Goal: Task Accomplishment & Management: Manage account settings

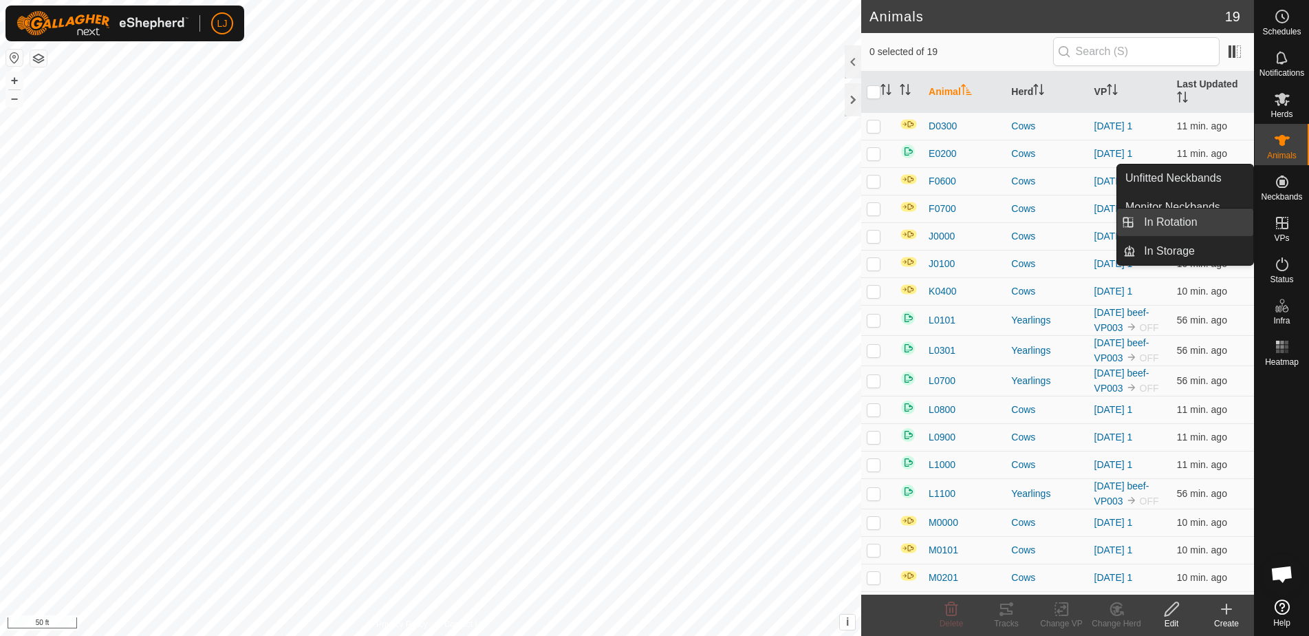
click at [1222, 221] on link "In Rotation" at bounding box center [1195, 222] width 118 height 28
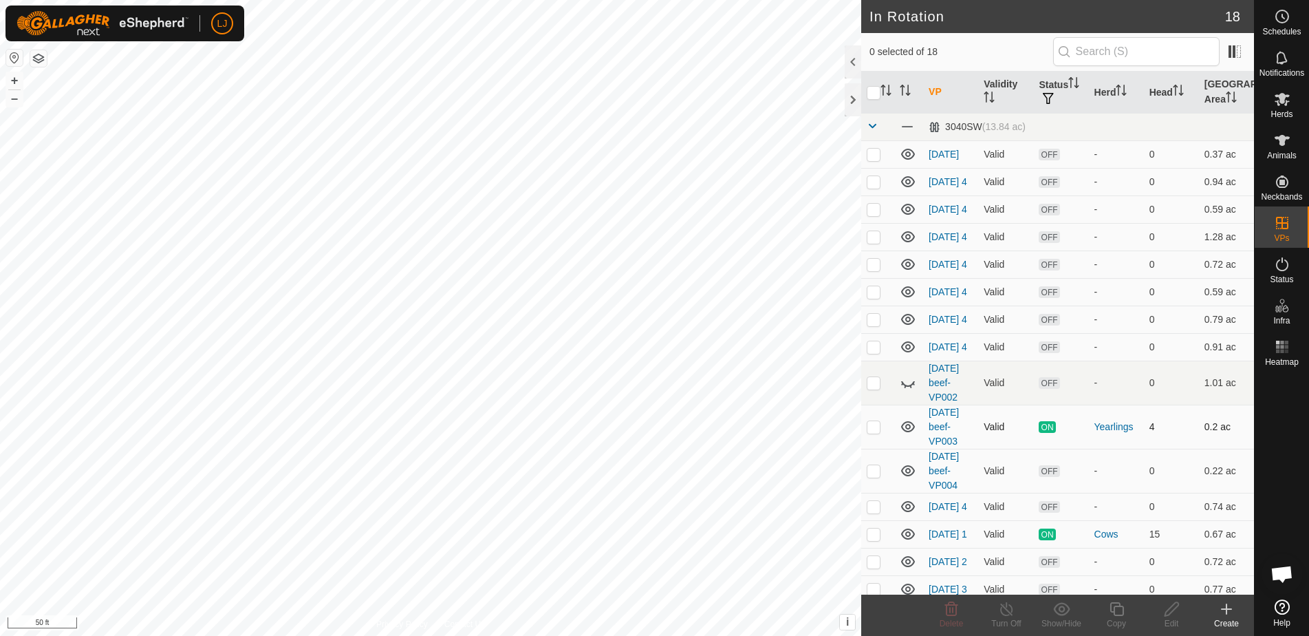
click at [874, 448] on td at bounding box center [877, 426] width 33 height 44
checkbox input "true"
click at [1007, 611] on icon at bounding box center [1006, 608] width 17 height 17
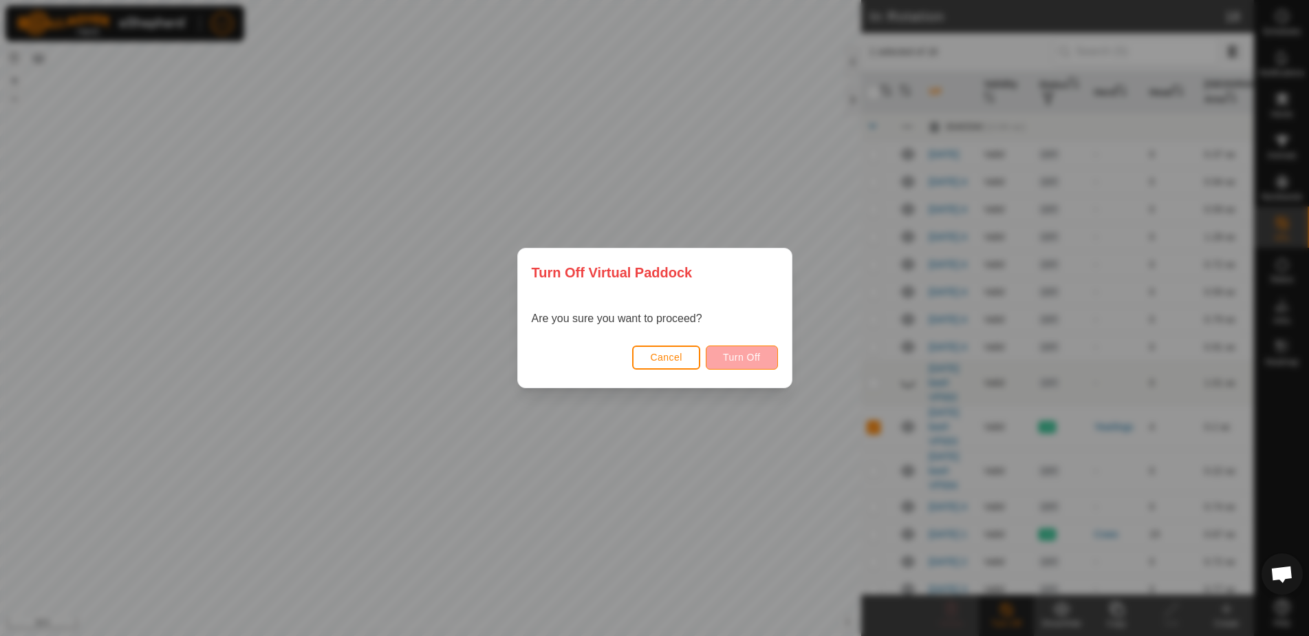
click at [723, 355] on button "Turn Off" at bounding box center [742, 357] width 72 height 24
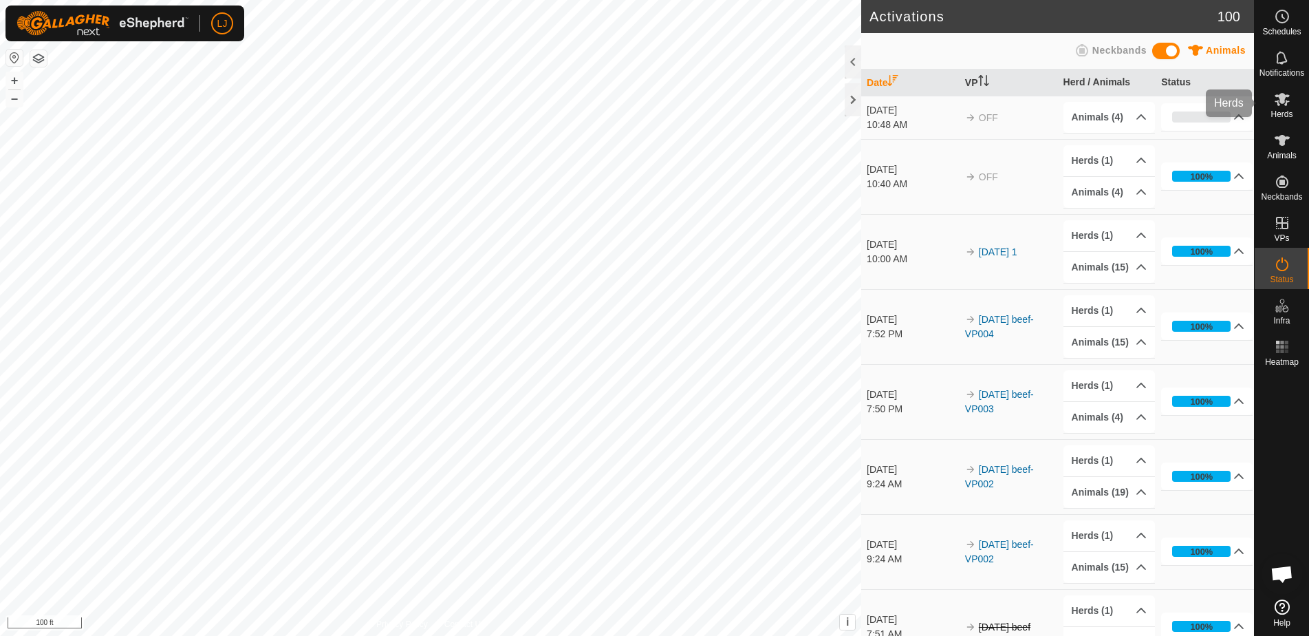
click at [1282, 107] on icon at bounding box center [1282, 99] width 17 height 17
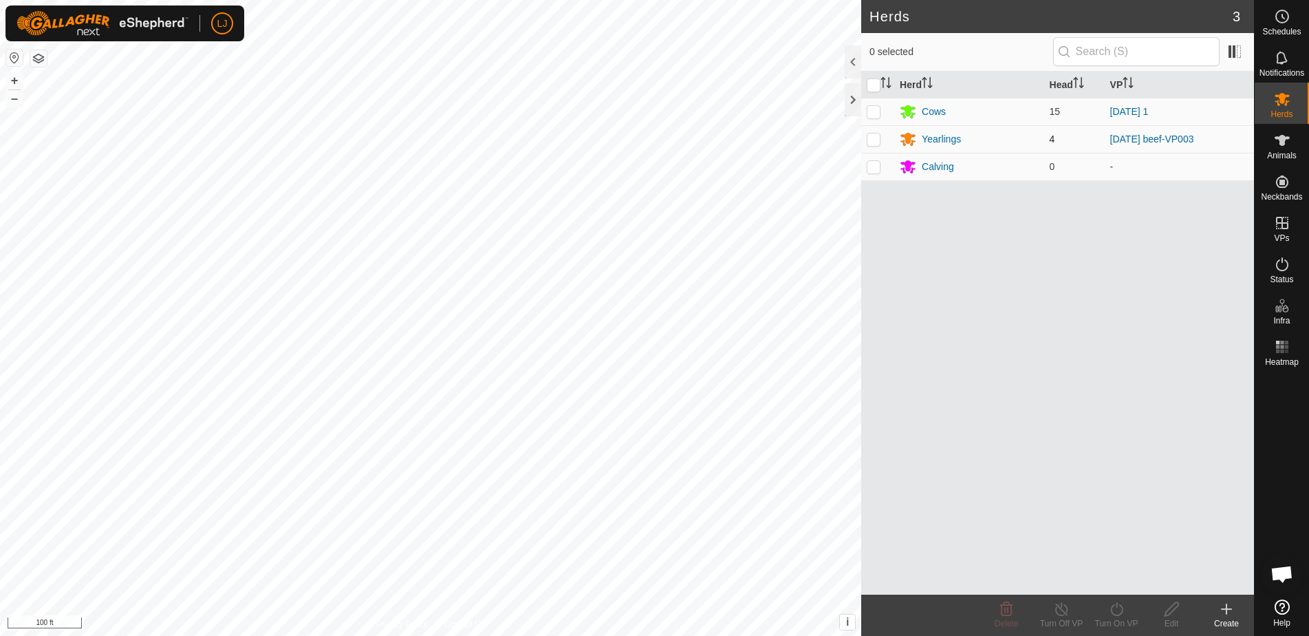
drag, startPoint x: 869, startPoint y: 137, endPoint x: 894, endPoint y: 144, distance: 25.2
click at [869, 137] on p-checkbox at bounding box center [874, 138] width 14 height 11
checkbox input "true"
click at [943, 140] on div "Yearlings" at bounding box center [941, 139] width 39 height 14
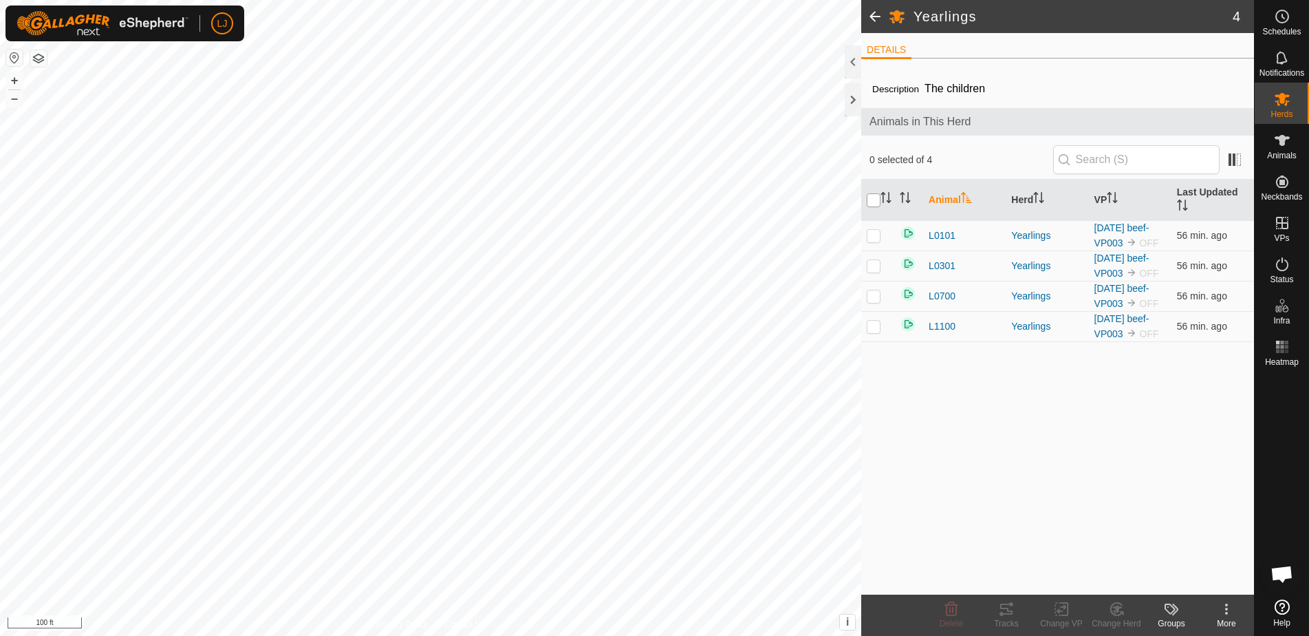
click at [867, 199] on input "checkbox" at bounding box center [874, 200] width 14 height 14
checkbox input "true"
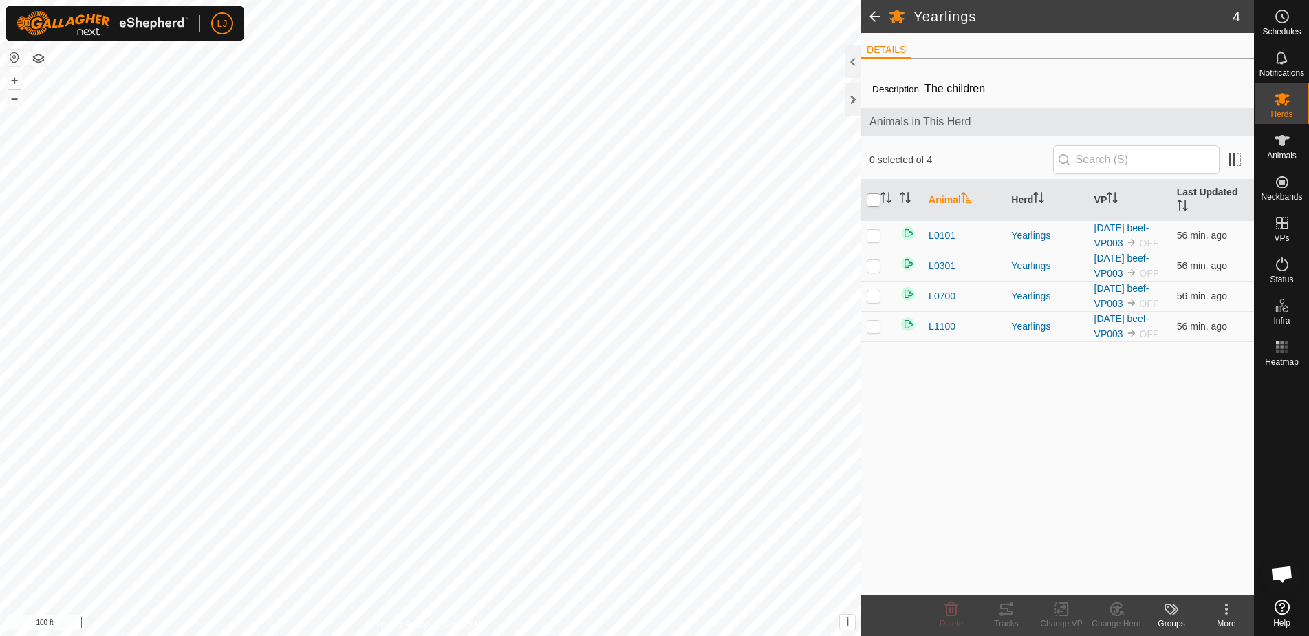
checkbox input "true"
click at [1231, 607] on icon at bounding box center [1226, 608] width 17 height 17
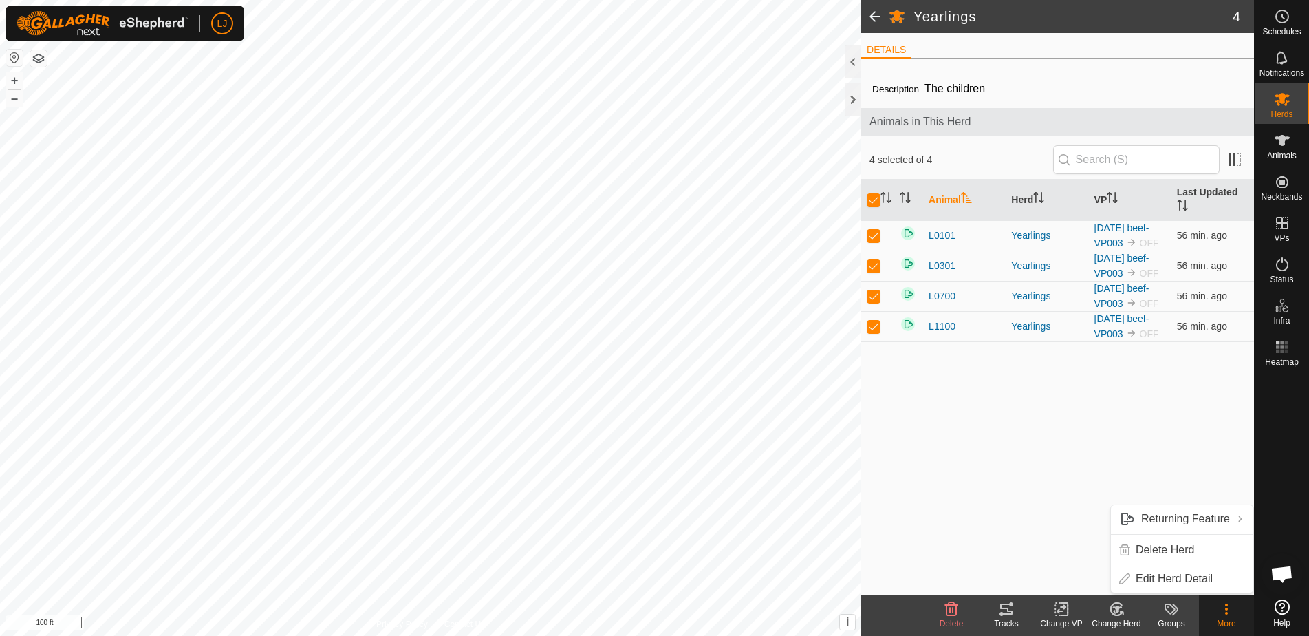
click at [960, 483] on div "Description The children Animals in This Herd 4 selected of 4 Animal Herd VP La…" at bounding box center [1057, 331] width 393 height 525
click at [941, 239] on span "L0101" at bounding box center [942, 235] width 27 height 14
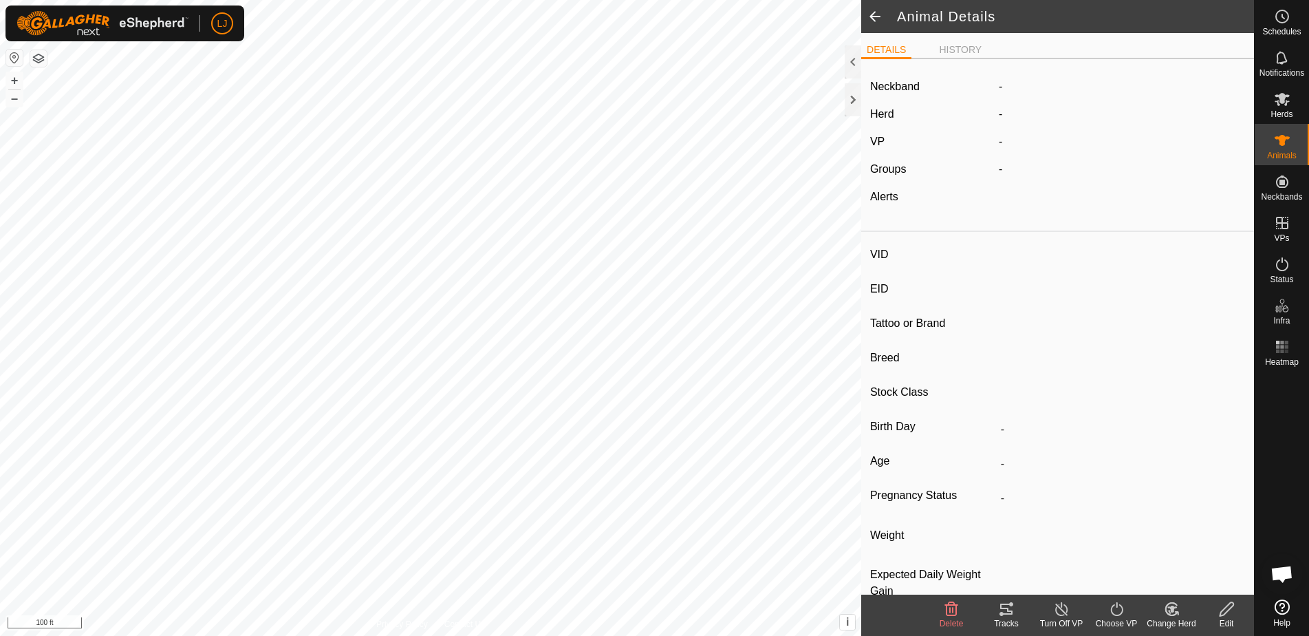
click at [954, 616] on icon at bounding box center [951, 608] width 17 height 17
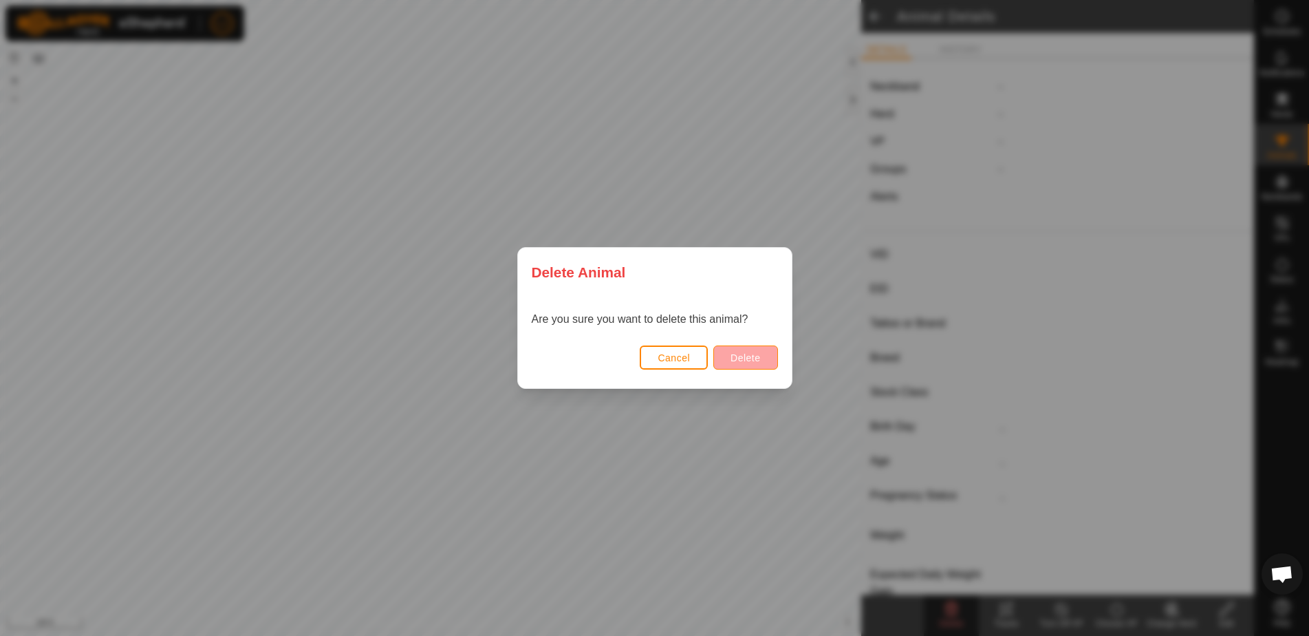
type input "L0101"
type input "-"
type input "Highland X"
type input "Steer"
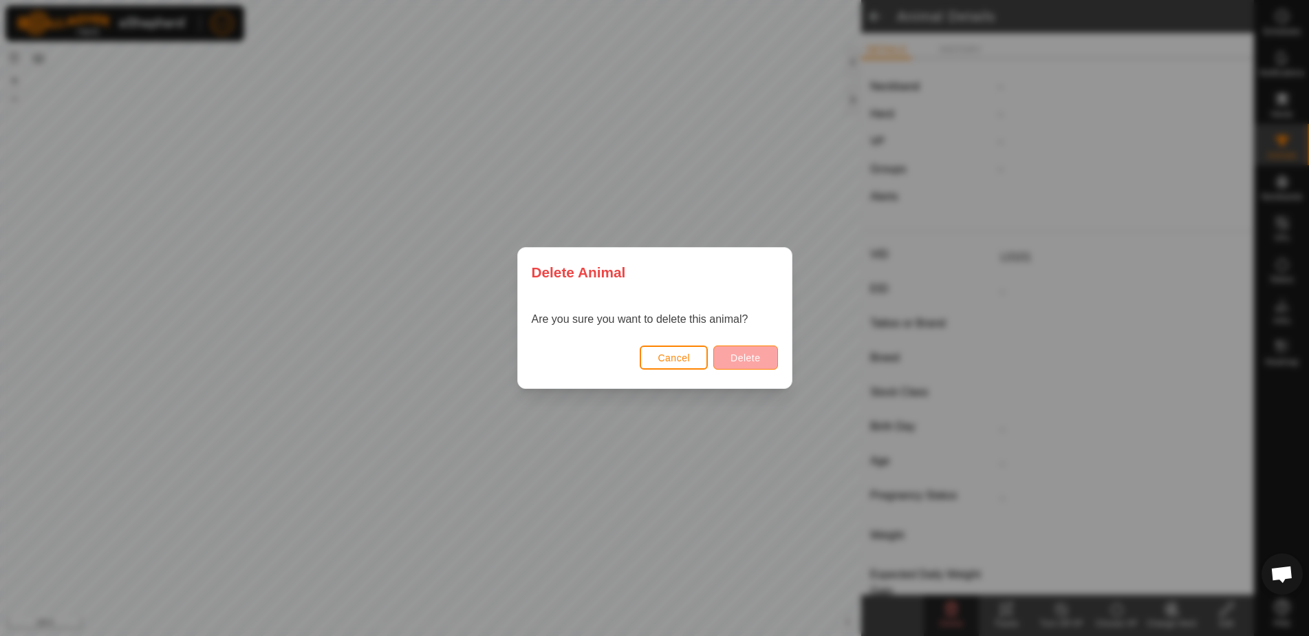
type input "-"
click at [755, 356] on span "Delete" at bounding box center [745, 357] width 30 height 11
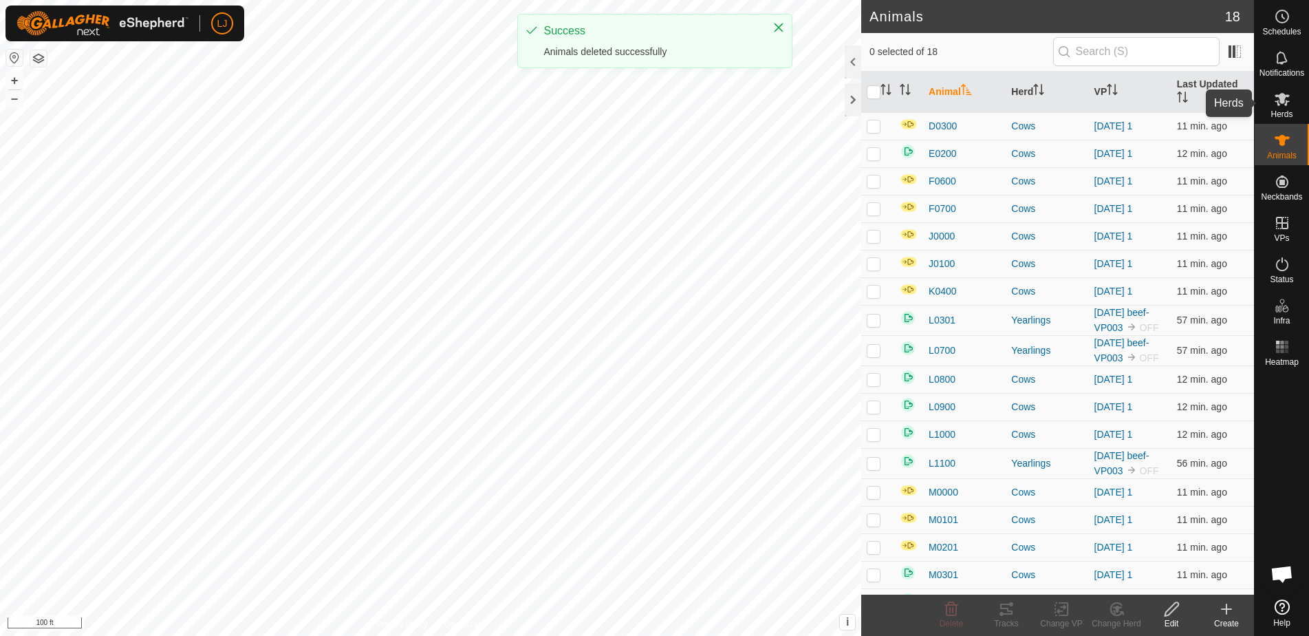
drag, startPoint x: 1297, startPoint y: 100, endPoint x: 1294, endPoint y: 107, distance: 7.4
click at [1297, 100] on div "Herds" at bounding box center [1282, 103] width 54 height 41
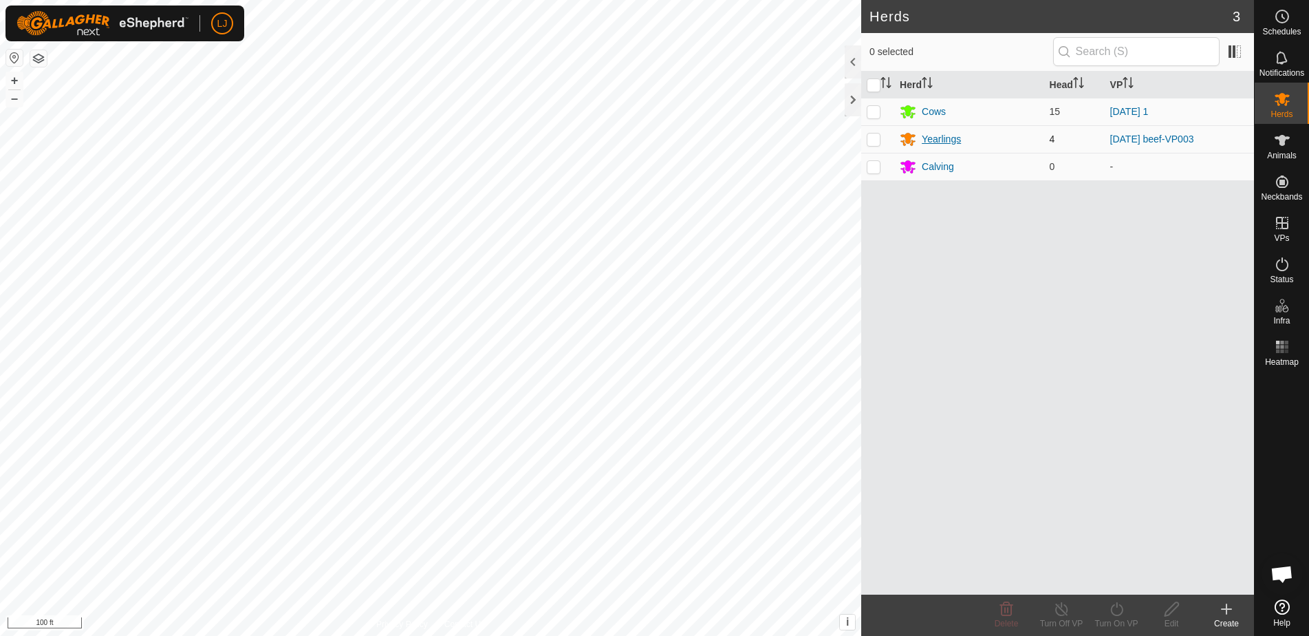
click at [940, 138] on div "Yearlings" at bounding box center [941, 139] width 39 height 14
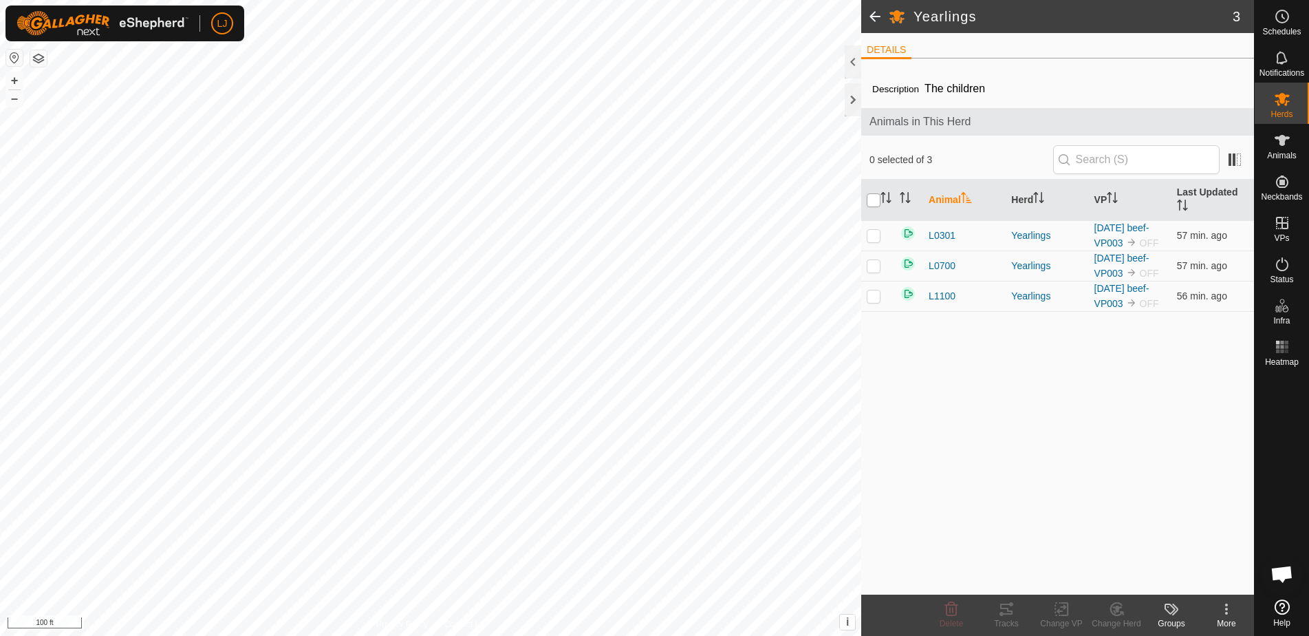
drag, startPoint x: 874, startPoint y: 199, endPoint x: 878, endPoint y: 206, distance: 7.7
click at [874, 199] on input "checkbox" at bounding box center [874, 200] width 14 height 14
checkbox input "true"
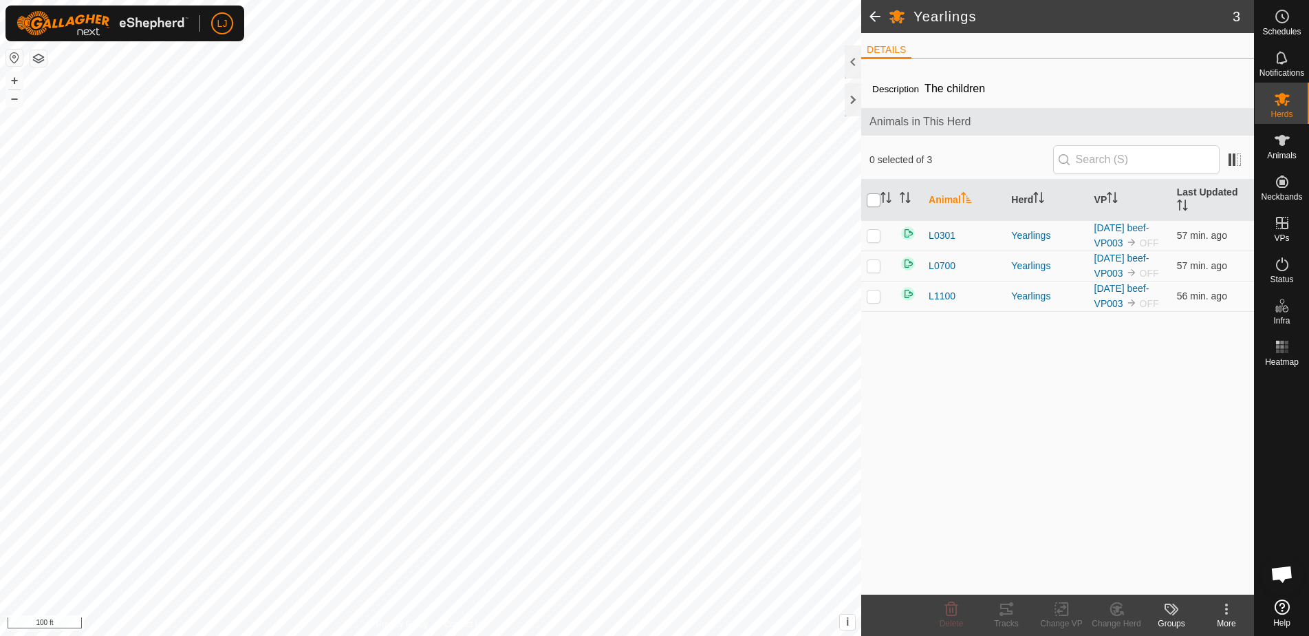
checkbox input "true"
click at [959, 619] on span "Delete" at bounding box center [952, 623] width 24 height 10
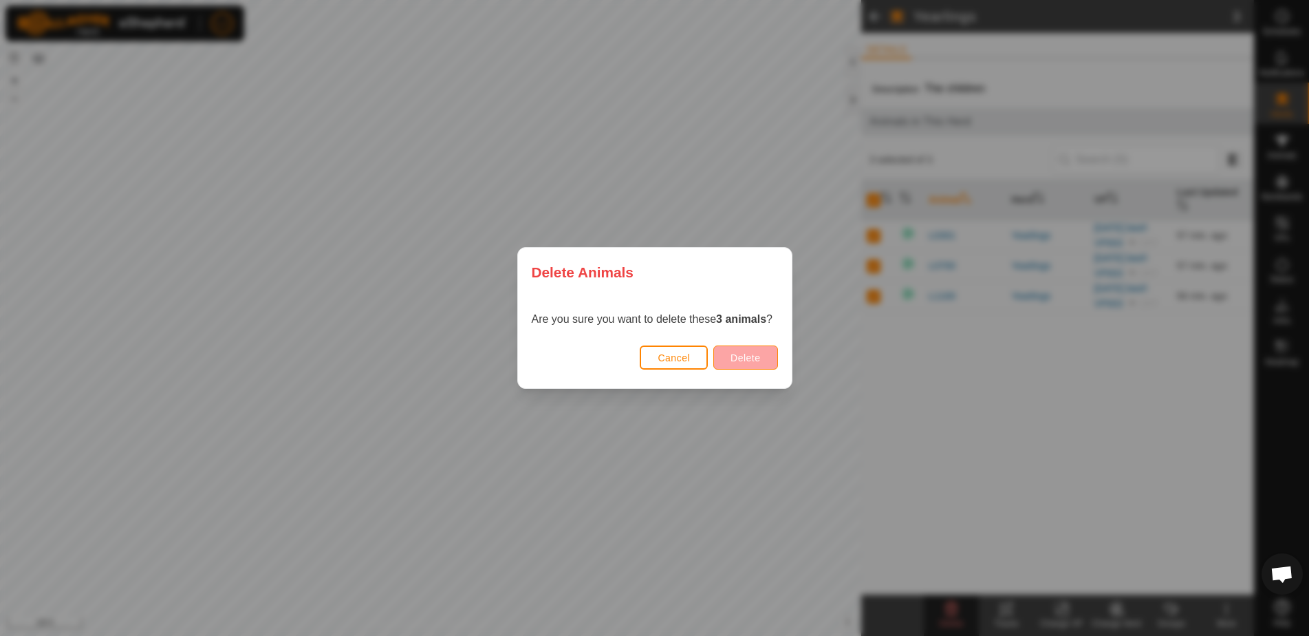
click at [742, 359] on span "Delete" at bounding box center [745, 357] width 30 height 11
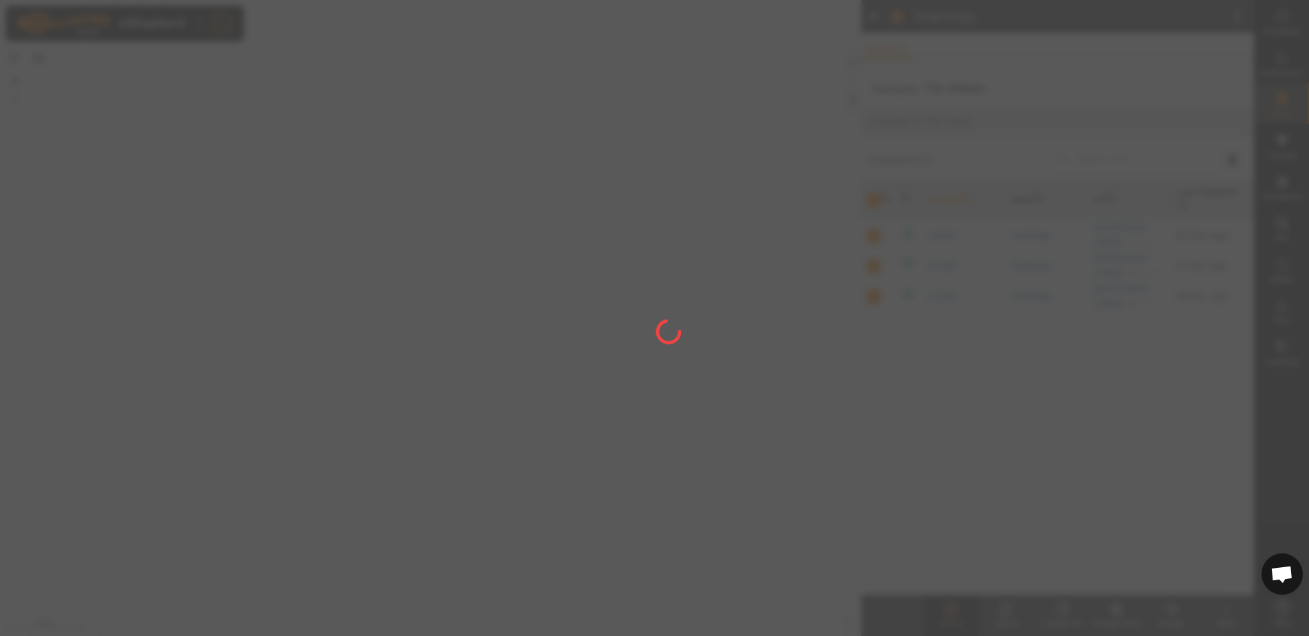
checkbox input "false"
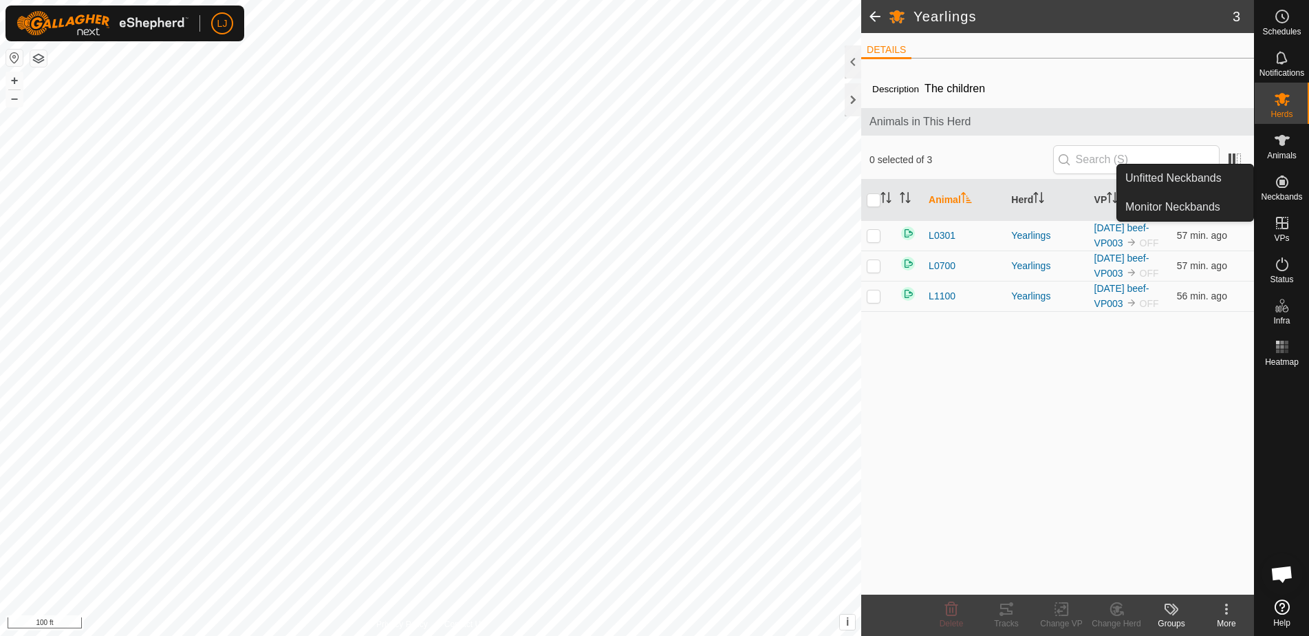
click at [1301, 203] on div "Neckbands" at bounding box center [1282, 185] width 54 height 41
click at [1189, 177] on link "Unfitted Neckbands" at bounding box center [1185, 178] width 136 height 28
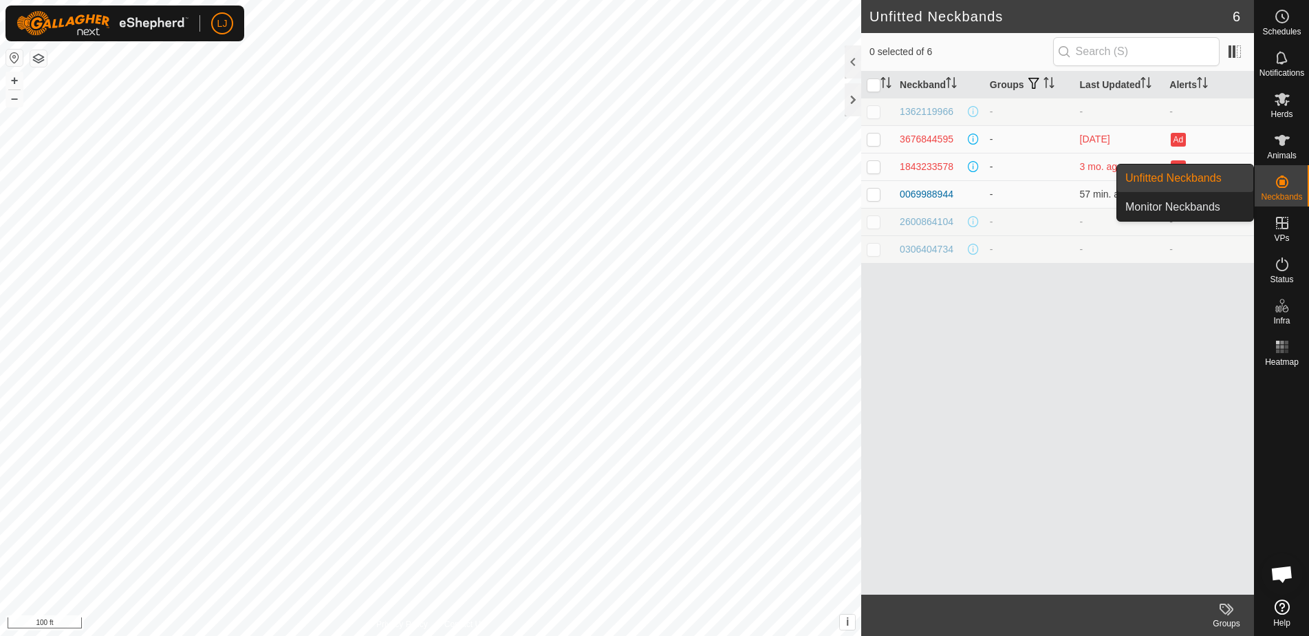
click at [1287, 186] on icon at bounding box center [1282, 181] width 17 height 17
click at [1190, 202] on link "Monitor Neckbands" at bounding box center [1185, 207] width 136 height 28
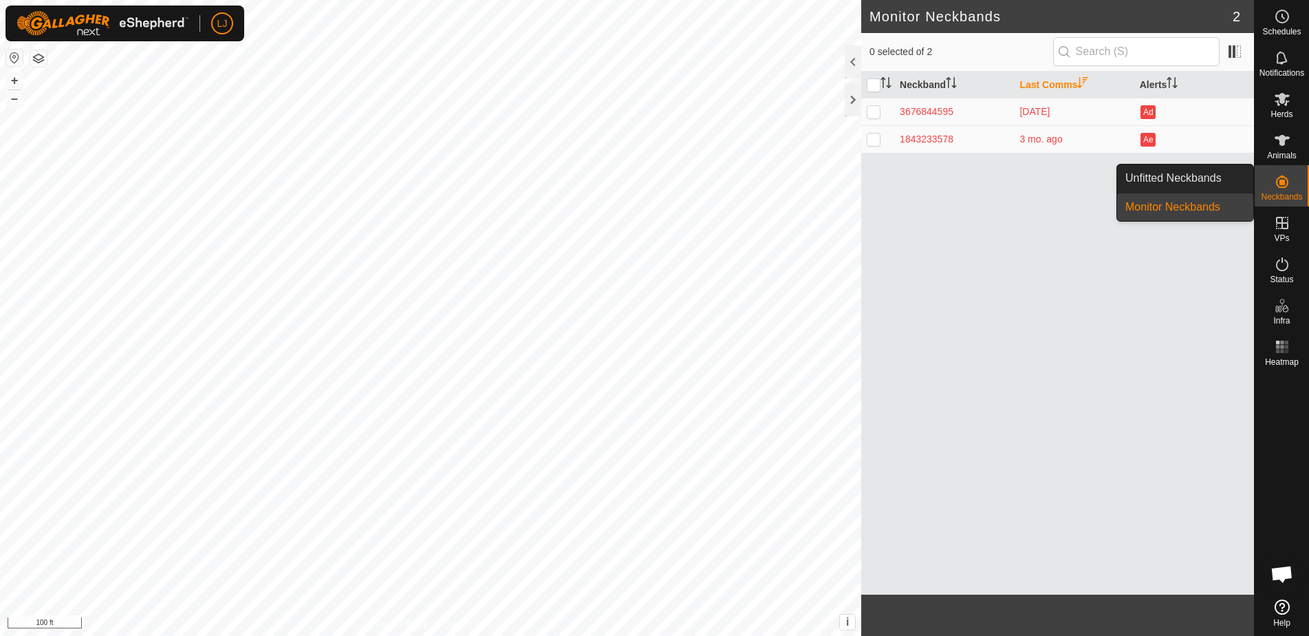
click at [1189, 185] on link "Unfitted Neckbands" at bounding box center [1185, 178] width 136 height 28
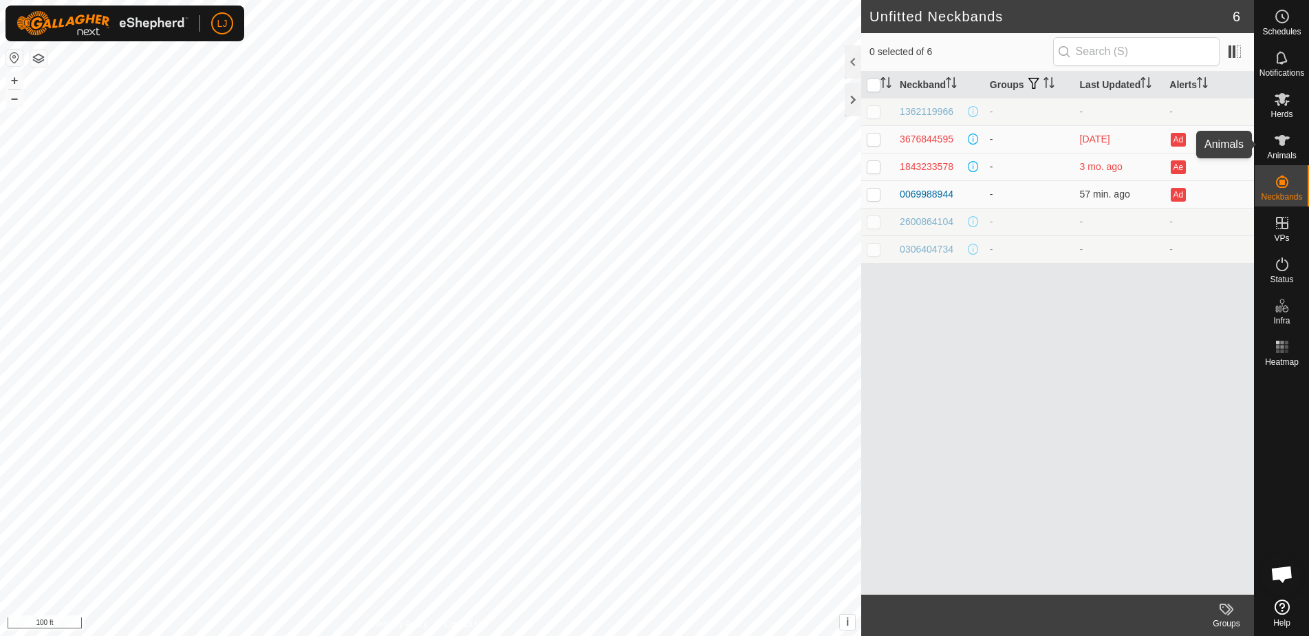
click at [1281, 155] on span "Animals" at bounding box center [1282, 155] width 30 height 8
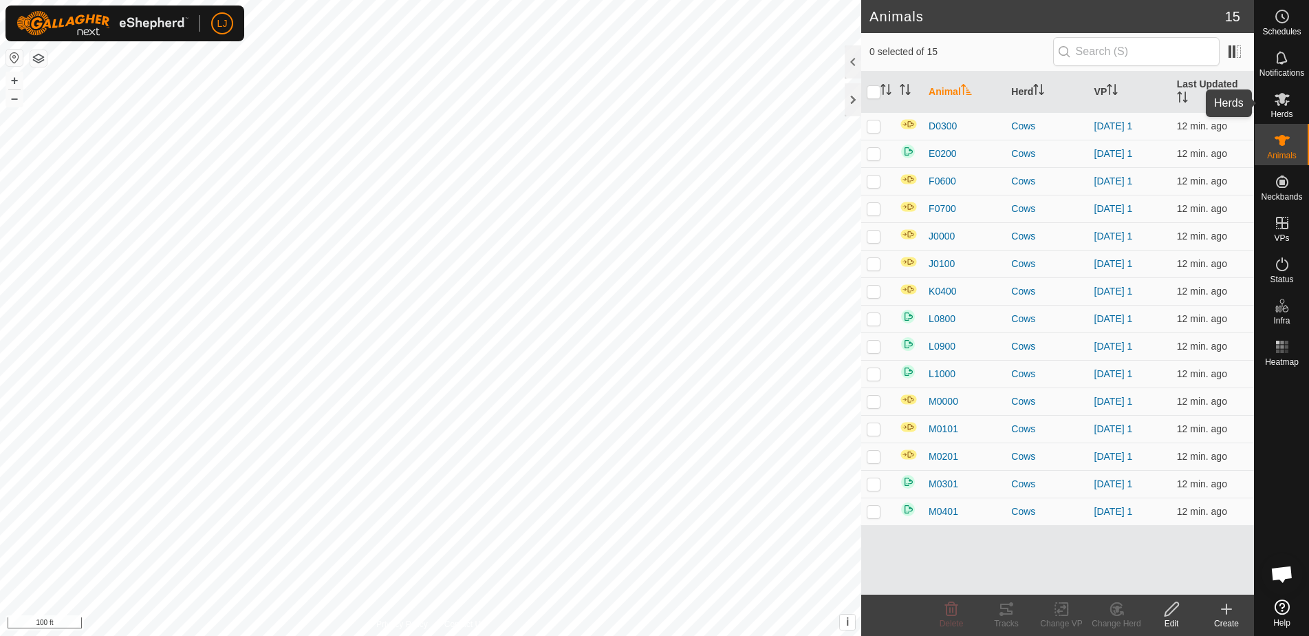
click at [1279, 113] on span "Herds" at bounding box center [1281, 114] width 22 height 8
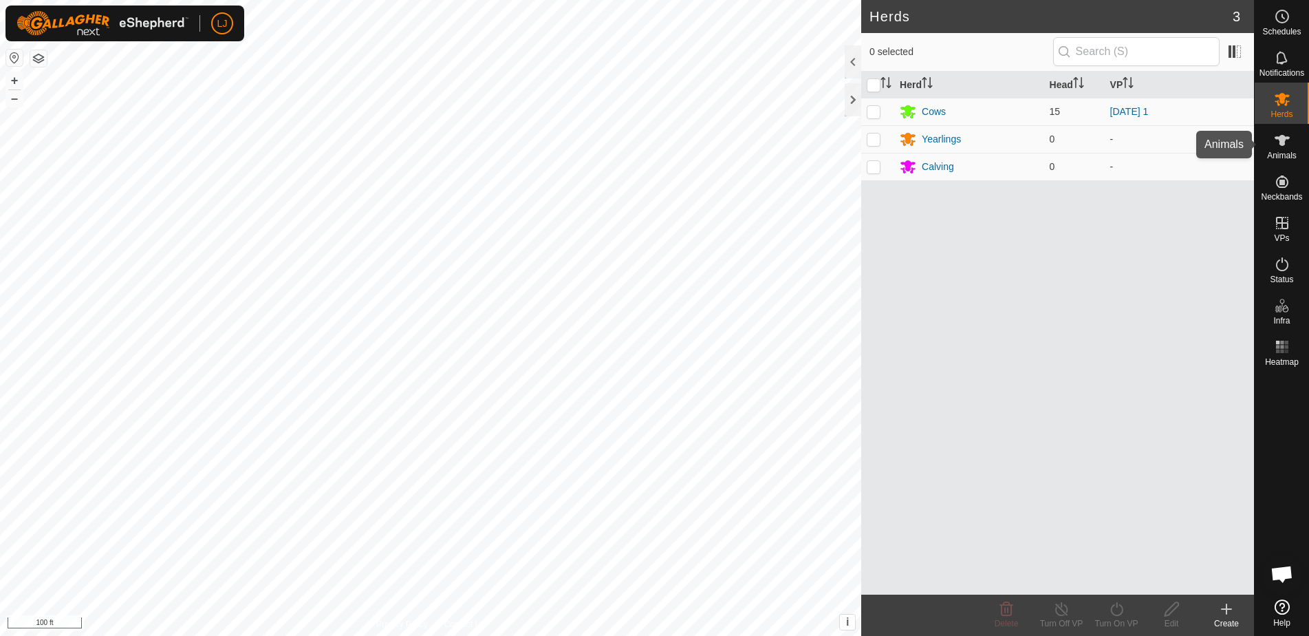
click at [1285, 136] on icon at bounding box center [1282, 140] width 17 height 17
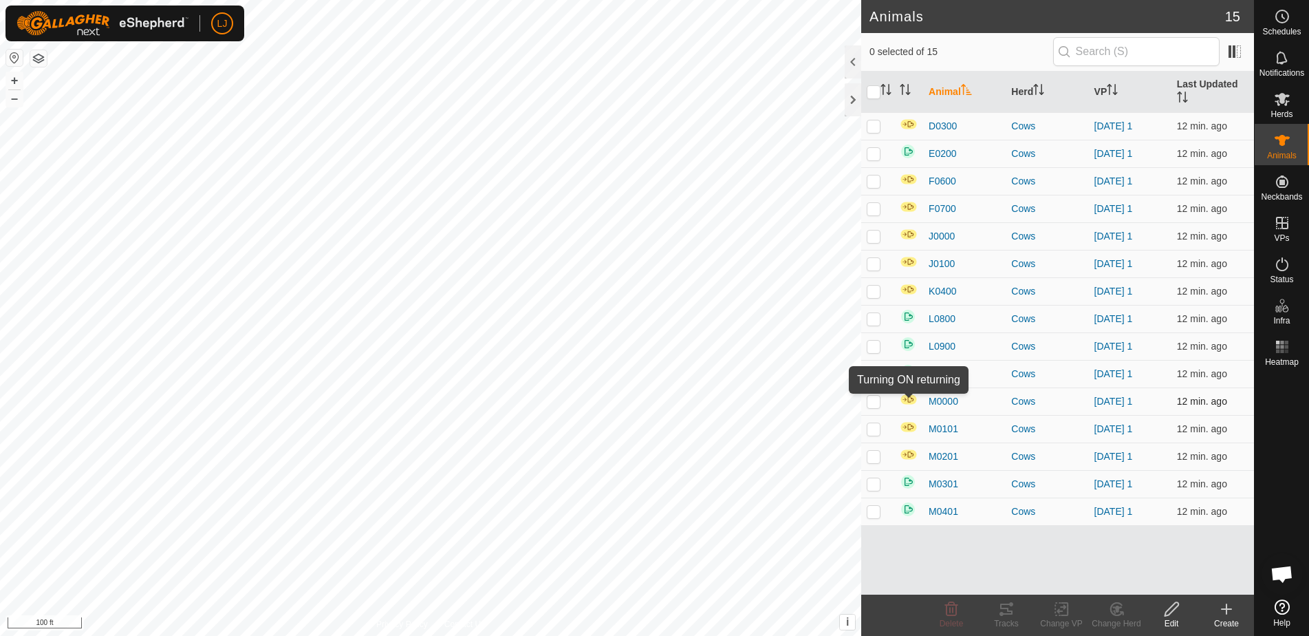
click at [909, 402] on img at bounding box center [909, 399] width 18 height 12
click at [869, 402] on p-checkbox at bounding box center [874, 401] width 14 height 11
checkbox input "true"
click at [869, 423] on p-checkbox at bounding box center [874, 428] width 14 height 11
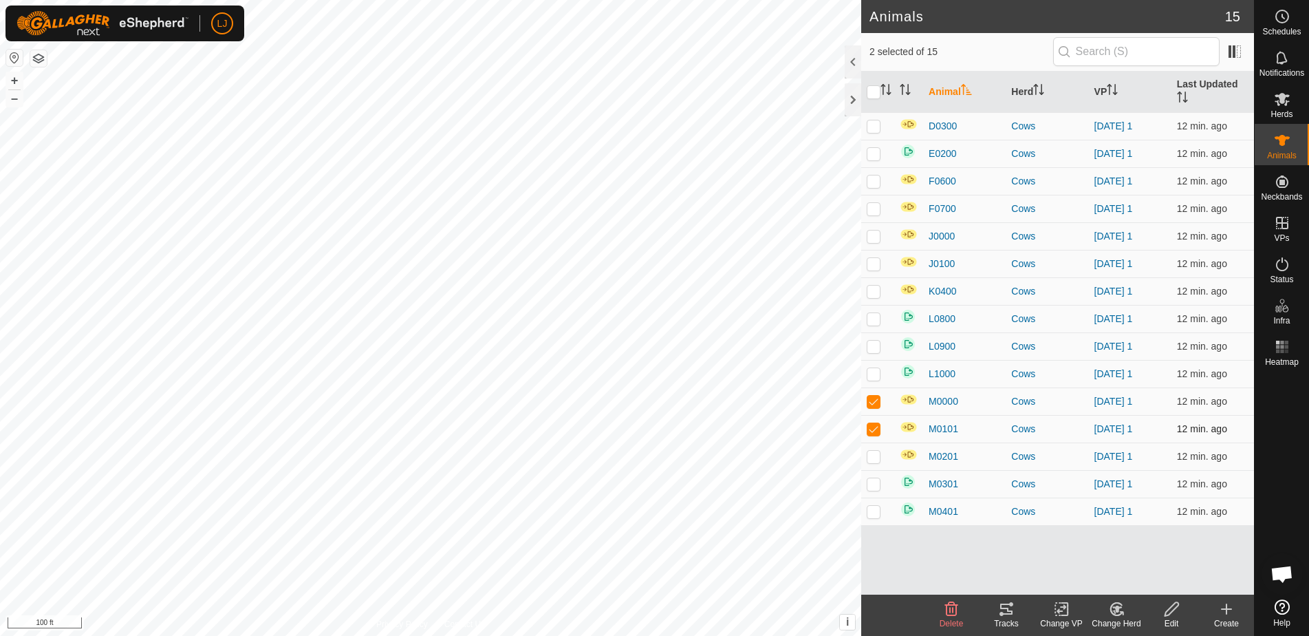
checkbox input "false"
click at [877, 401] on p-checkbox at bounding box center [874, 401] width 14 height 11
checkbox input "false"
click at [909, 398] on img at bounding box center [909, 399] width 18 height 12
drag, startPoint x: 905, startPoint y: 435, endPoint x: 905, endPoint y: 445, distance: 9.6
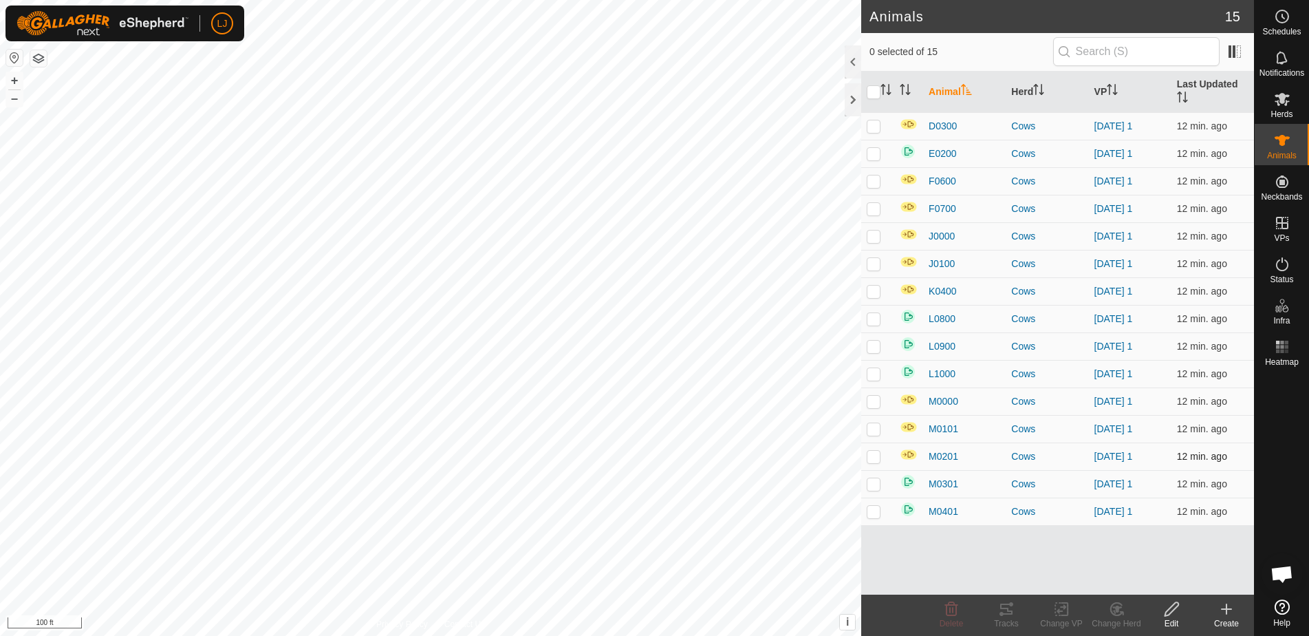
click at [905, 435] on td at bounding box center [908, 429] width 29 height 28
click at [911, 463] on td at bounding box center [908, 456] width 29 height 28
click at [907, 122] on img at bounding box center [909, 124] width 18 height 12
click at [944, 318] on span "L0800" at bounding box center [942, 319] width 27 height 14
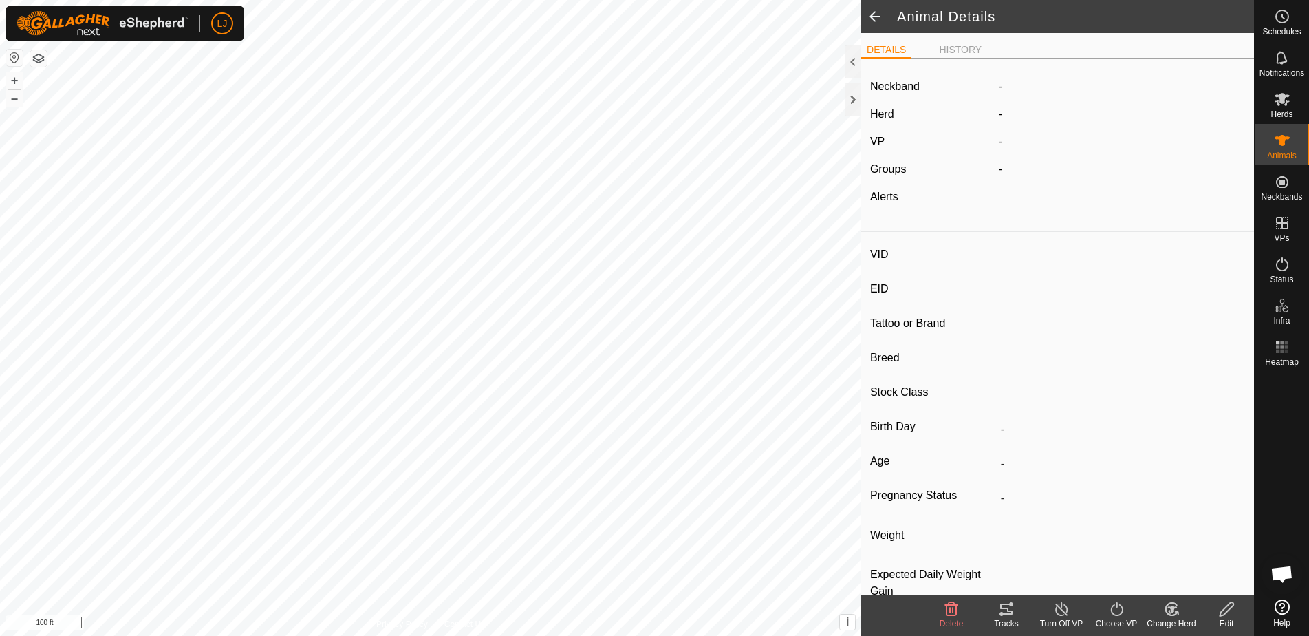
type input "L0800"
type input "-"
type input "HighlandxAngus"
type input "Cow"
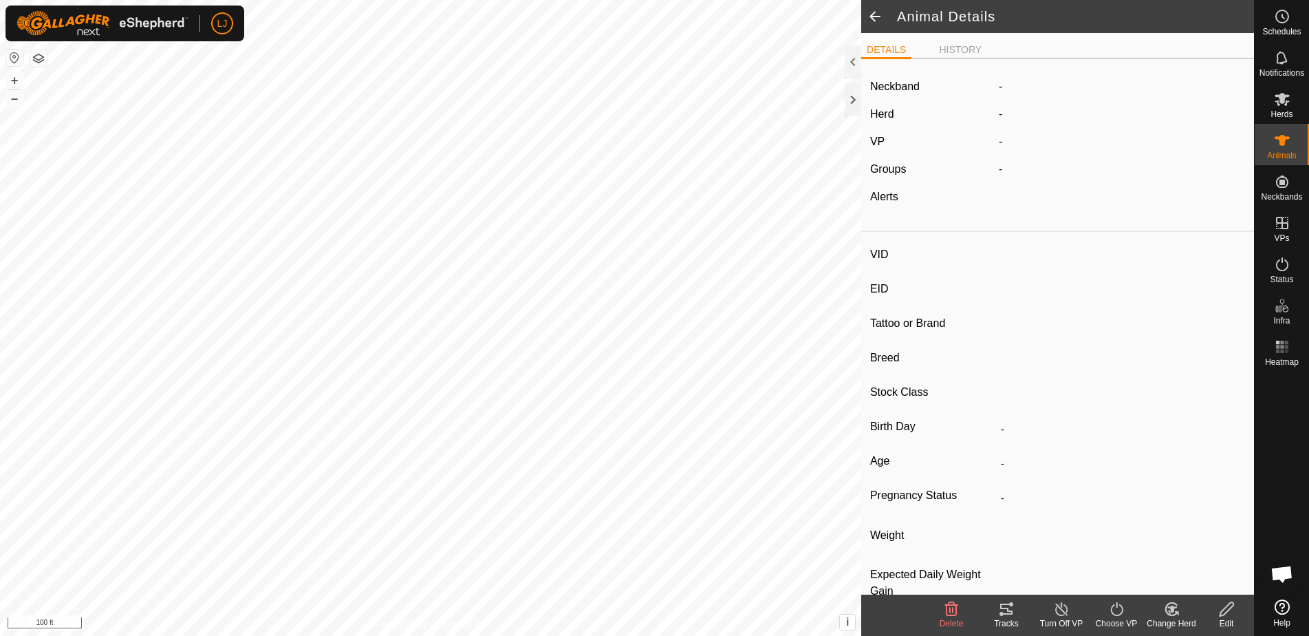
type input "Wet Joined"
type input "-1 kg"
type input "-"
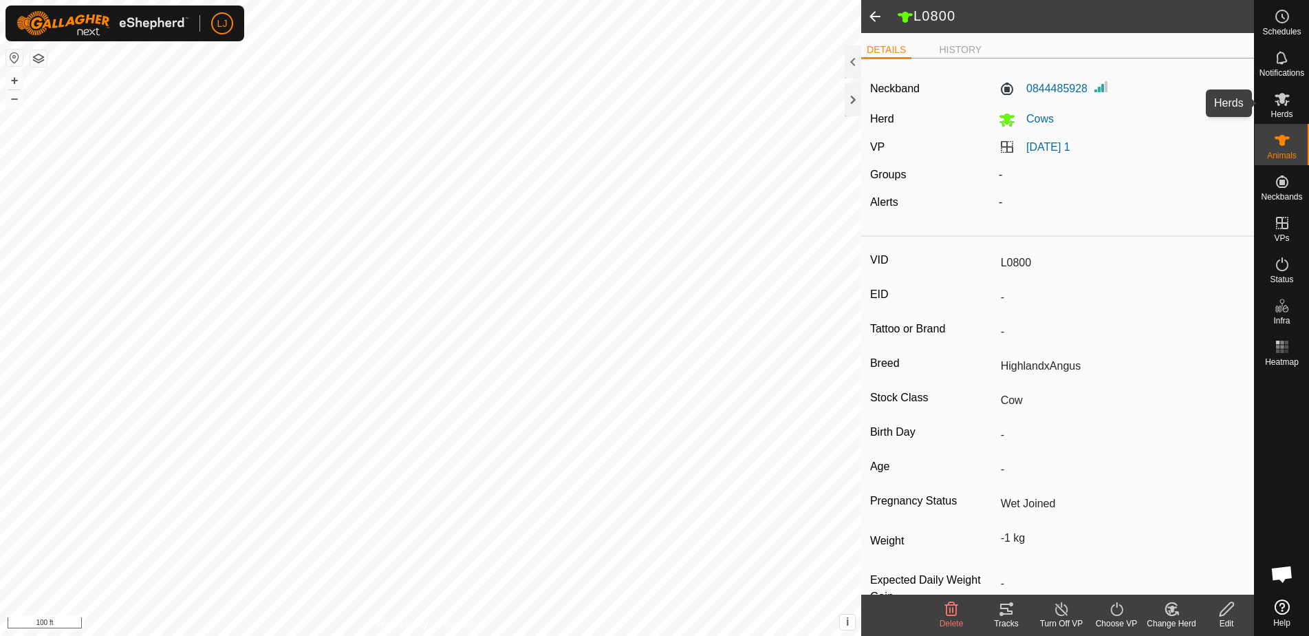
click at [1279, 108] on es-mob-svg-icon at bounding box center [1282, 99] width 25 height 22
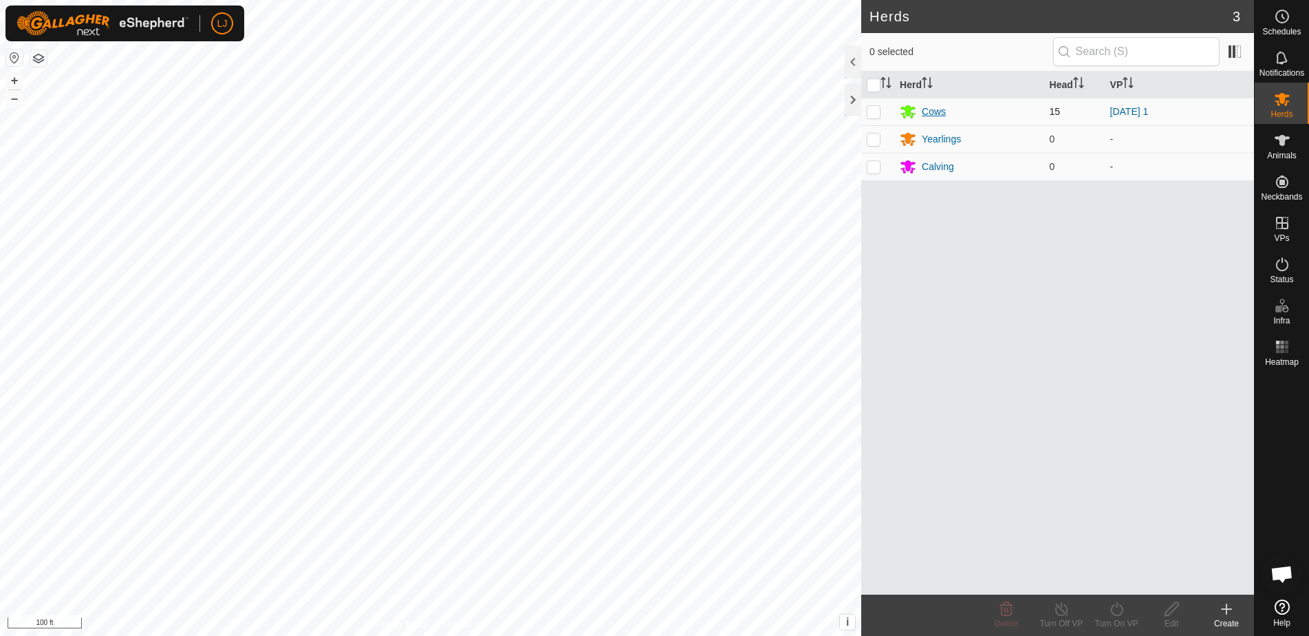
click at [942, 117] on div "Cows" at bounding box center [934, 112] width 24 height 14
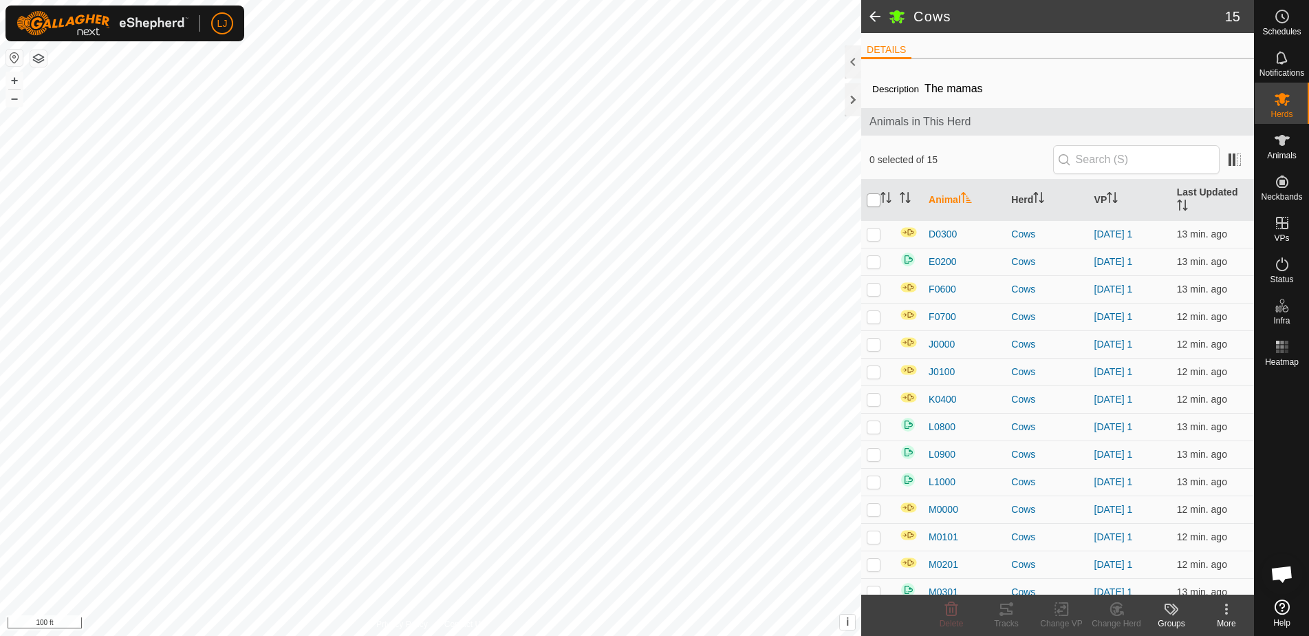
click at [870, 197] on input "checkbox" at bounding box center [874, 200] width 14 height 14
checkbox input "true"
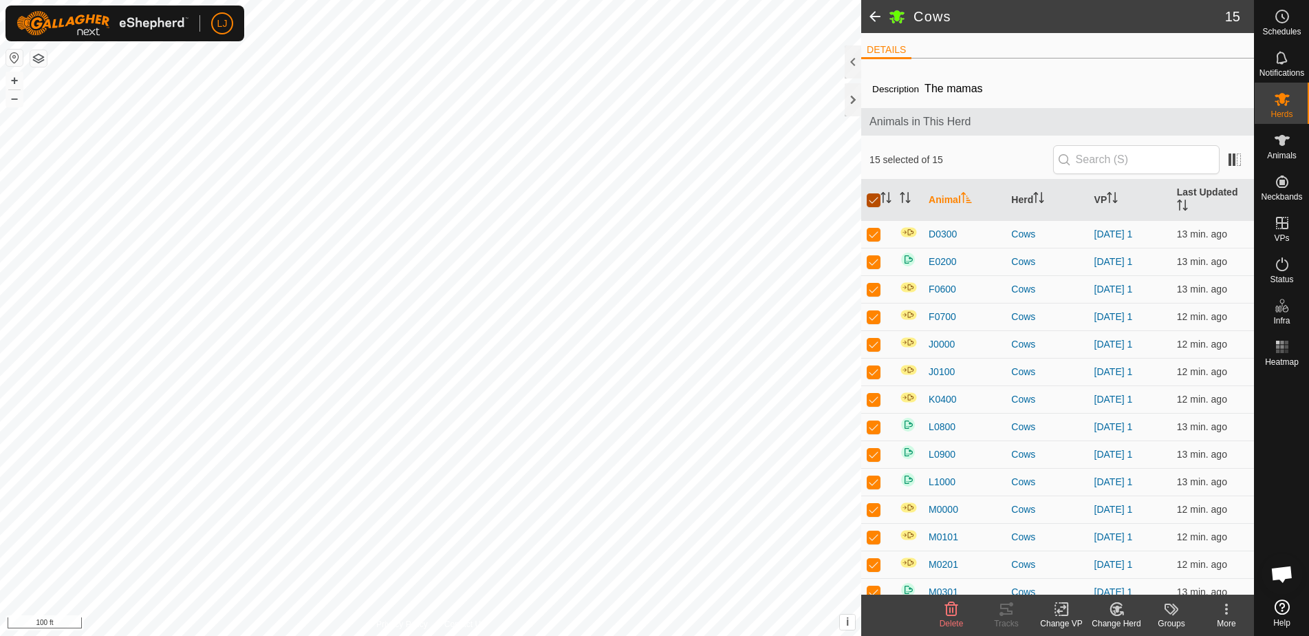
checkbox input "true"
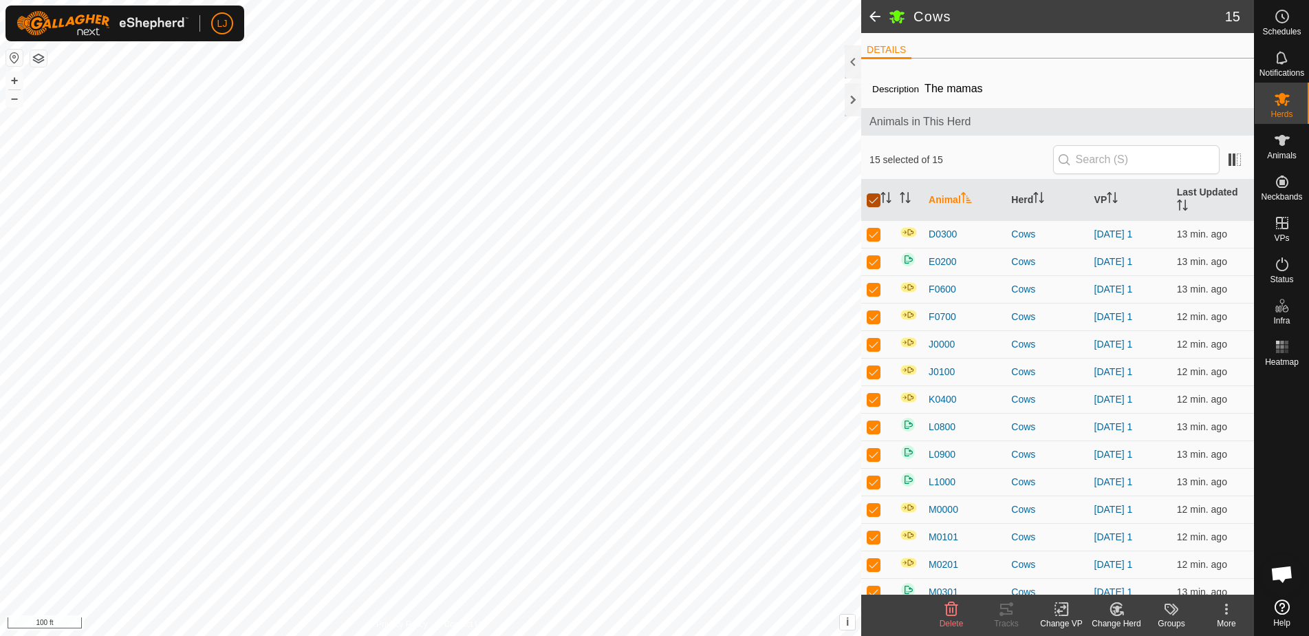
checkbox input "true"
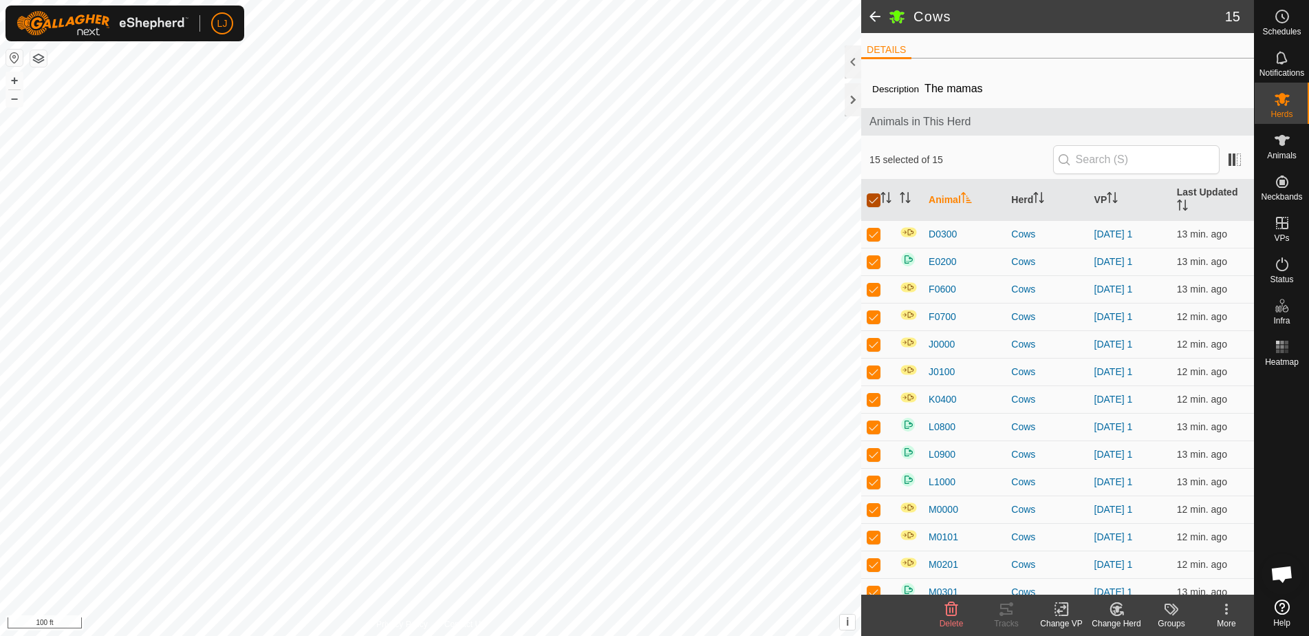
checkbox input "true"
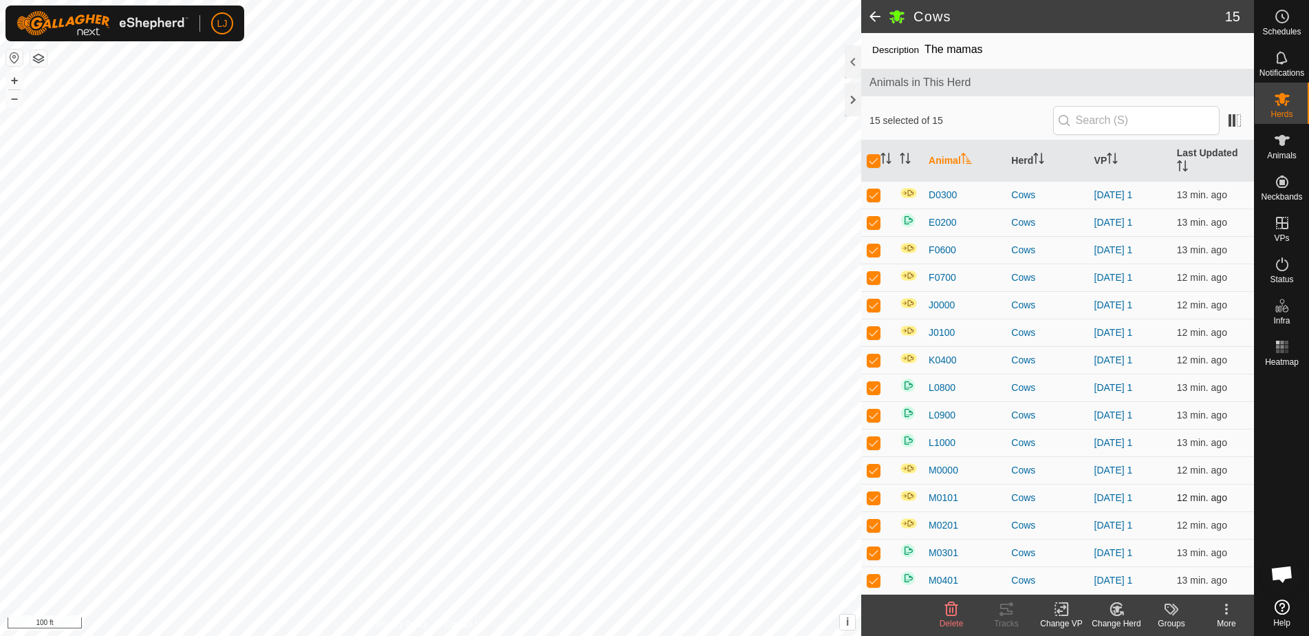
scroll to position [39, 0]
click at [869, 165] on input "checkbox" at bounding box center [874, 161] width 14 height 14
checkbox input "false"
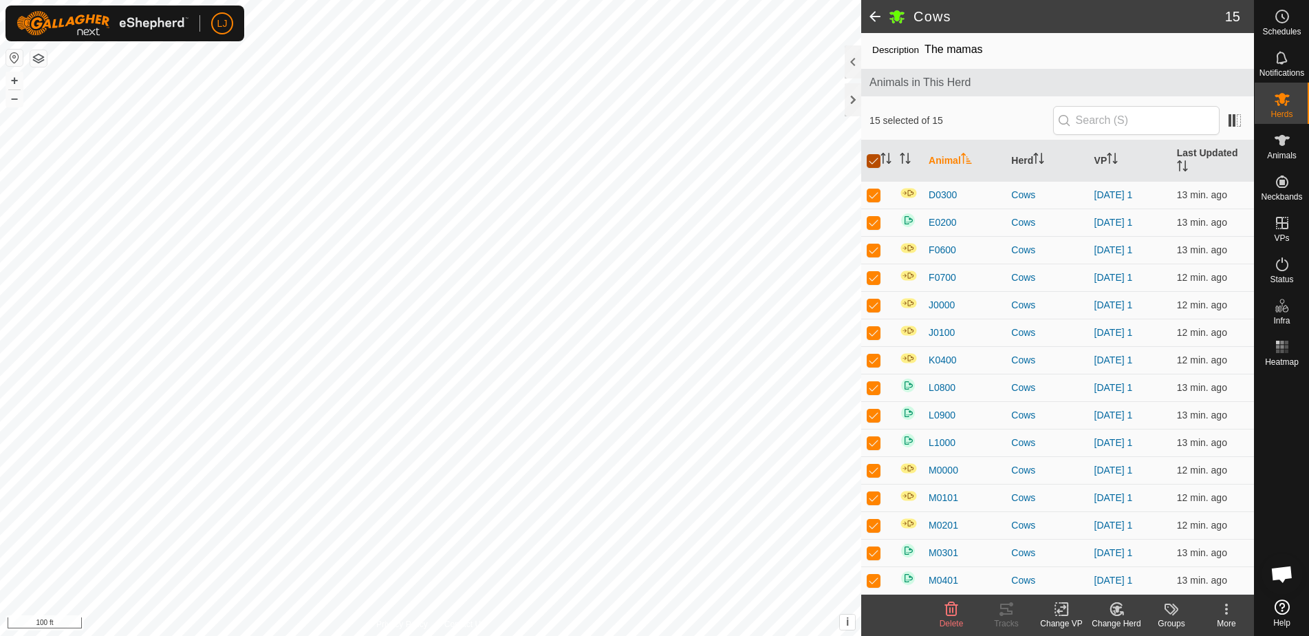
checkbox input "false"
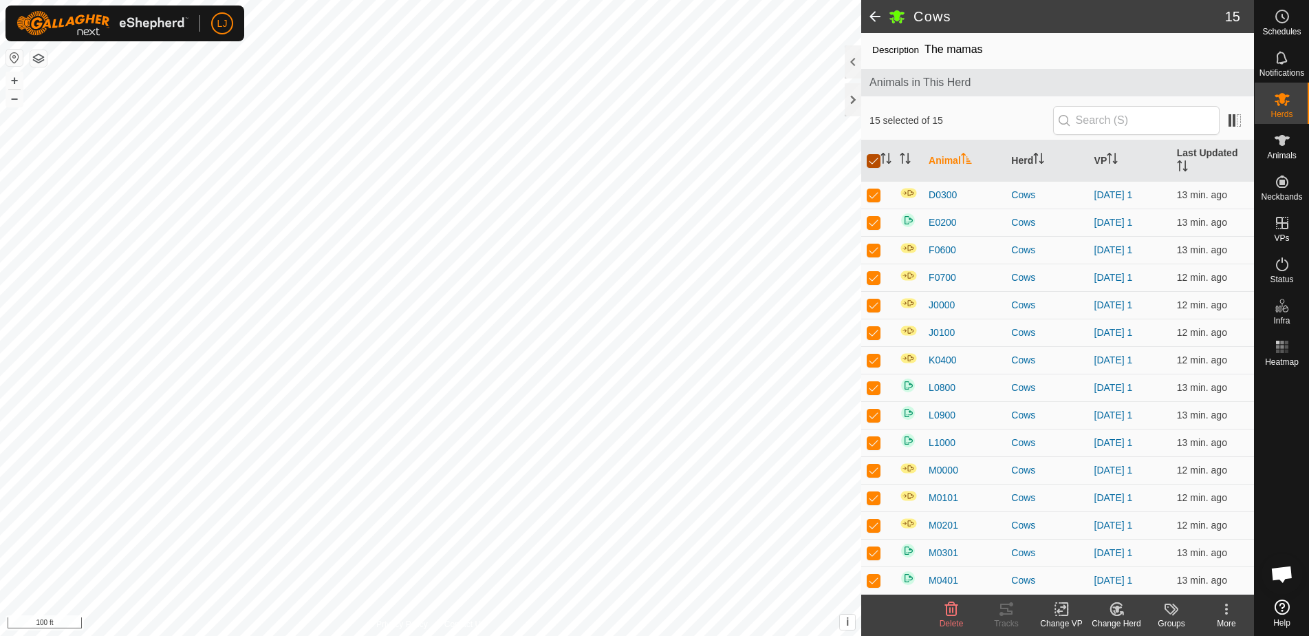
checkbox input "false"
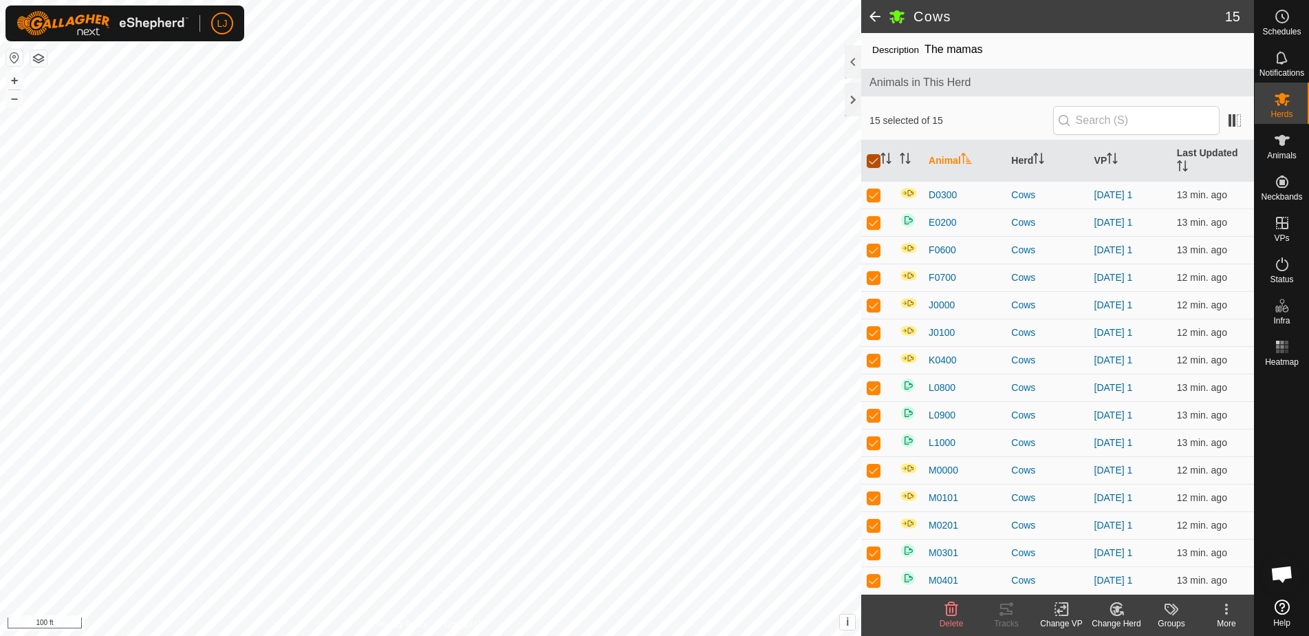
checkbox input "false"
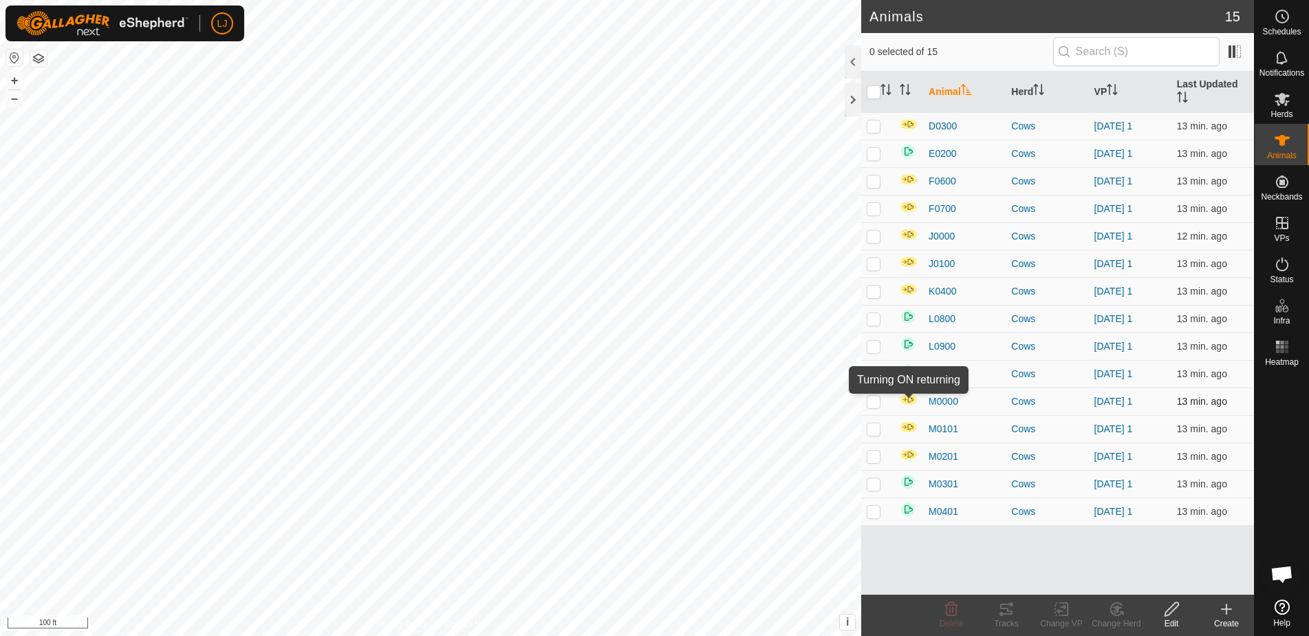
click at [911, 398] on img at bounding box center [909, 399] width 18 height 12
click at [874, 400] on p-checkbox at bounding box center [874, 401] width 14 height 11
checkbox input "true"
click at [1175, 608] on icon at bounding box center [1172, 609] width 14 height 14
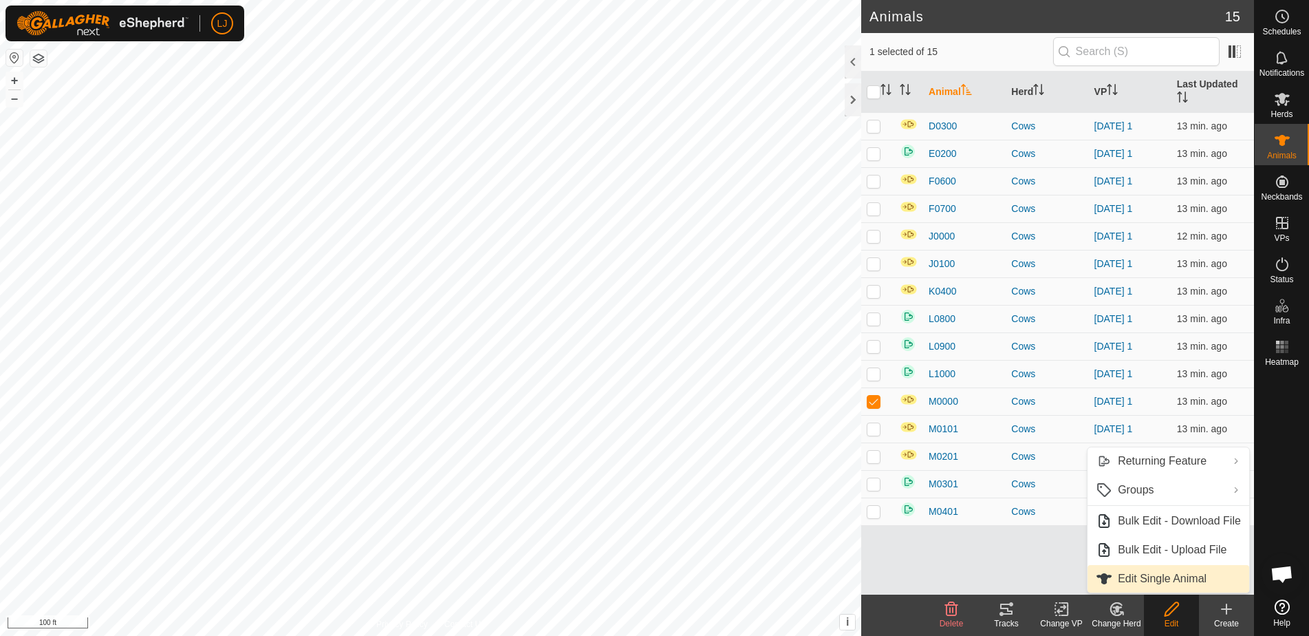
click at [1158, 584] on link "Edit Single Animal" at bounding box center [1168, 579] width 162 height 28
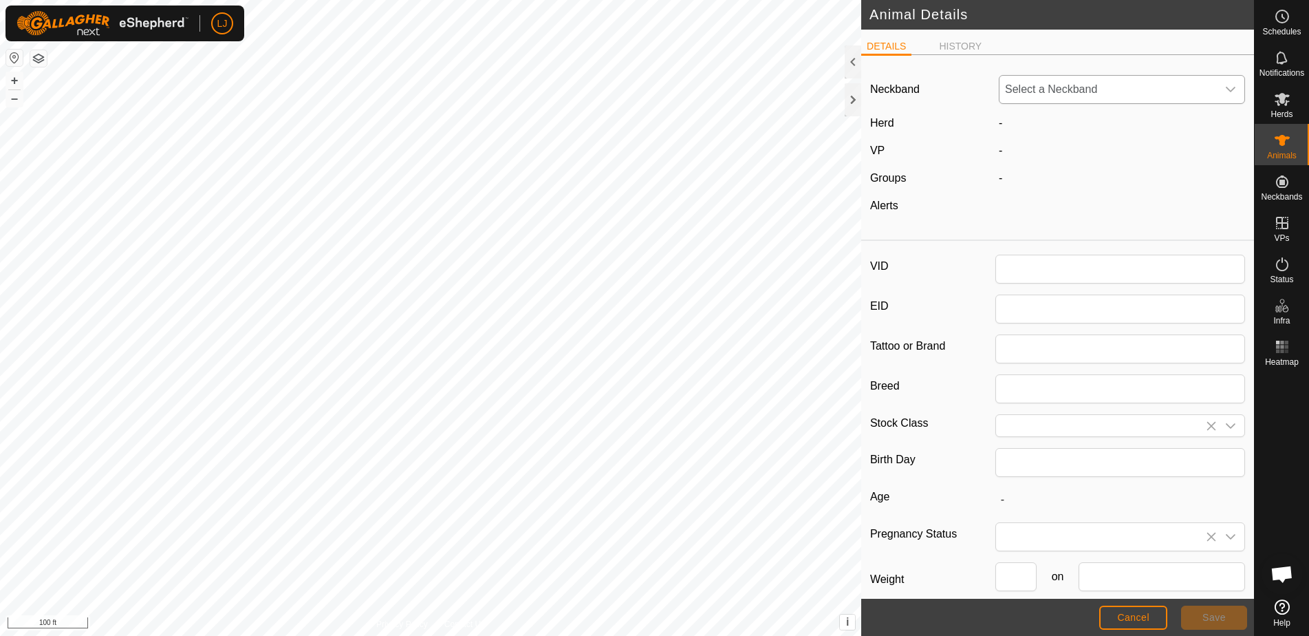
click at [1065, 98] on span "Select a Neckband" at bounding box center [1107, 90] width 217 height 28
click at [912, 75] on div "Neckband" at bounding box center [929, 89] width 129 height 29
click at [967, 39] on li "HISTORY" at bounding box center [960, 47] width 54 height 17
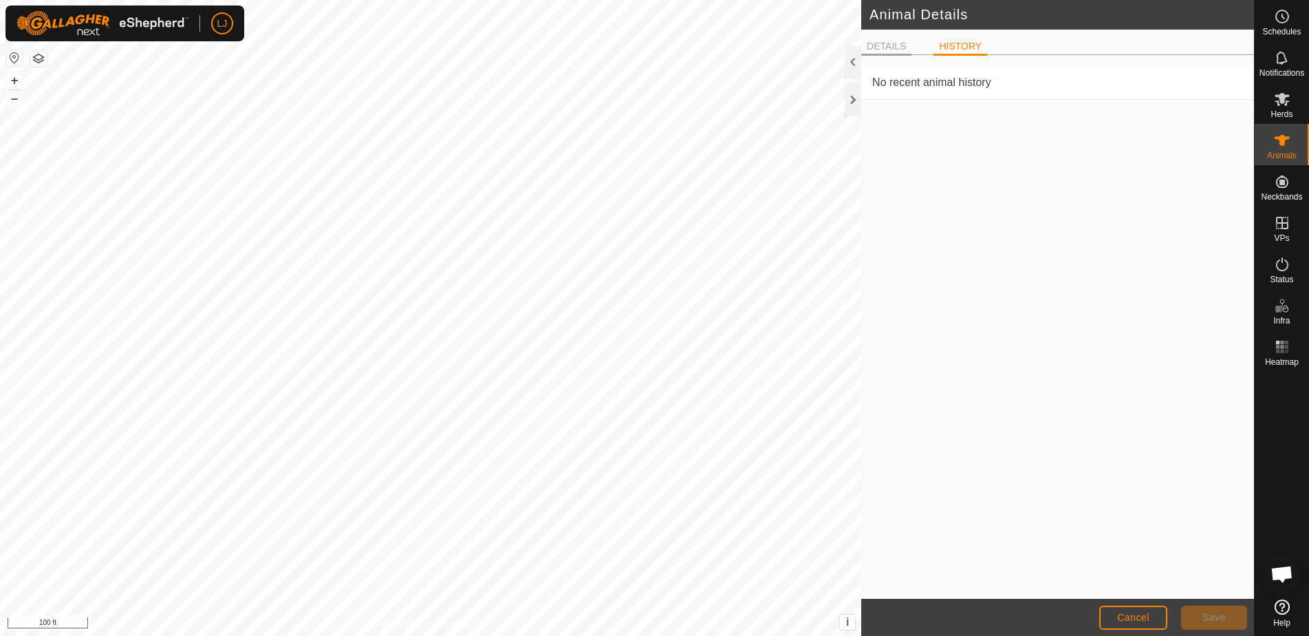
click at [880, 40] on li "DETAILS" at bounding box center [886, 47] width 50 height 17
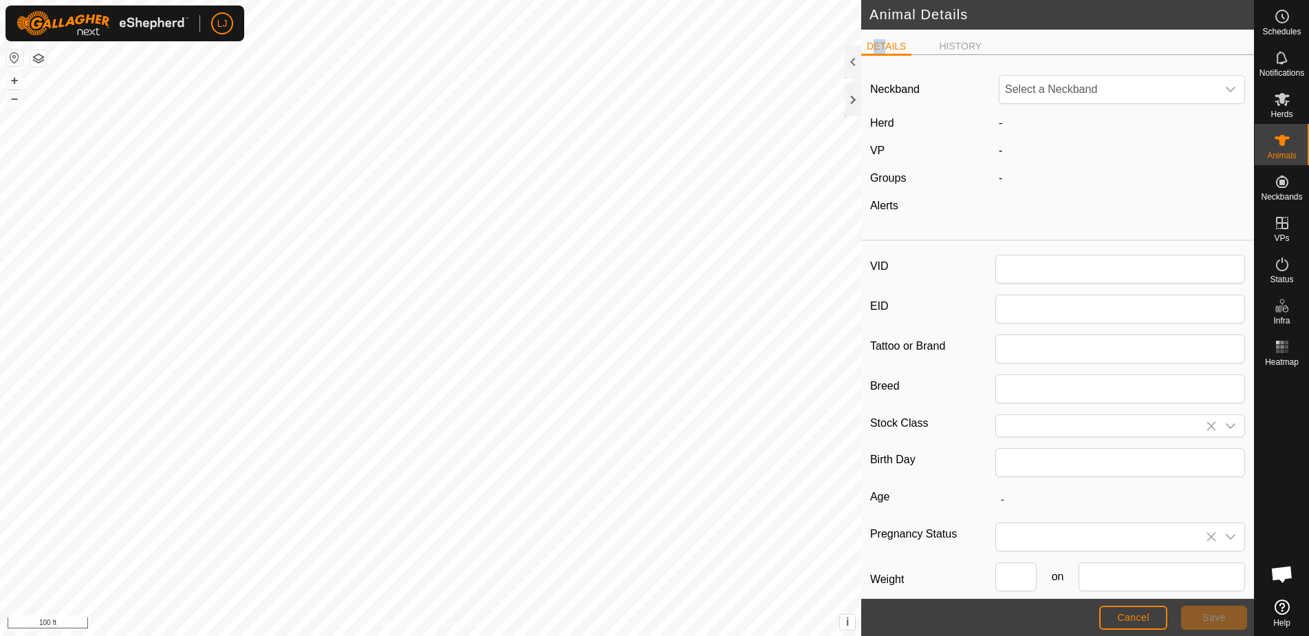
click at [1147, 627] on button "Cancel" at bounding box center [1133, 617] width 68 height 24
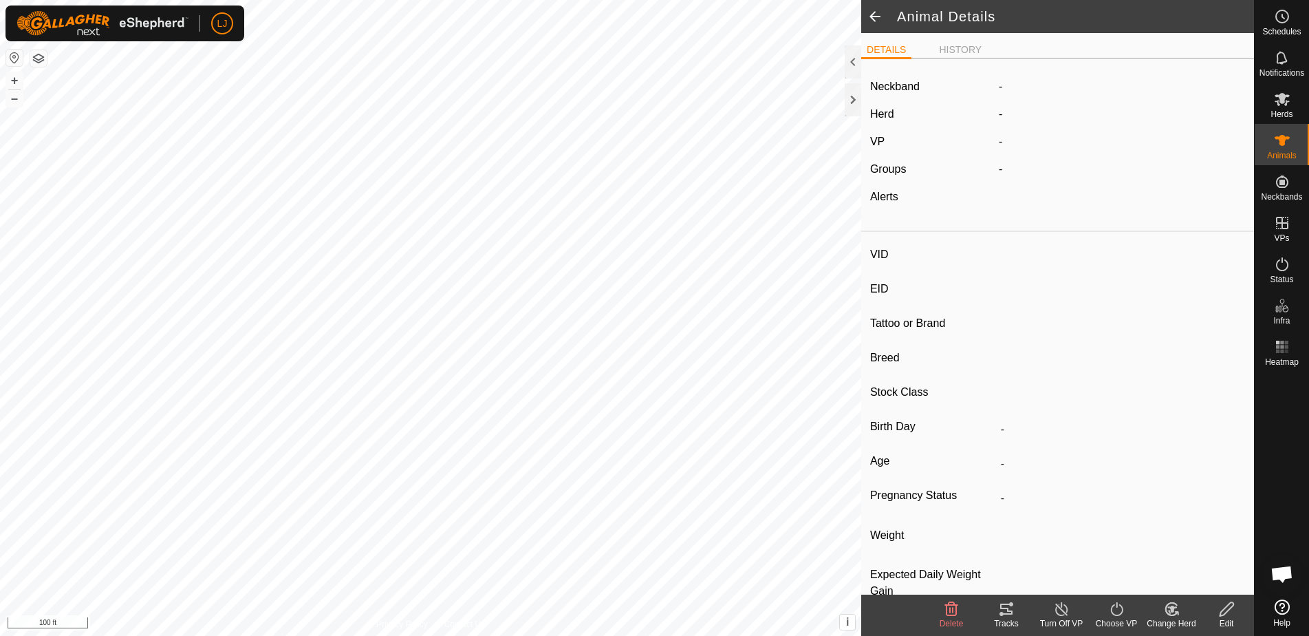
type input "M0000"
type input "-"
type input "HerefordxAngus"
type input "Steer"
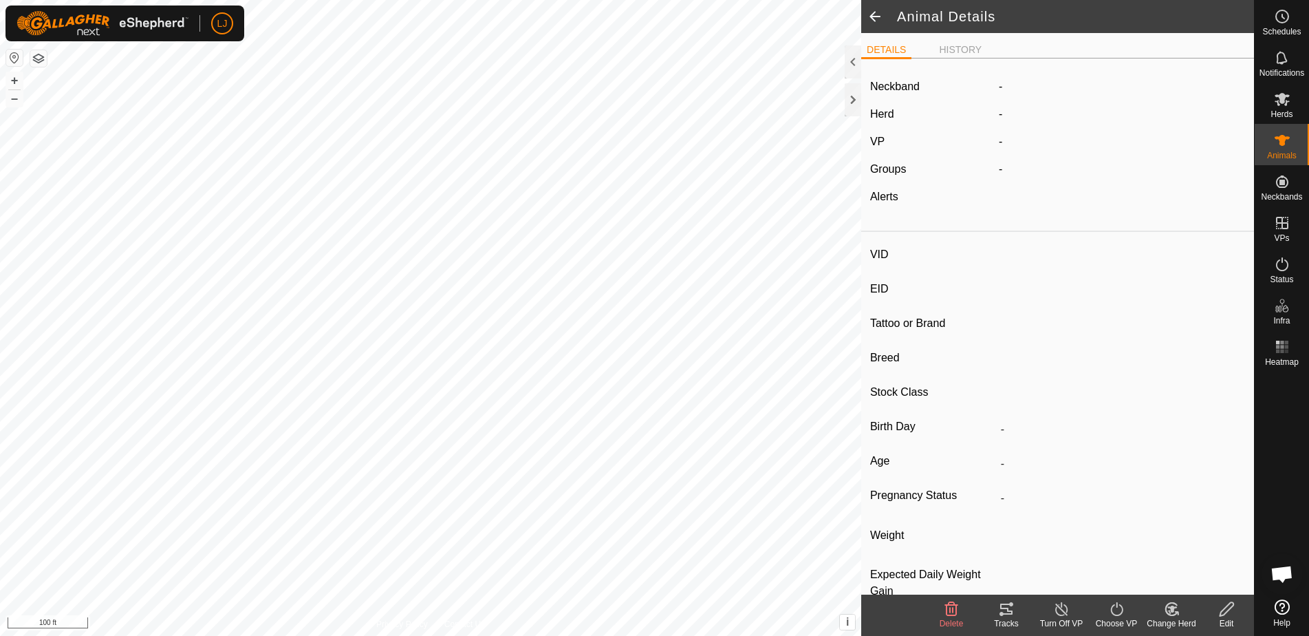
type input "-"
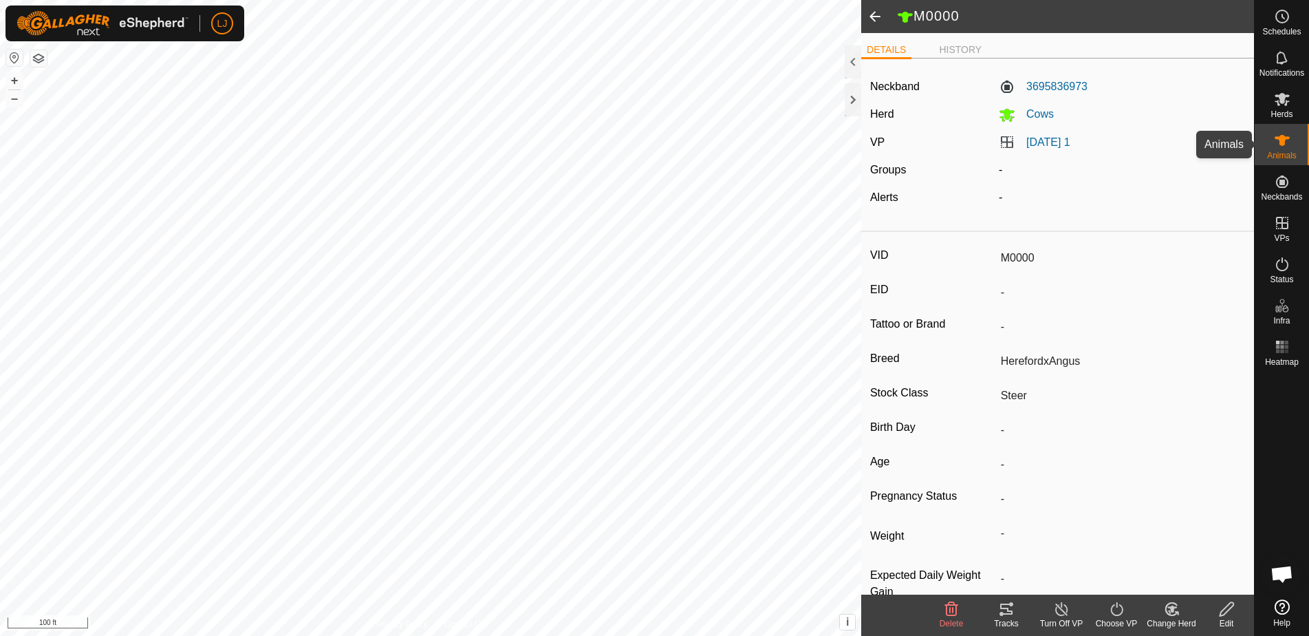
click at [1282, 144] on icon at bounding box center [1282, 140] width 15 height 11
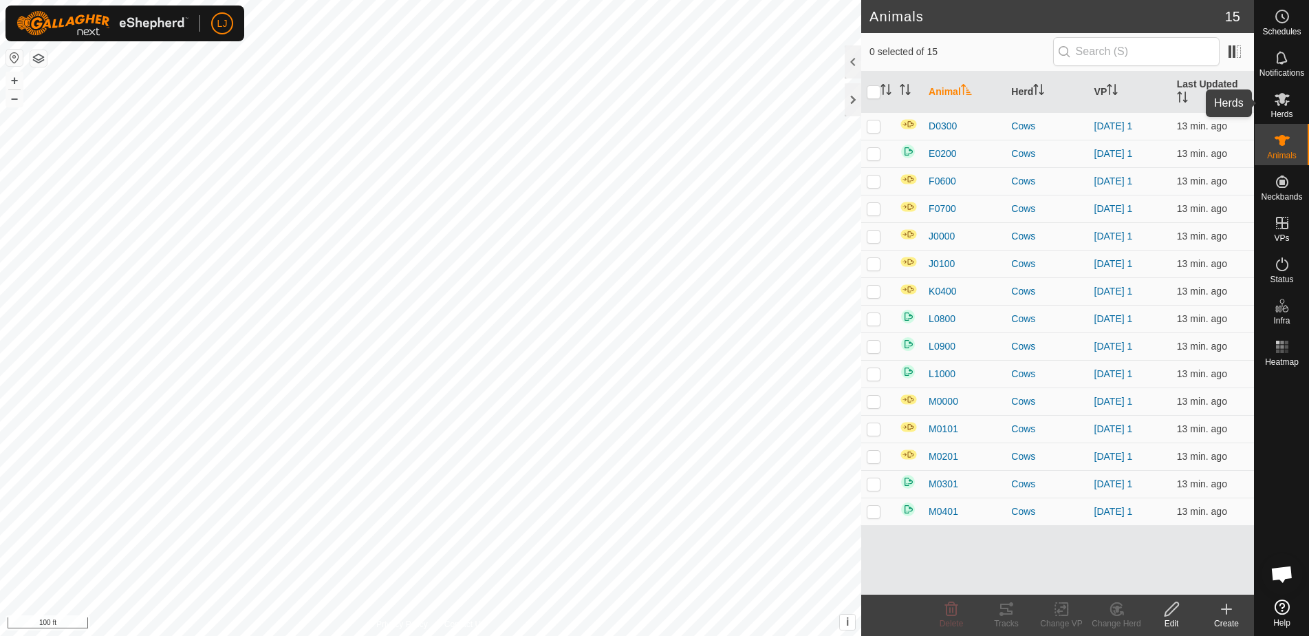
click at [1275, 108] on es-mob-svg-icon at bounding box center [1282, 99] width 25 height 22
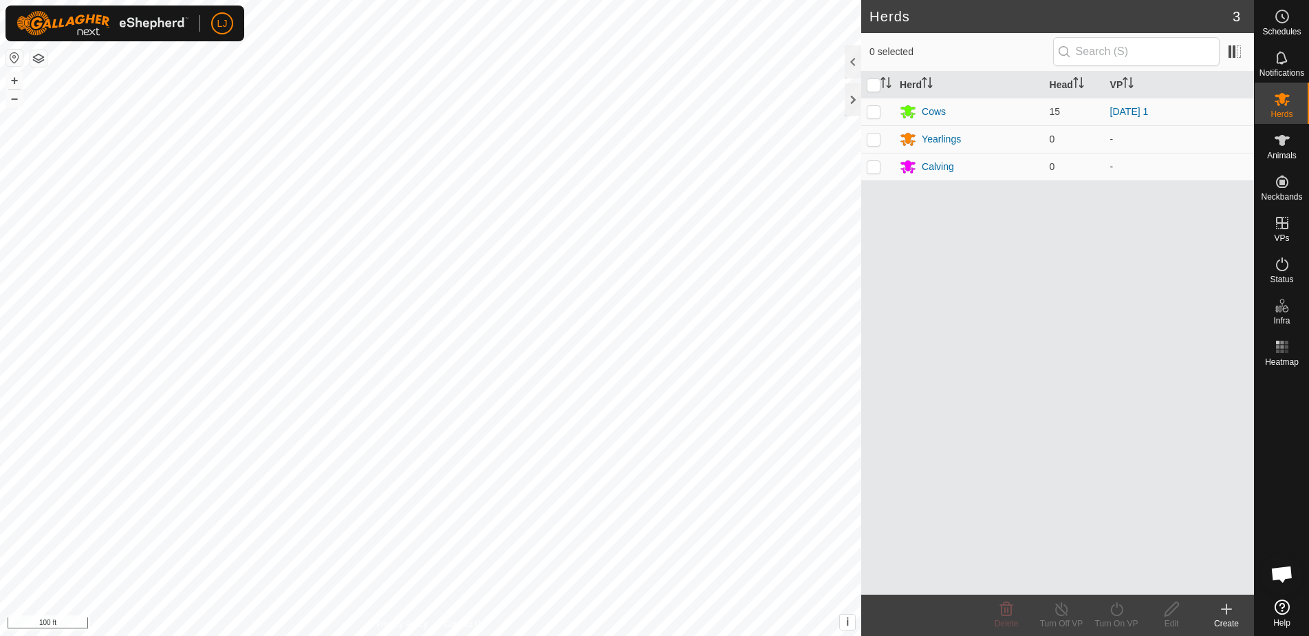
drag, startPoint x: 874, startPoint y: 112, endPoint x: 977, endPoint y: 376, distance: 283.8
click at [874, 112] on p-checkbox at bounding box center [874, 111] width 14 height 11
checkbox input "true"
click at [938, 114] on div "Cows" at bounding box center [934, 112] width 24 height 14
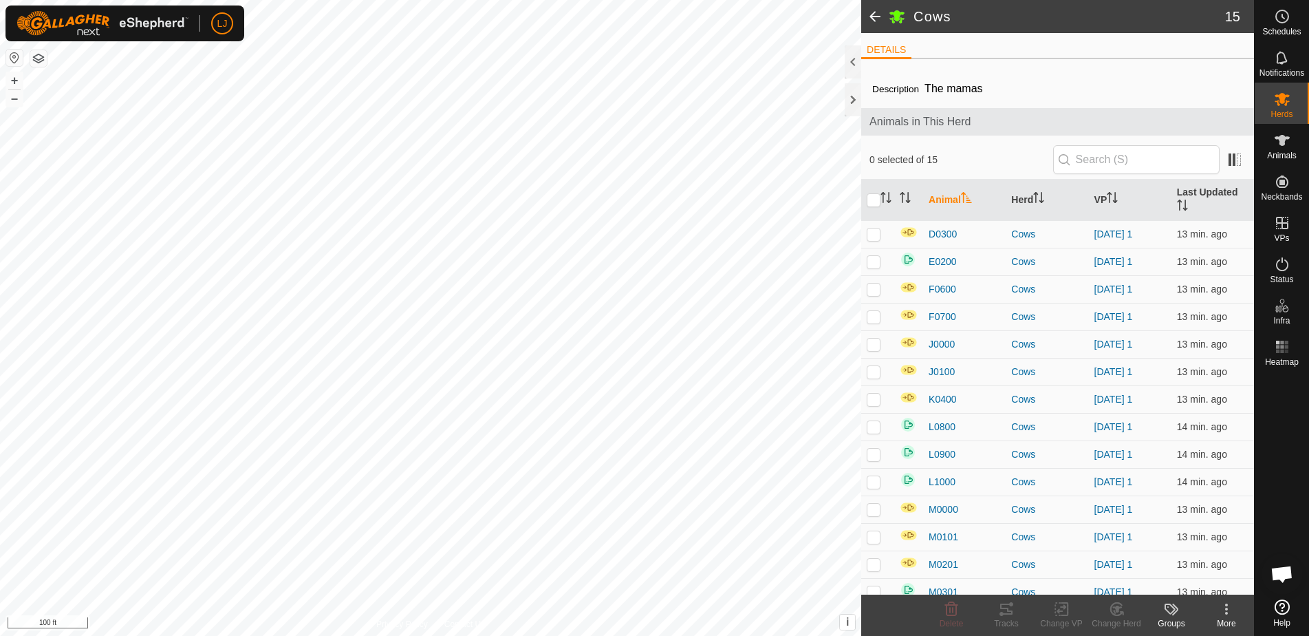
click at [1228, 616] on icon at bounding box center [1226, 608] width 17 height 17
click at [873, 199] on input "checkbox" at bounding box center [874, 200] width 14 height 14
checkbox input "true"
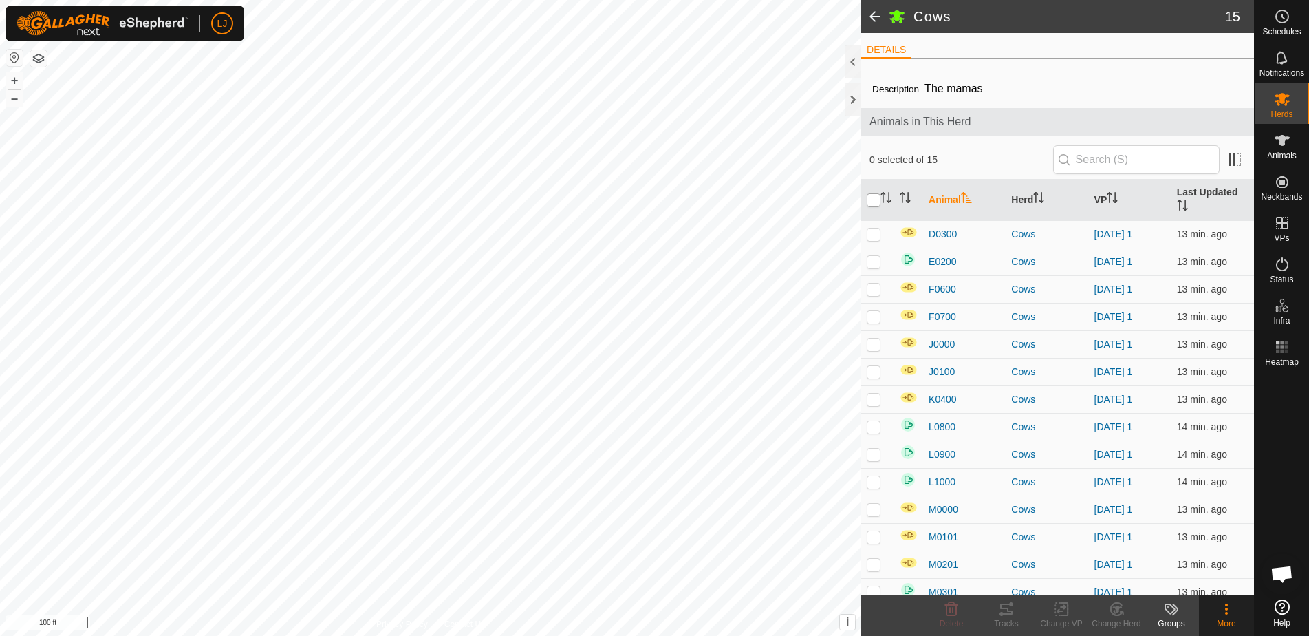
checkbox input "true"
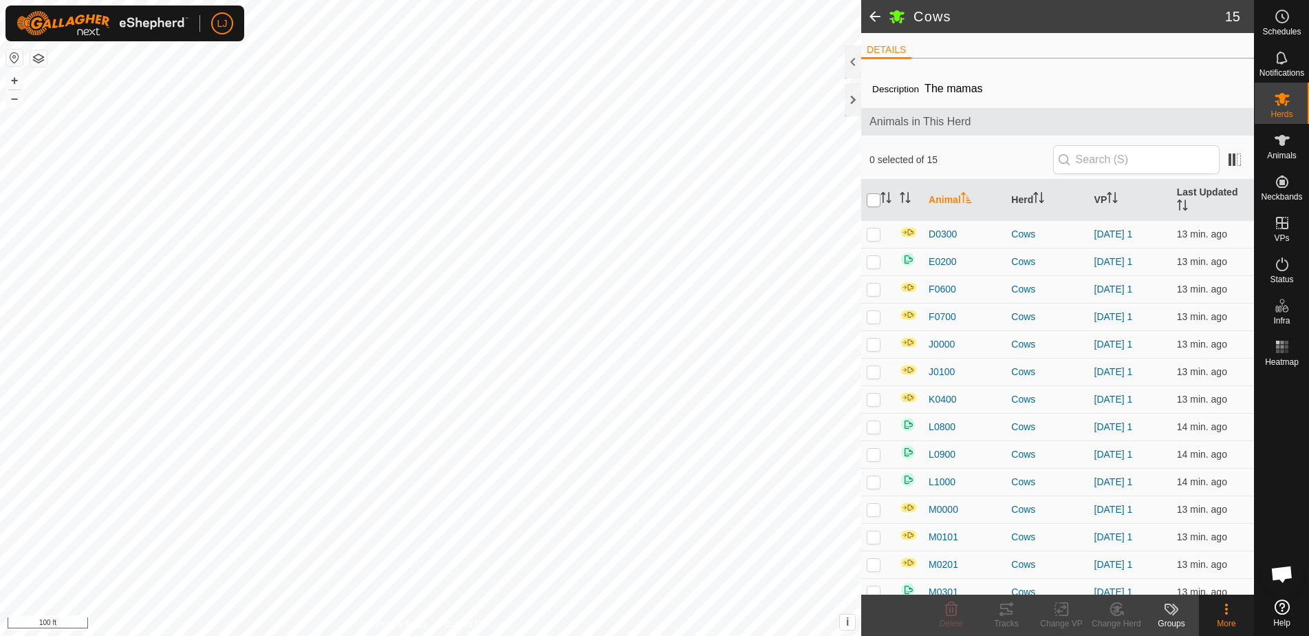
checkbox input "true"
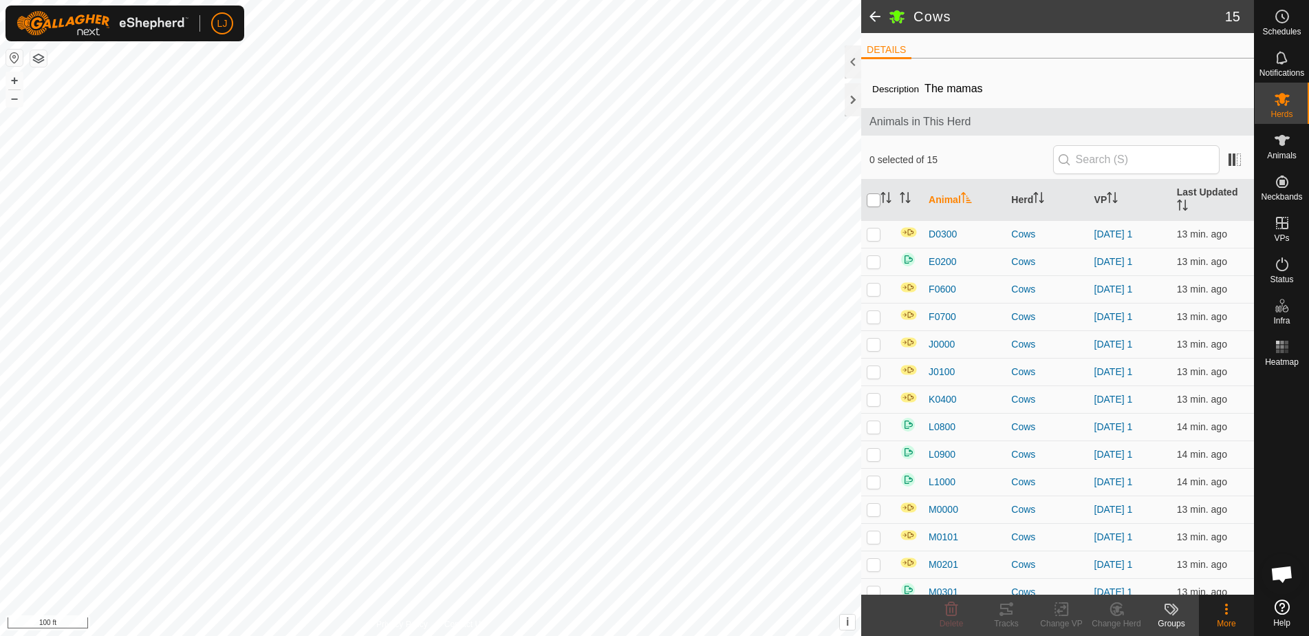
checkbox input "true"
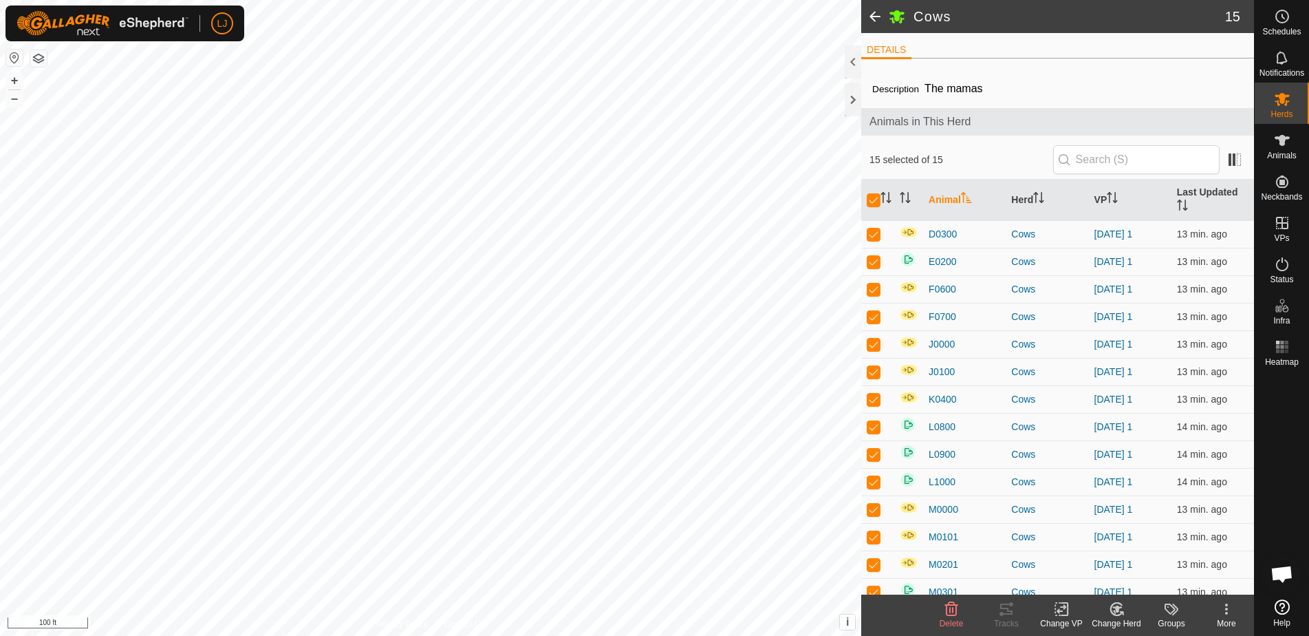
click at [1228, 614] on icon at bounding box center [1226, 608] width 17 height 17
click at [1213, 517] on link "Returning Feature" at bounding box center [1182, 519] width 142 height 28
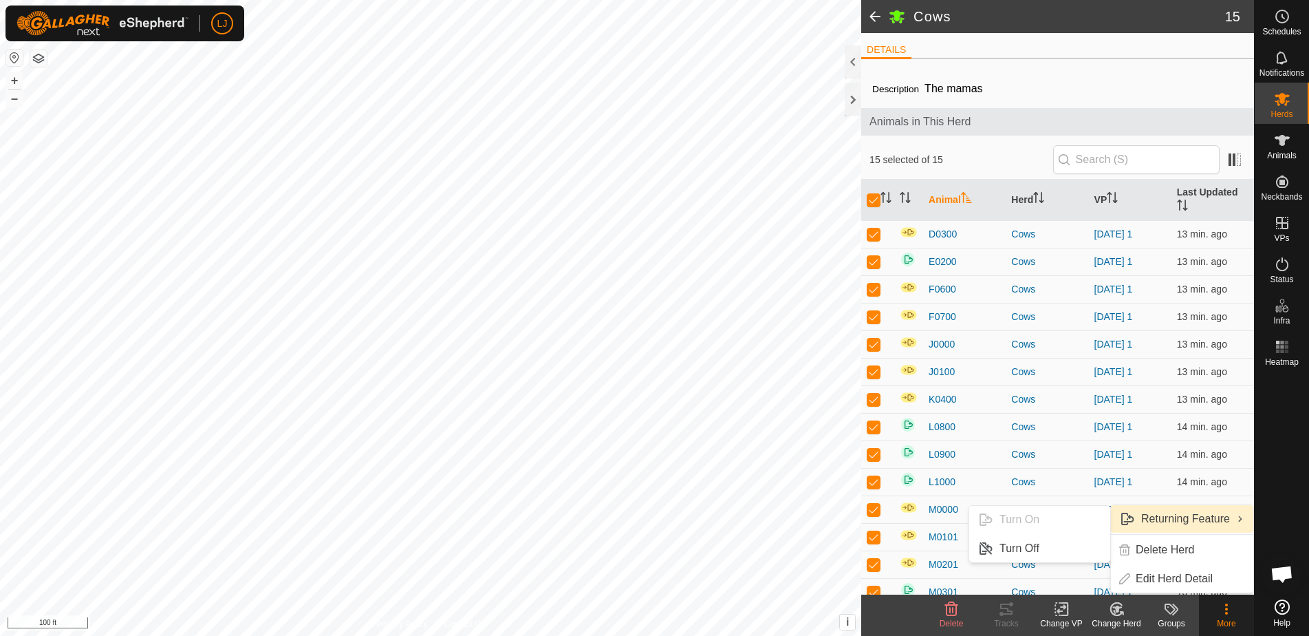
click at [1178, 519] on link "Returning Feature" at bounding box center [1182, 519] width 142 height 28
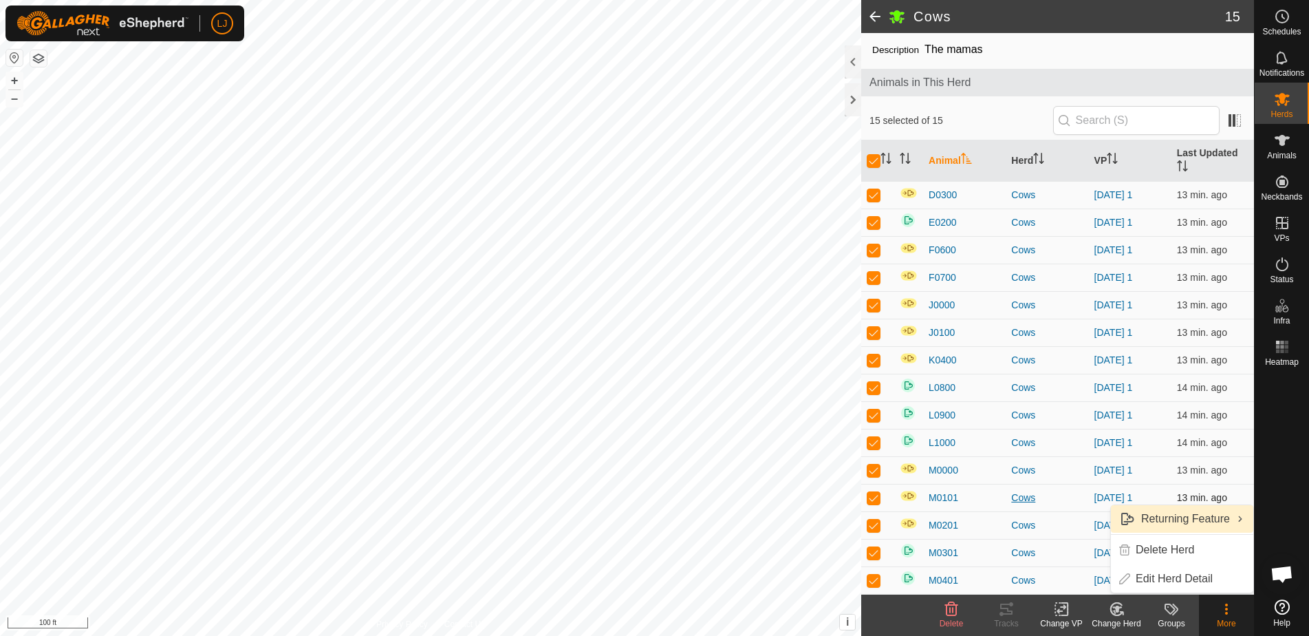
scroll to position [39, 0]
click at [1217, 583] on link "Edit Herd Detail" at bounding box center [1182, 579] width 142 height 28
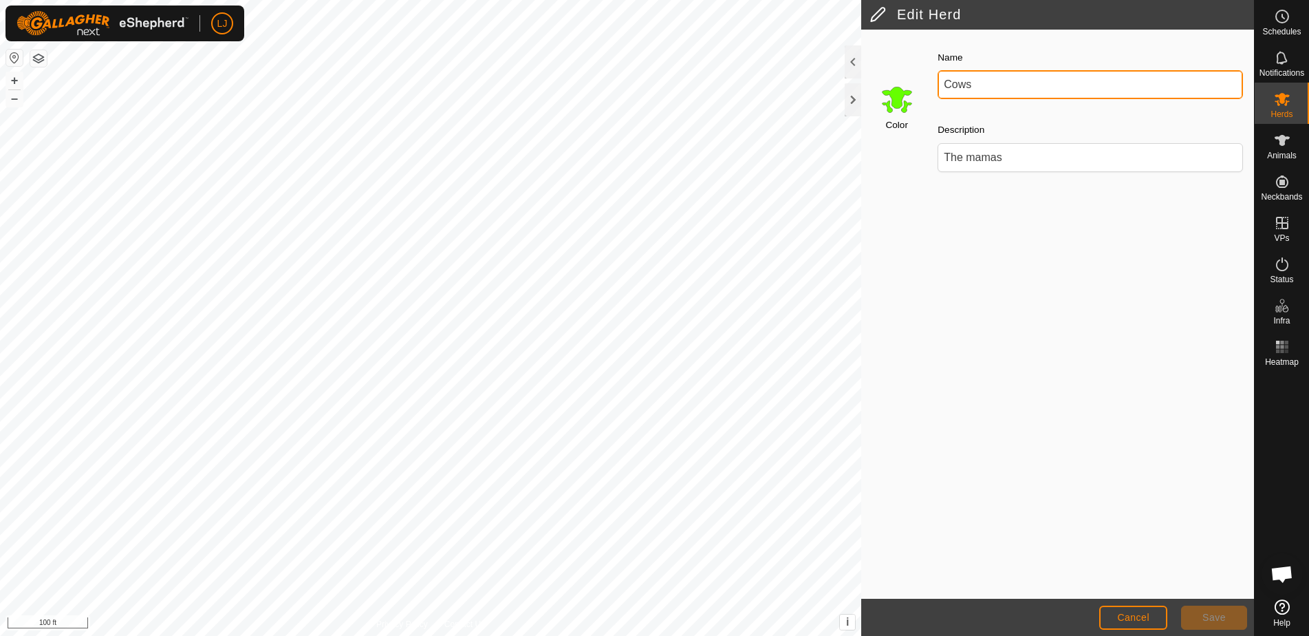
drag, startPoint x: 985, startPoint y: 85, endPoint x: 923, endPoint y: 88, distance: 62.0
click at [935, 85] on div "Name Cows" at bounding box center [1090, 73] width 316 height 61
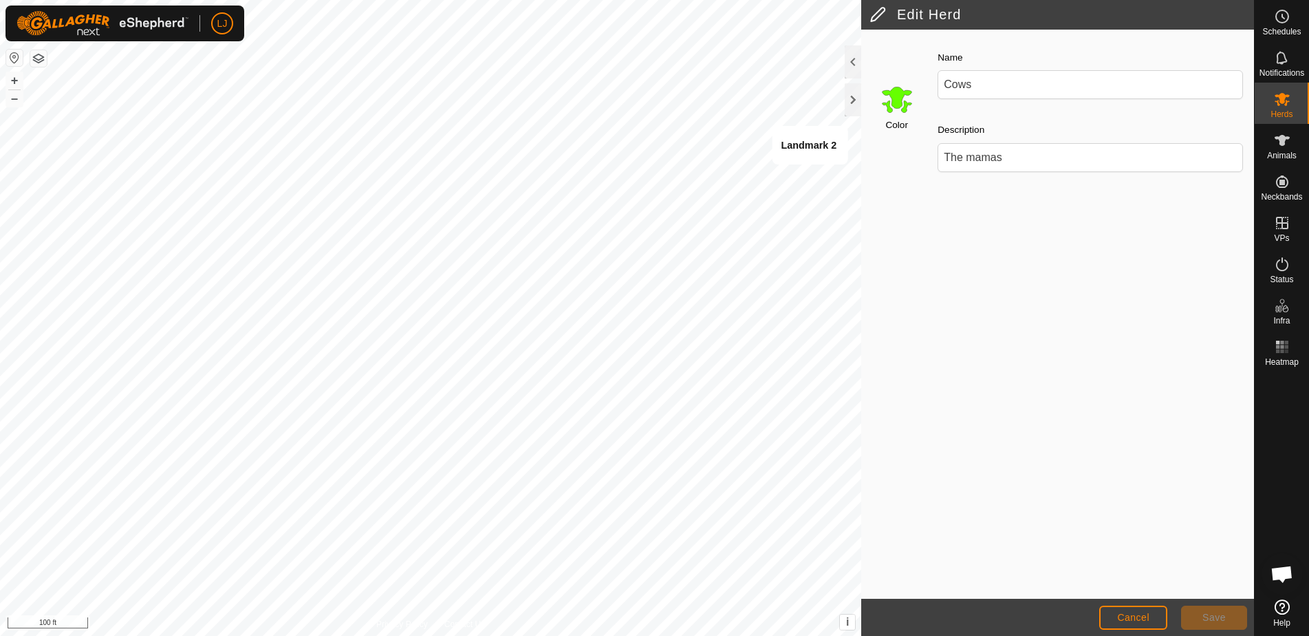
drag, startPoint x: 1173, startPoint y: 418, endPoint x: 1166, endPoint y: 419, distance: 7.0
click at [1172, 418] on div "Color Name Cows Description The mamas" at bounding box center [1057, 314] width 393 height 569
click at [1133, 610] on button "Cancel" at bounding box center [1133, 617] width 68 height 24
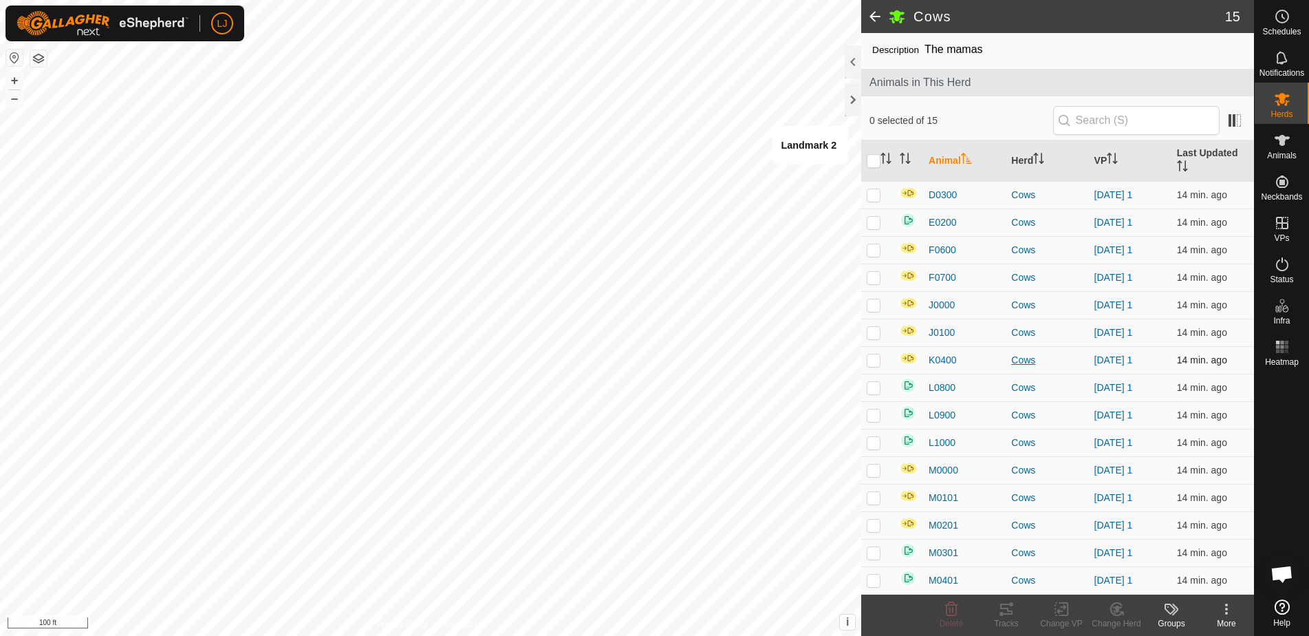
scroll to position [40, 0]
click at [877, 468] on p-checkbox at bounding box center [874, 469] width 14 height 11
checkbox input "true"
click at [1228, 611] on icon at bounding box center [1226, 608] width 17 height 17
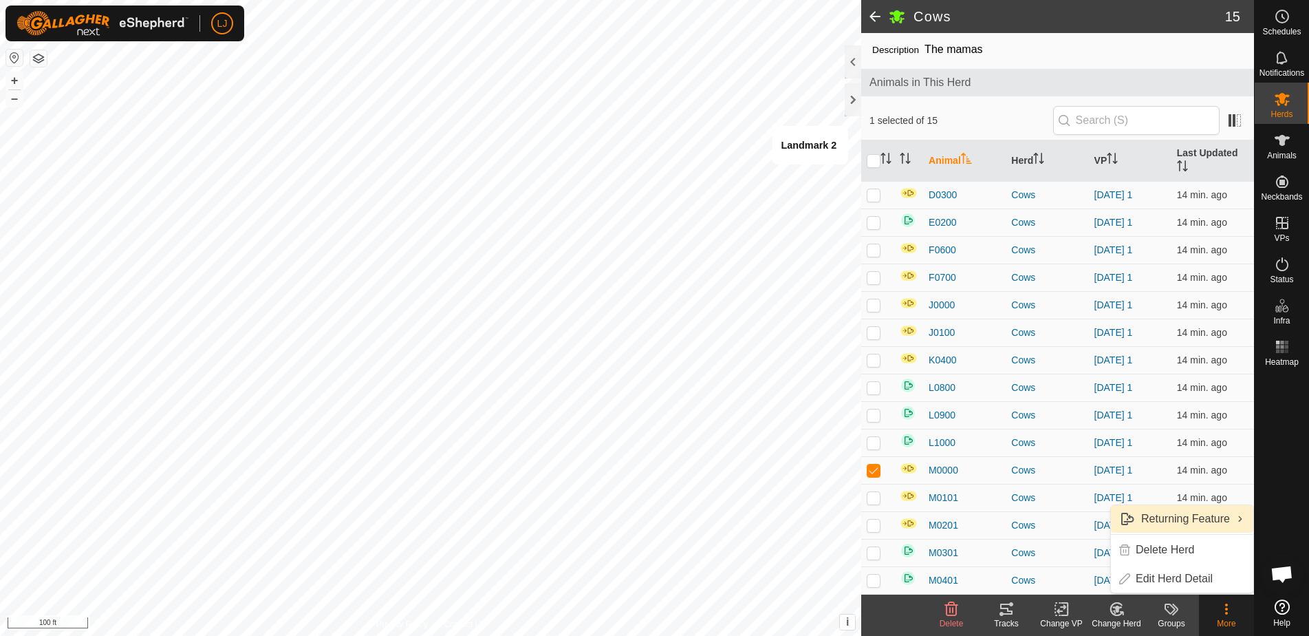
click at [1190, 512] on link "Returning Feature" at bounding box center [1182, 519] width 142 height 28
click at [909, 467] on img at bounding box center [909, 468] width 18 height 12
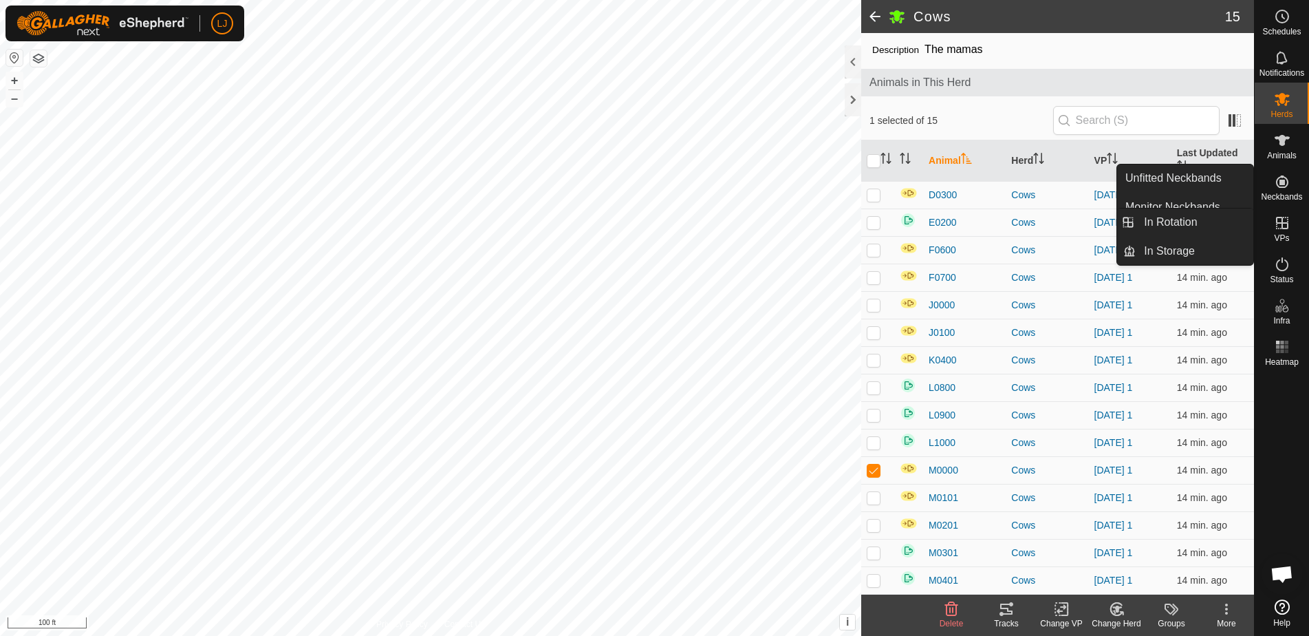
click at [1275, 230] on icon at bounding box center [1282, 223] width 17 height 17
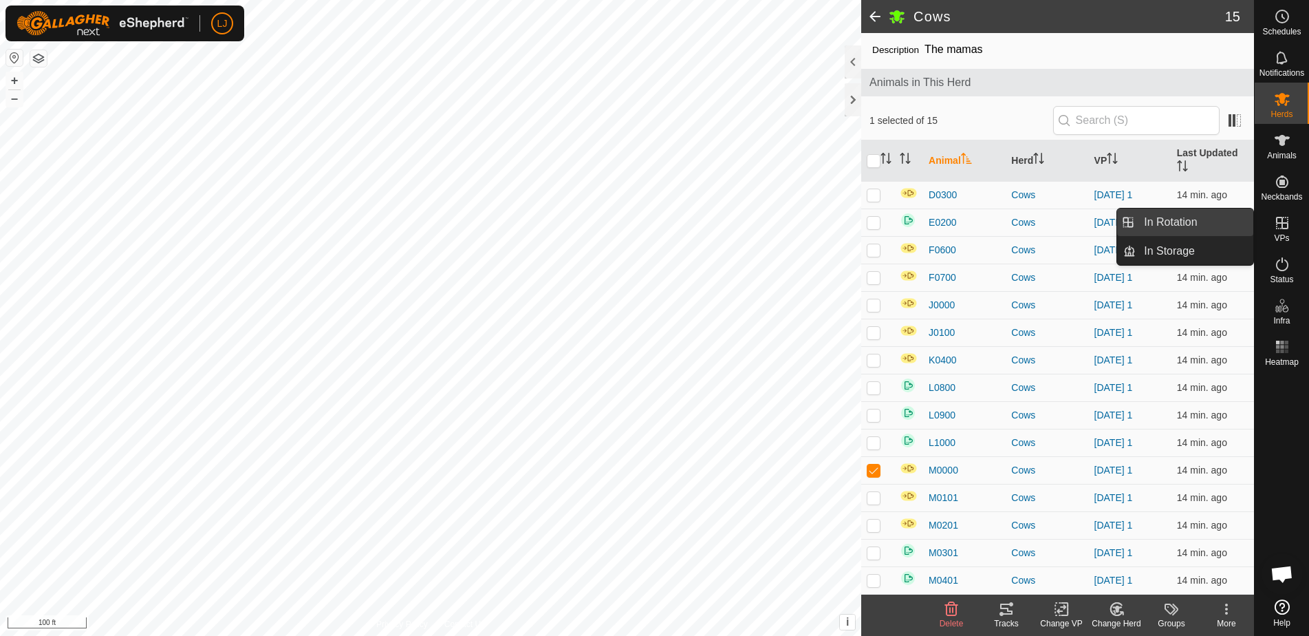
click at [1209, 226] on link "In Rotation" at bounding box center [1195, 222] width 118 height 28
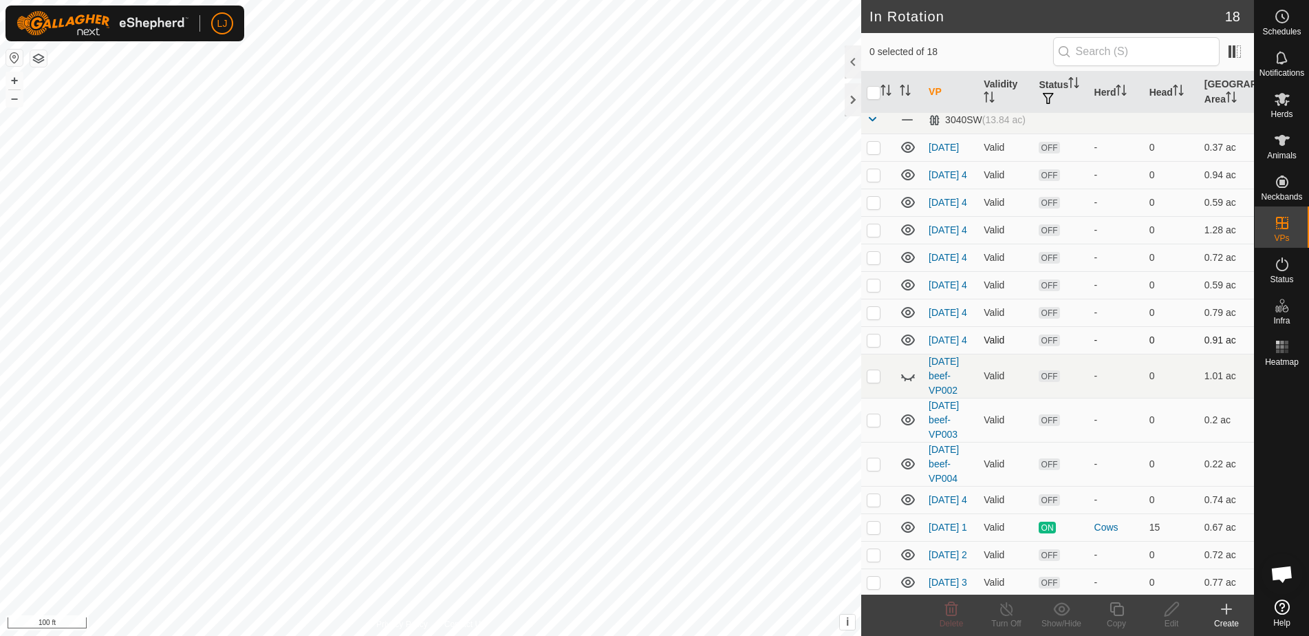
click at [875, 345] on p-checkbox at bounding box center [874, 339] width 14 height 11
click at [875, 351] on td at bounding box center [877, 343] width 33 height 28
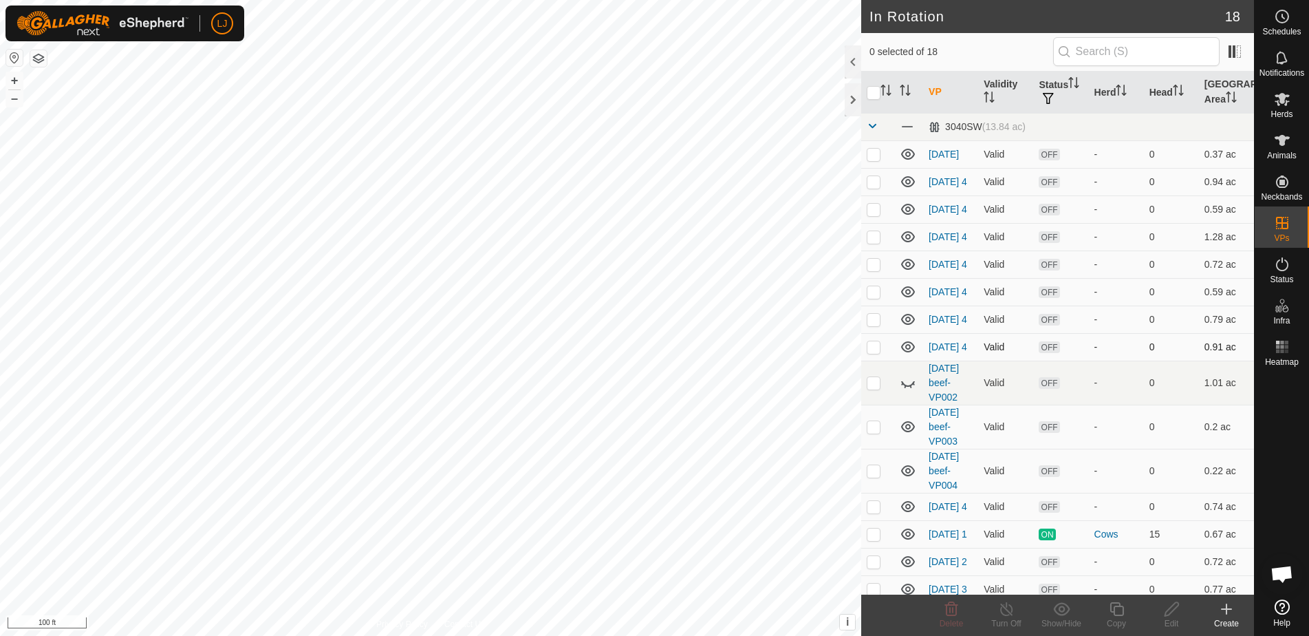
click at [875, 351] on td at bounding box center [877, 347] width 33 height 28
checkbox input "false"
click at [875, 325] on p-checkbox at bounding box center [874, 319] width 14 height 11
checkbox input "false"
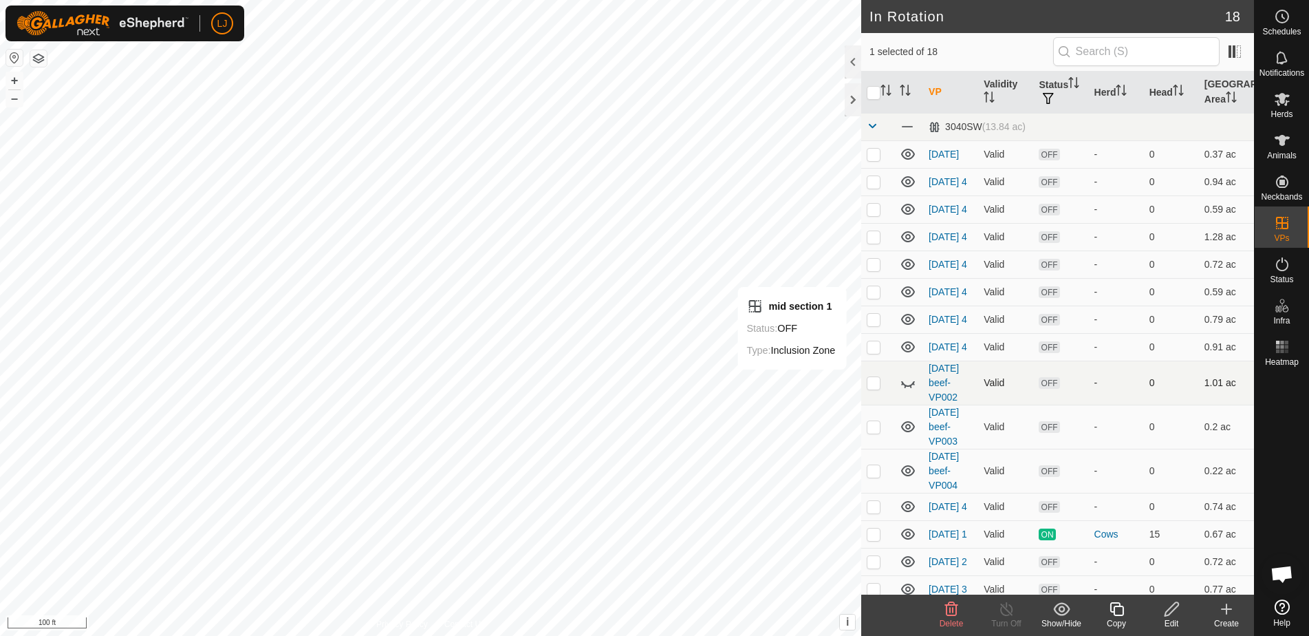
click at [911, 387] on icon at bounding box center [908, 384] width 14 height 6
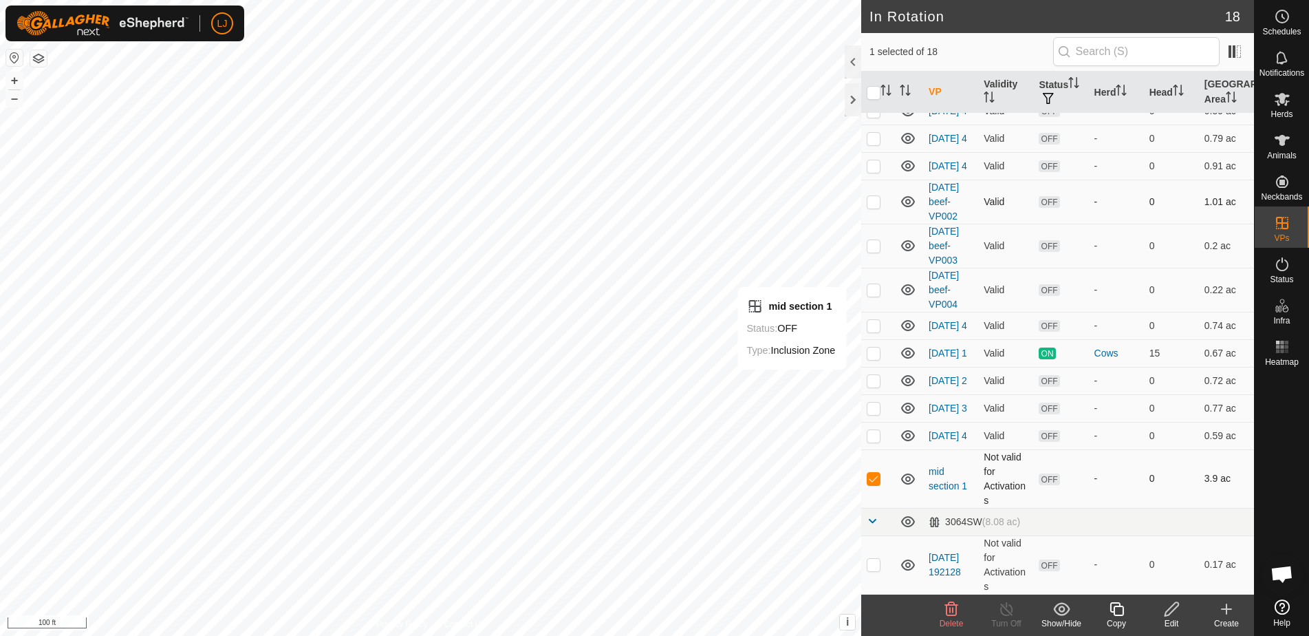
scroll to position [208, 0]
click at [872, 478] on p-checkbox at bounding box center [874, 478] width 14 height 11
checkbox input "false"
click at [870, 435] on p-checkbox at bounding box center [874, 435] width 14 height 11
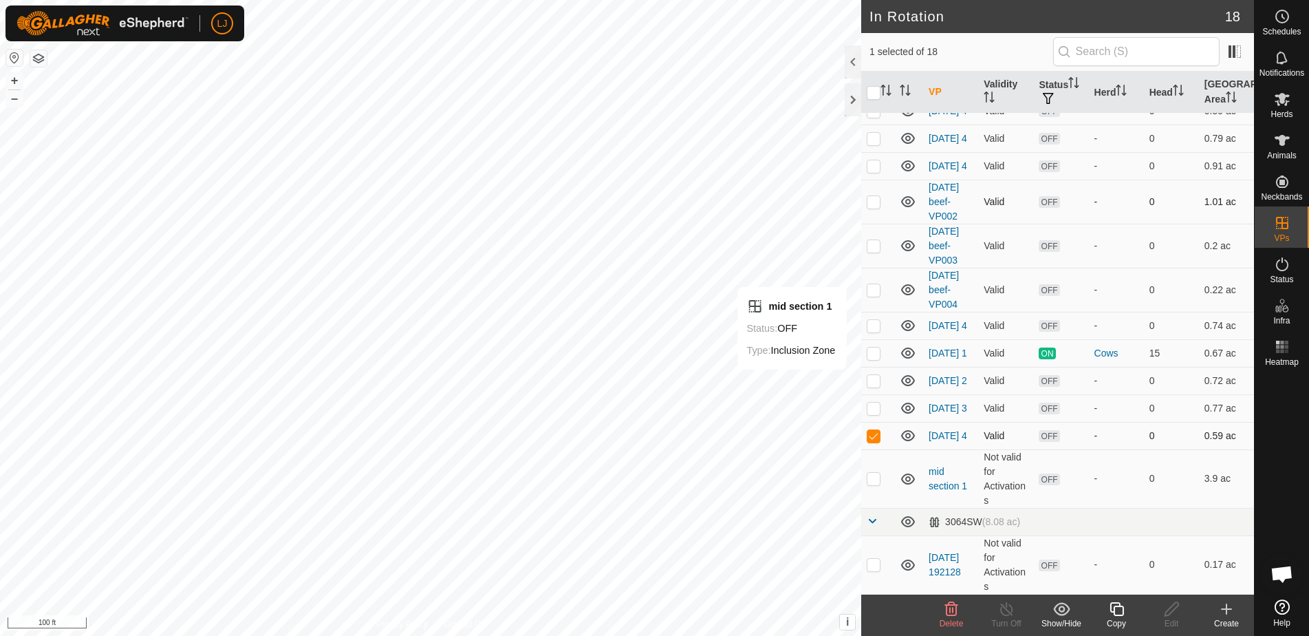
checkbox input "false"
click at [942, 374] on td "2025-10-03 2" at bounding box center [950, 381] width 55 height 28
click at [946, 375] on link "2025-10-03 2" at bounding box center [948, 380] width 39 height 11
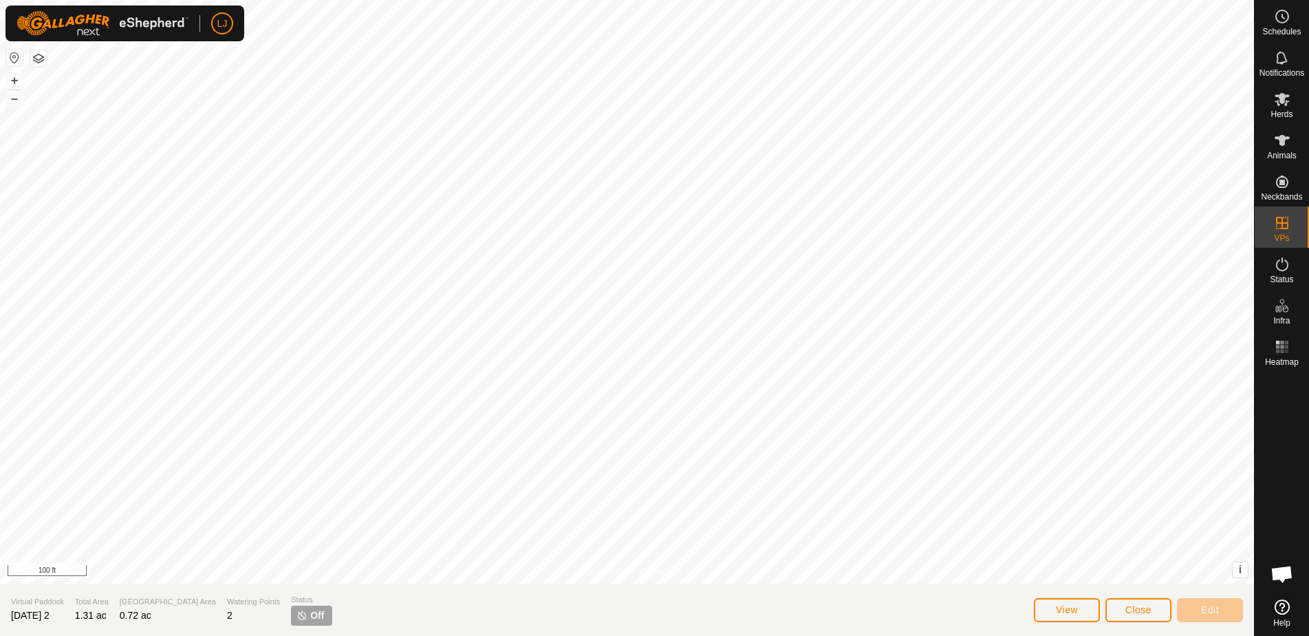
click at [1122, 607] on button "Close" at bounding box center [1138, 610] width 66 height 24
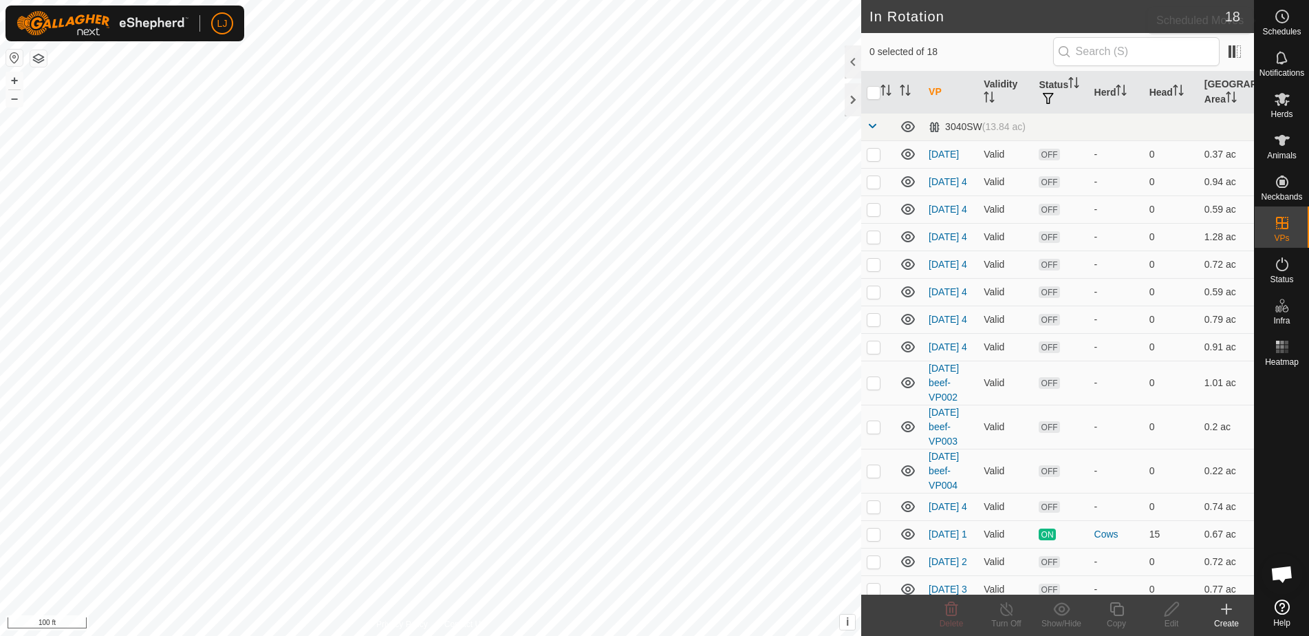
click at [1279, 10] on icon at bounding box center [1282, 16] width 17 height 17
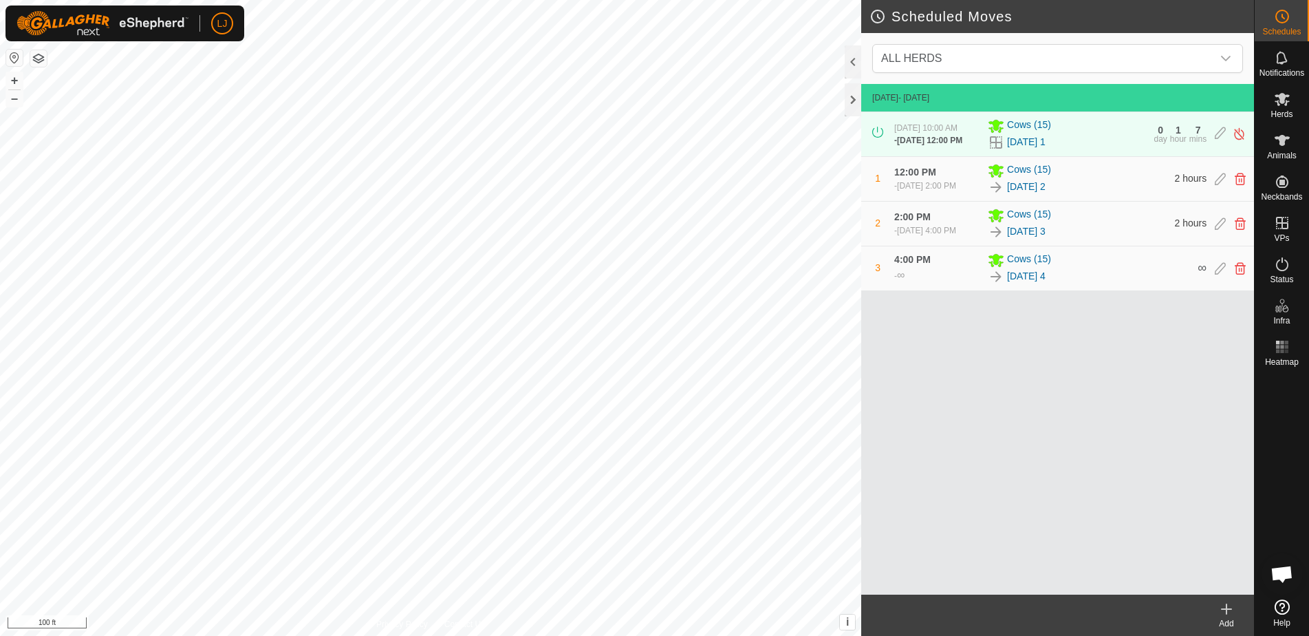
click at [1043, 362] on div "Oct 3, 2025 - Today Oct 3, 2025 at 10:00 AM - Oct 3, 2025 at 12:00 PM Cows (15)…" at bounding box center [1057, 339] width 393 height 510
click at [1238, 185] on icon at bounding box center [1240, 179] width 11 height 12
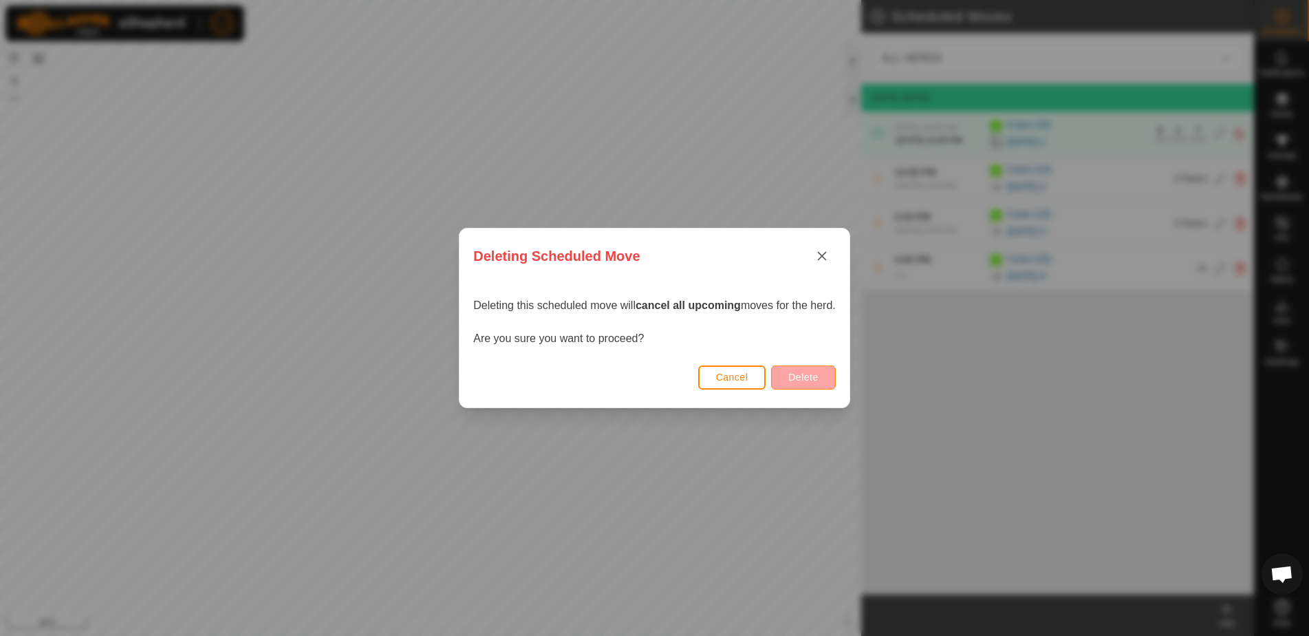
click at [787, 376] on button "Delete" at bounding box center [803, 377] width 64 height 24
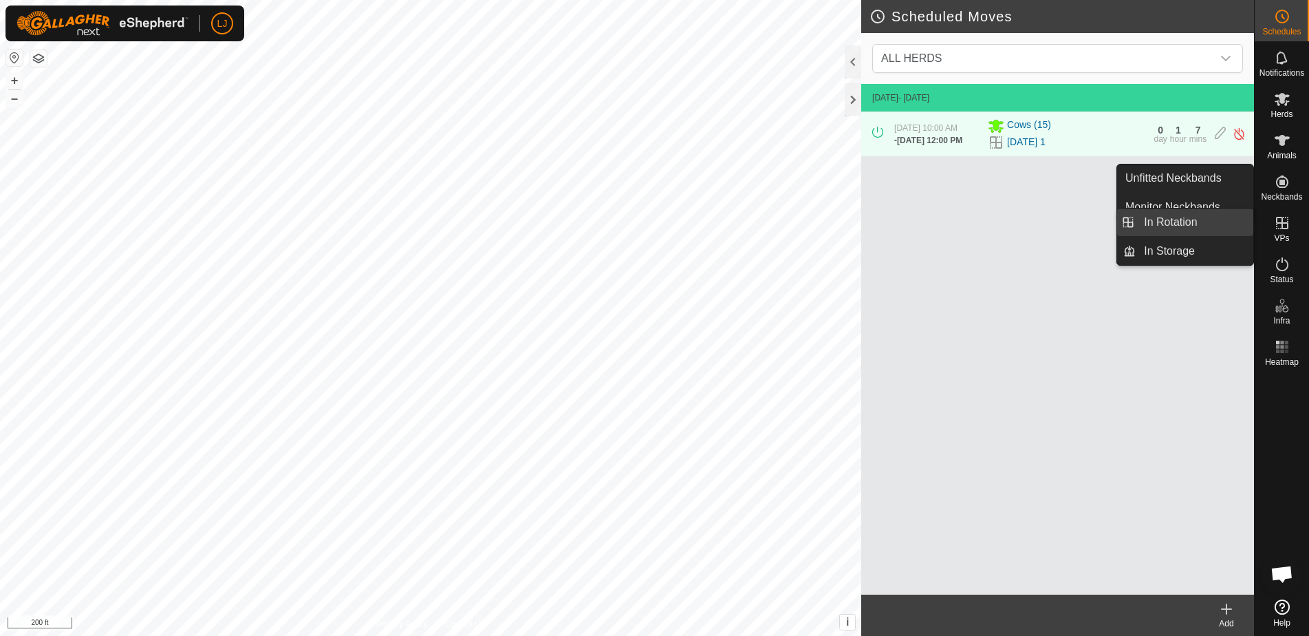
click at [1203, 221] on link "In Rotation" at bounding box center [1195, 222] width 118 height 28
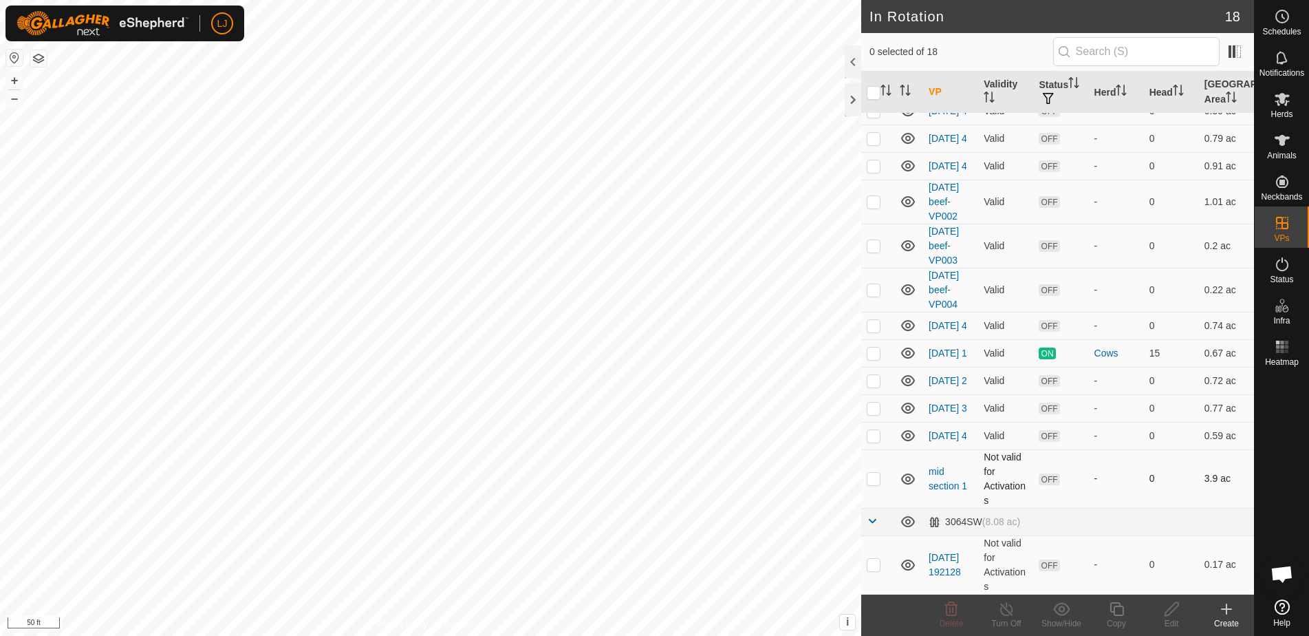
scroll to position [208, 0]
click at [870, 375] on p-checkbox at bounding box center [874, 380] width 14 height 11
checkbox input "true"
click at [1168, 611] on icon at bounding box center [1171, 608] width 17 height 17
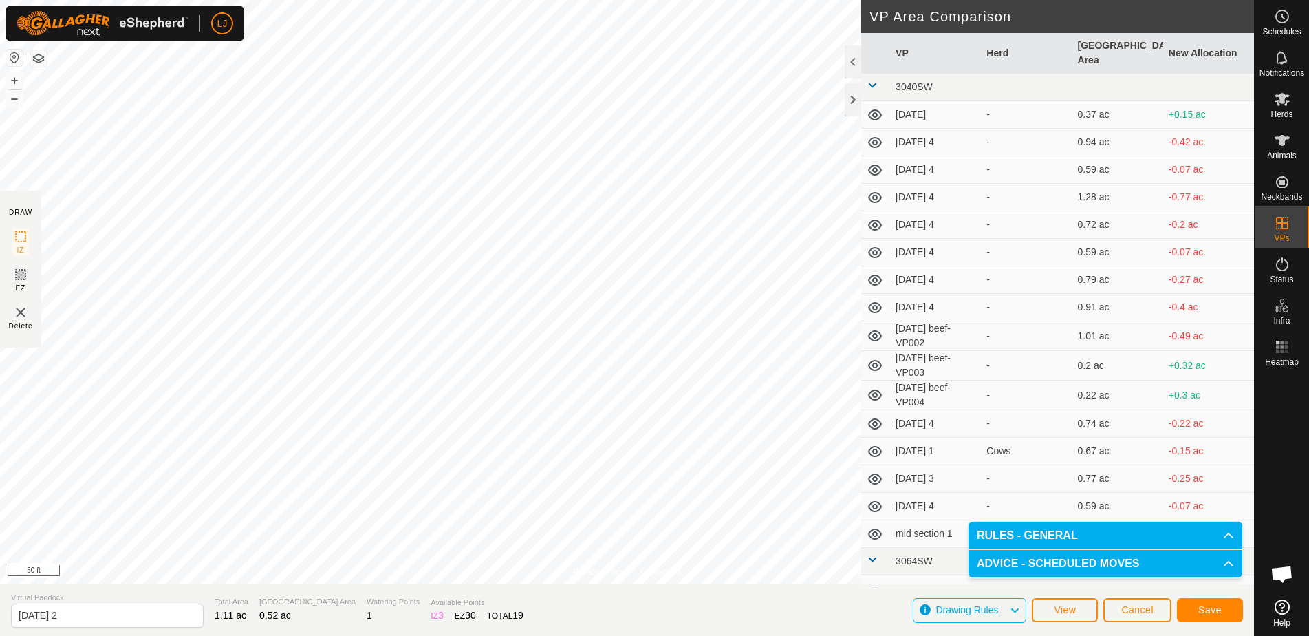
click at [1204, 611] on span "Save" at bounding box center [1209, 609] width 23 height 11
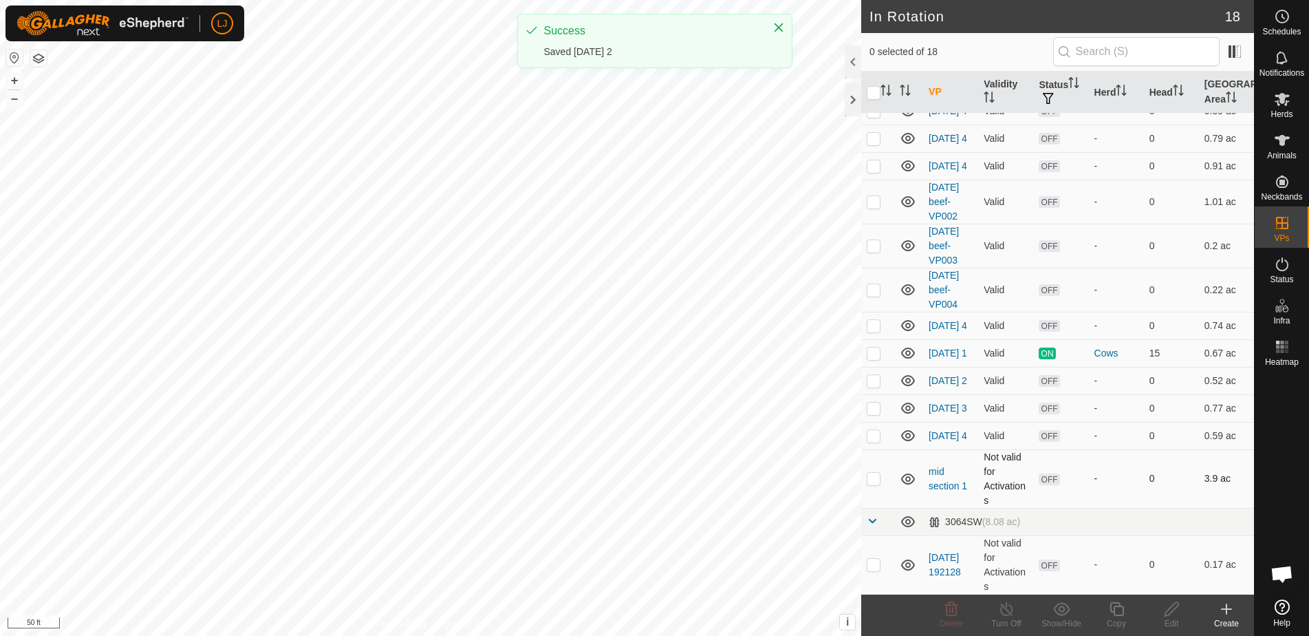
scroll to position [208, 0]
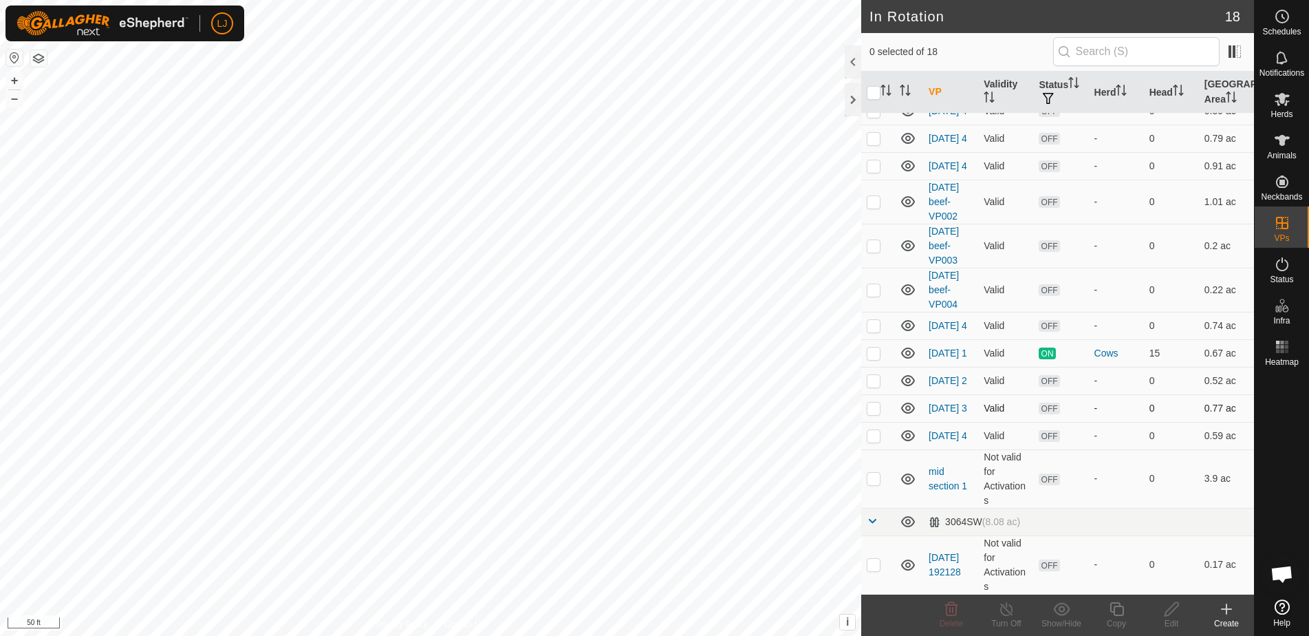
click at [876, 408] on p-checkbox at bounding box center [874, 407] width 14 height 11
checkbox input "true"
click at [1172, 607] on icon at bounding box center [1171, 608] width 17 height 17
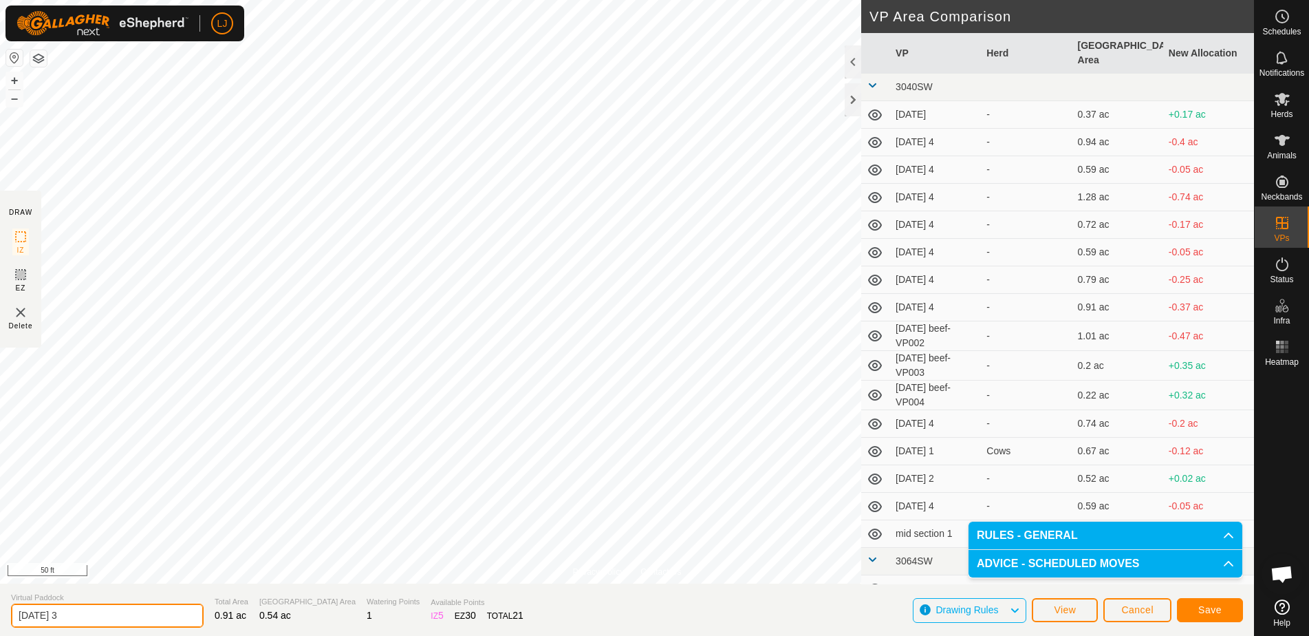
click at [127, 608] on input "2025-10-03 3" at bounding box center [107, 615] width 193 height 24
click at [1233, 612] on button "Save" at bounding box center [1210, 610] width 66 height 24
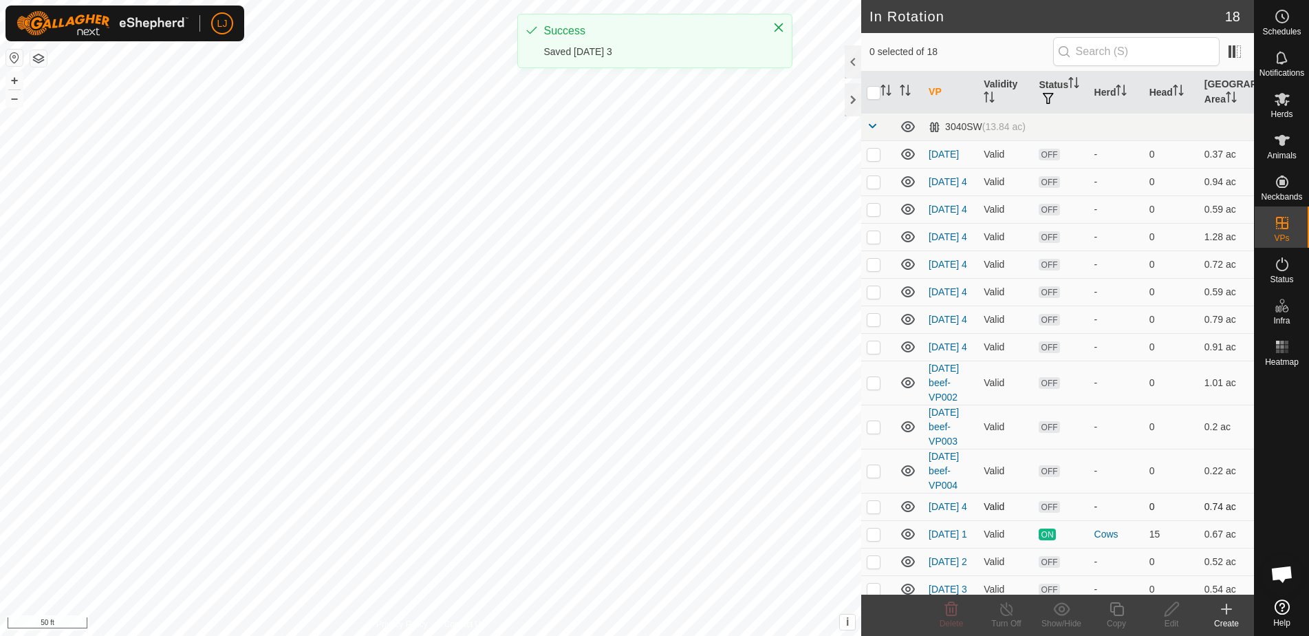
click at [980, 517] on td "Valid" at bounding box center [1005, 506] width 55 height 28
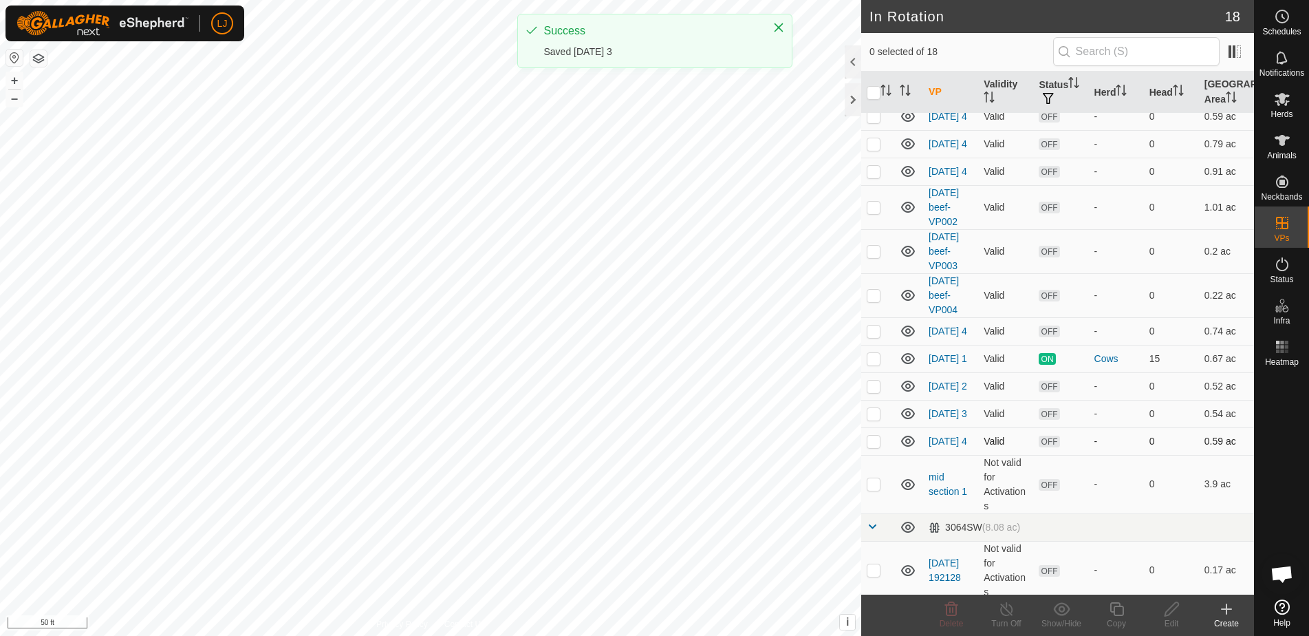
scroll to position [176, 0]
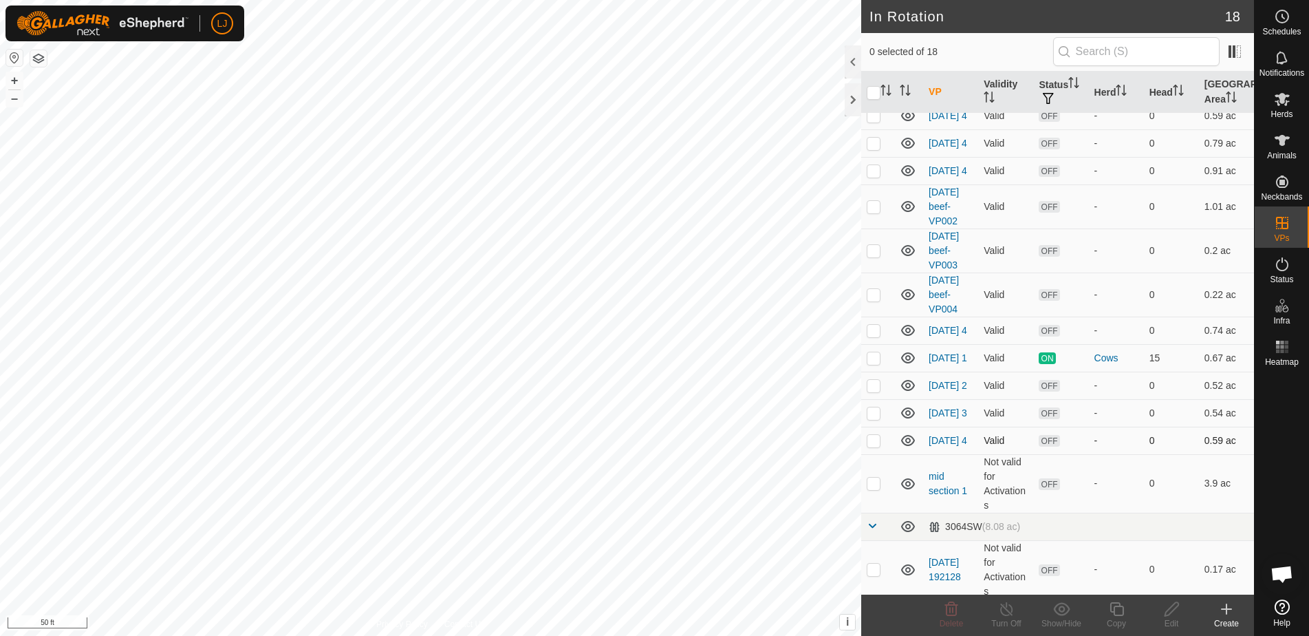
click at [866, 454] on td at bounding box center [877, 440] width 33 height 28
checkbox input "true"
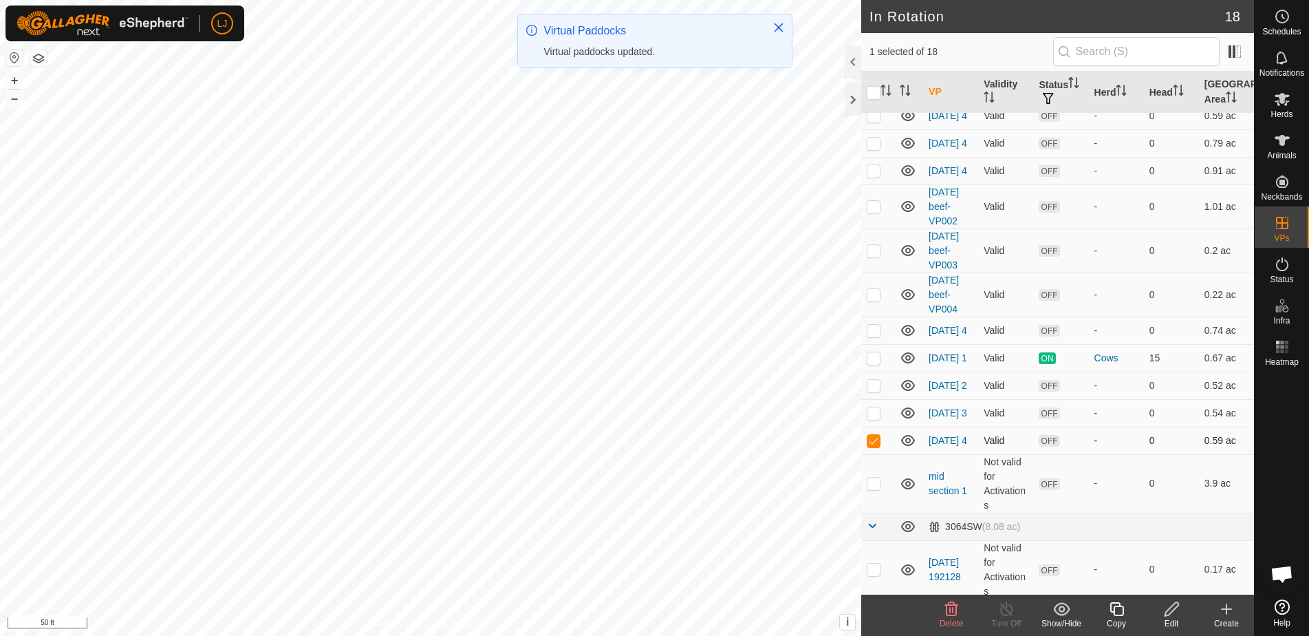
click at [871, 446] on p-checkbox at bounding box center [874, 440] width 14 height 11
checkbox input "false"
click at [873, 418] on p-checkbox at bounding box center [874, 412] width 14 height 11
checkbox input "false"
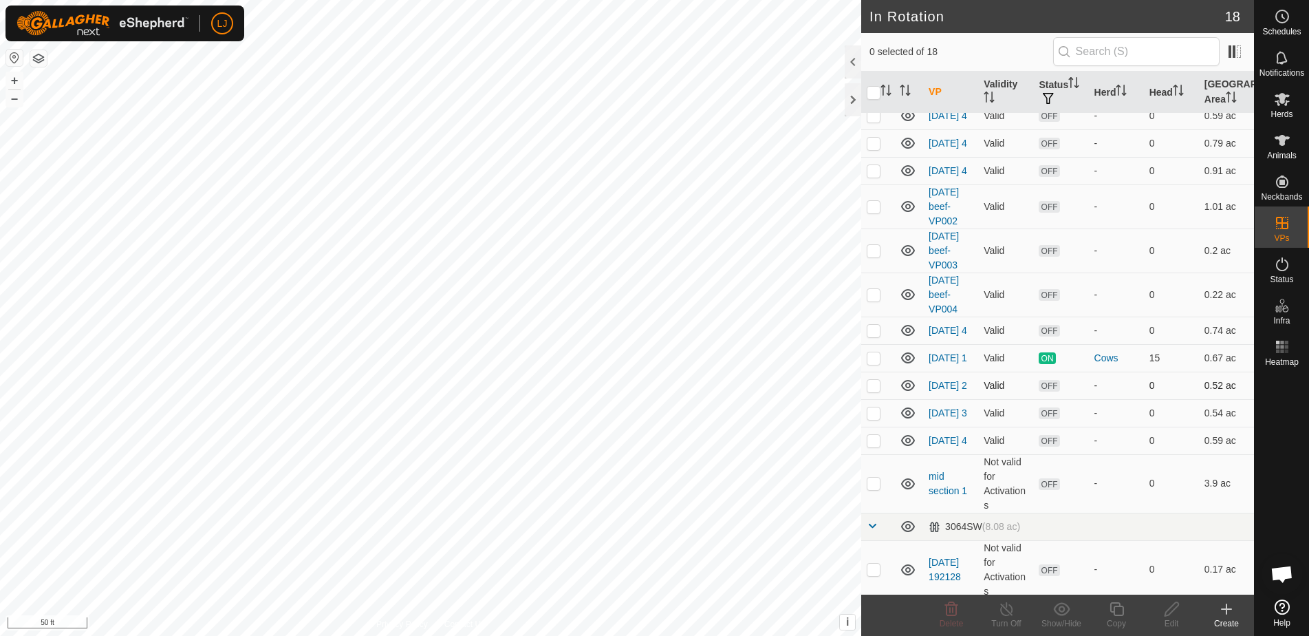
click at [874, 391] on p-checkbox at bounding box center [874, 385] width 14 height 11
checkbox input "true"
click at [1170, 611] on icon at bounding box center [1171, 608] width 17 height 17
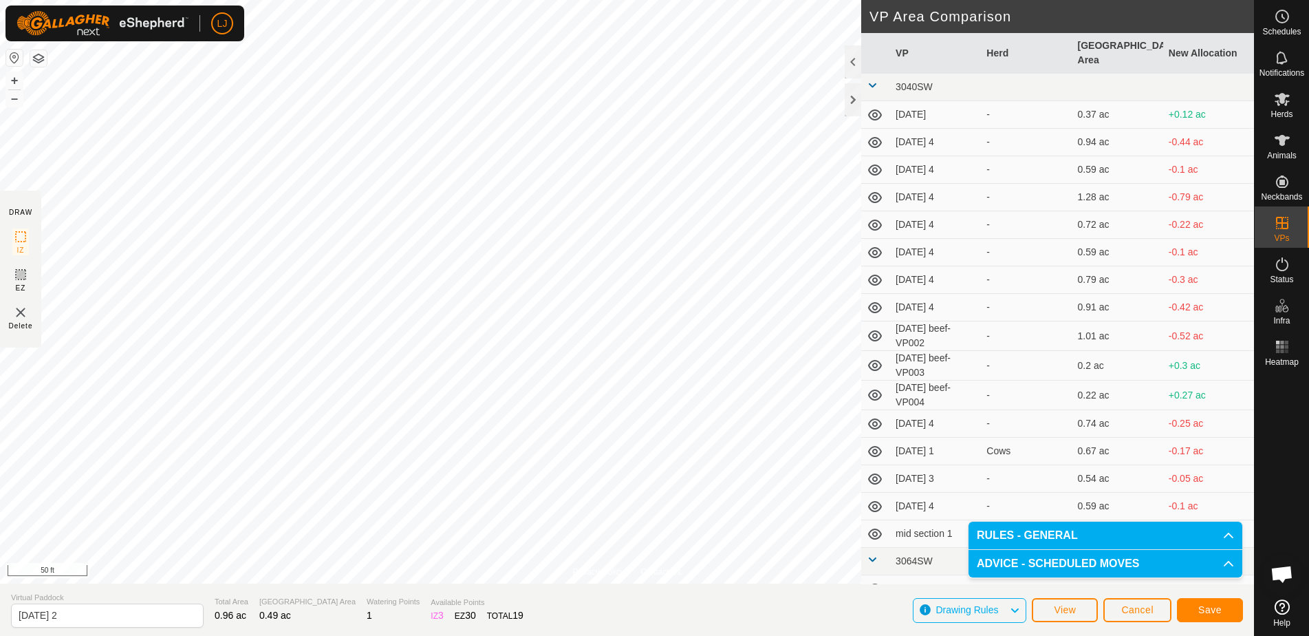
click at [1215, 612] on span "Save" at bounding box center [1209, 609] width 23 height 11
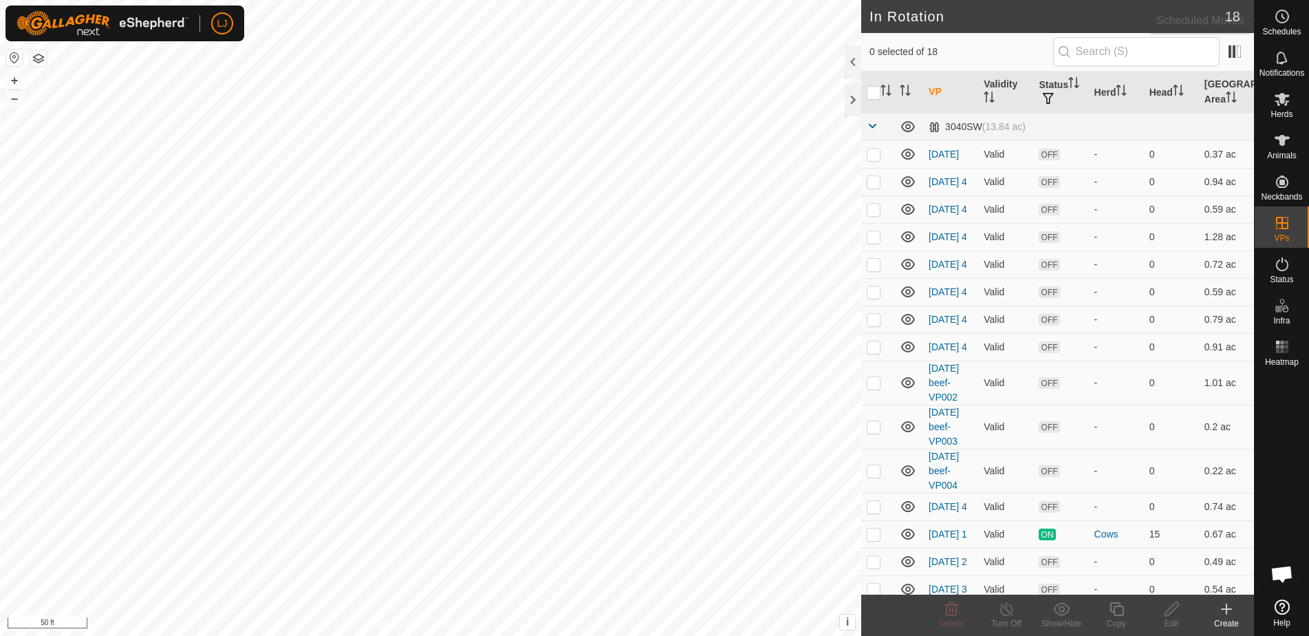
click at [1289, 35] on span "Schedules" at bounding box center [1281, 32] width 39 height 8
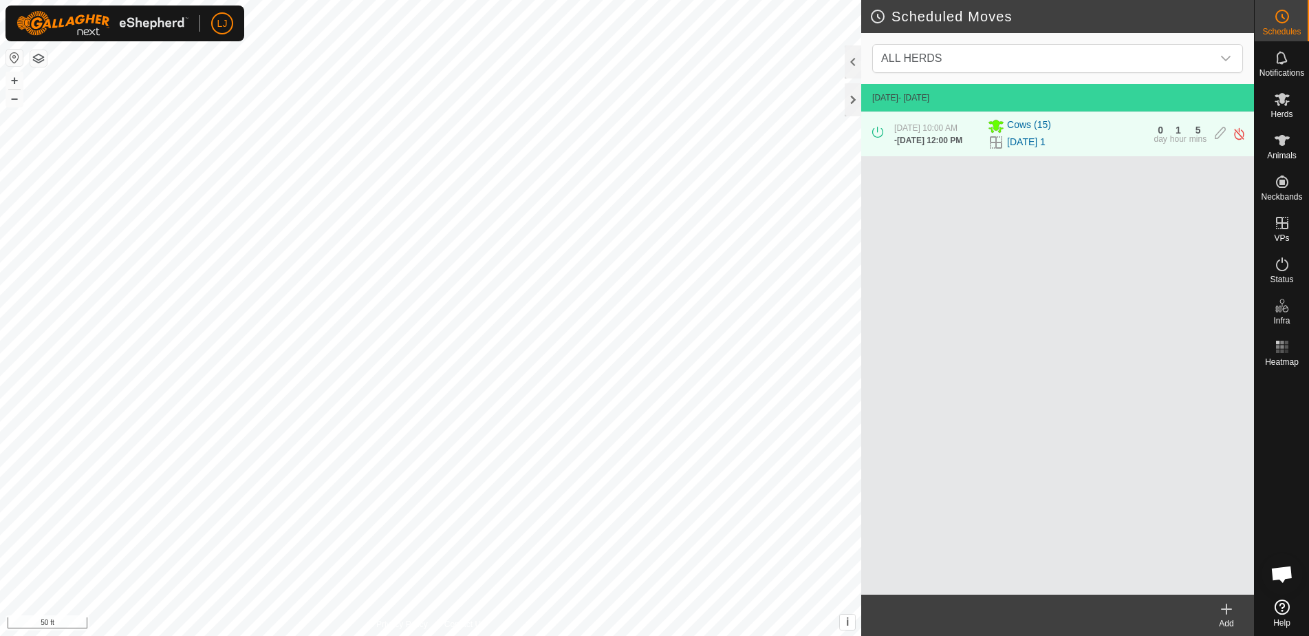
click at [1233, 608] on icon at bounding box center [1226, 608] width 17 height 17
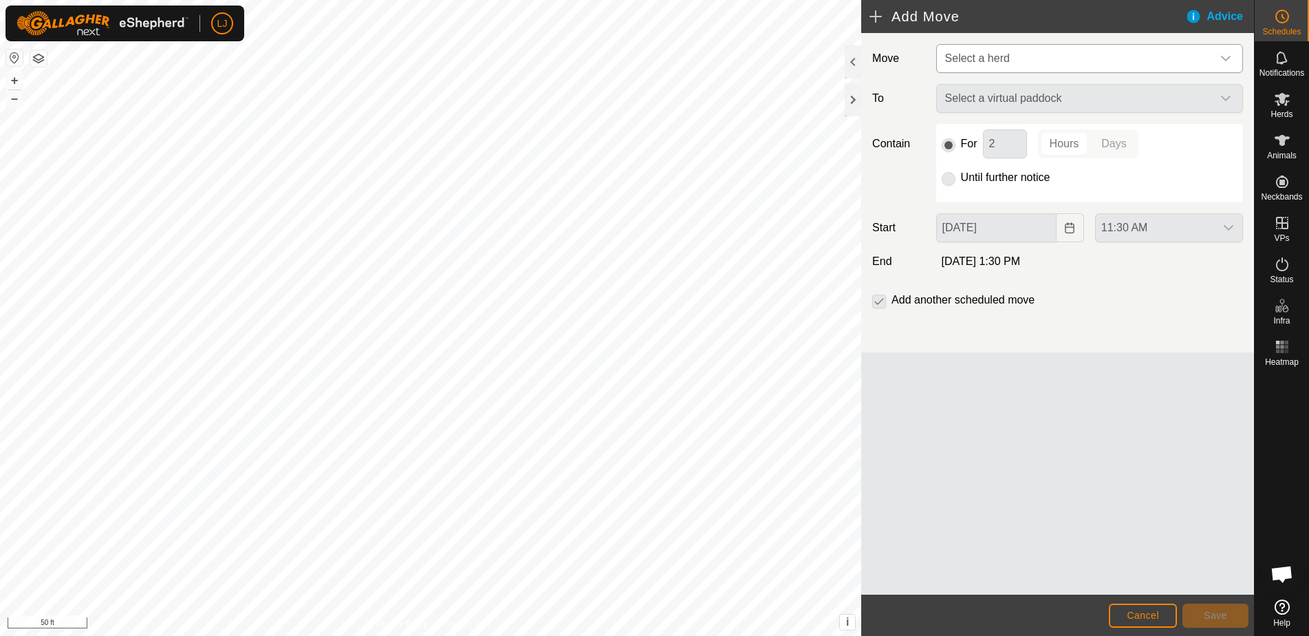
click at [994, 65] on span "Select a herd" at bounding box center [1076, 59] width 272 height 28
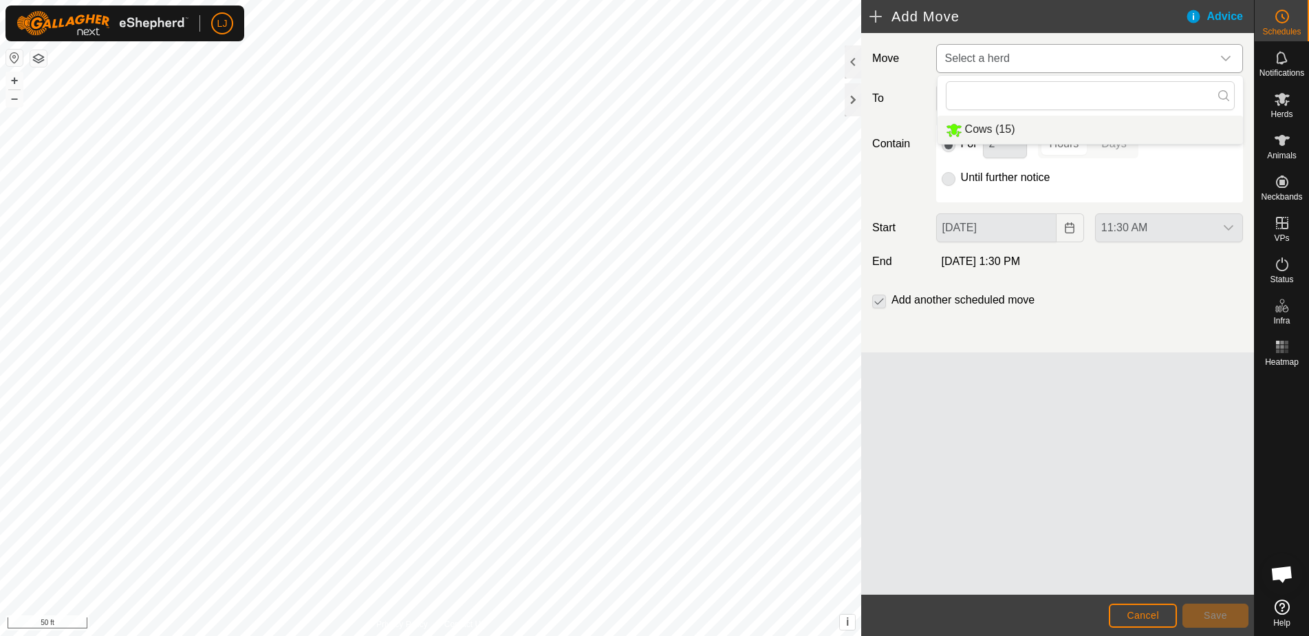
click at [1003, 123] on li "Cows (15)" at bounding box center [1090, 130] width 305 height 28
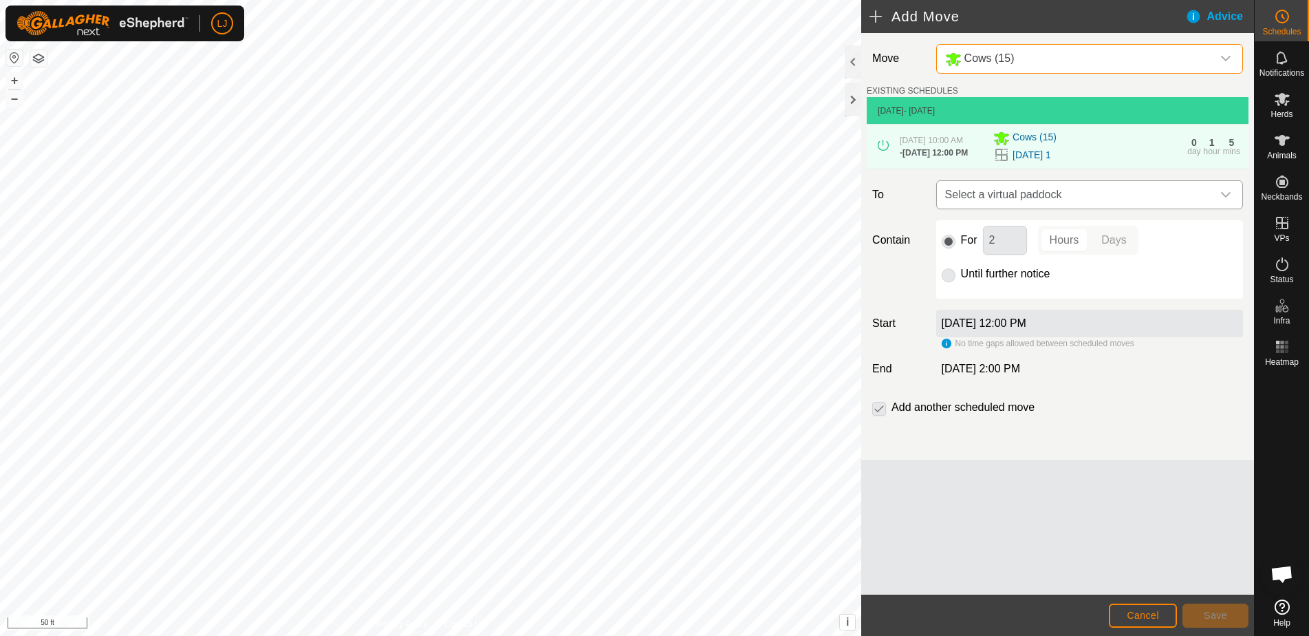
click at [1107, 208] on span "Select a virtual paddock" at bounding box center [1076, 195] width 272 height 28
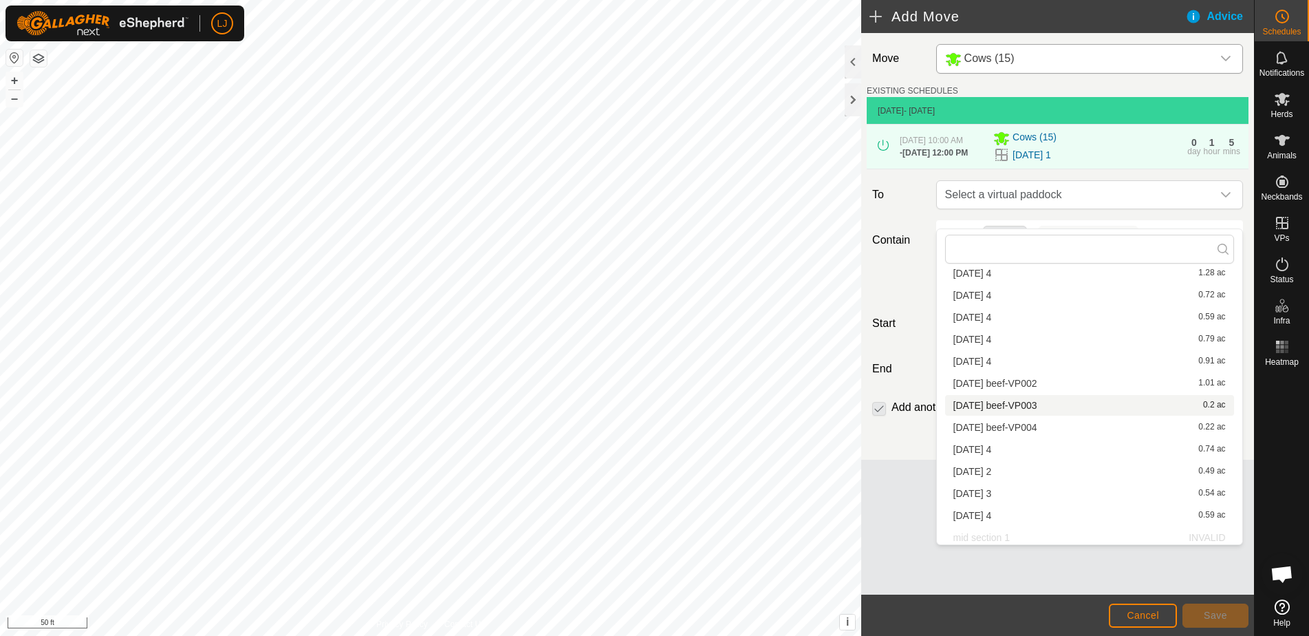
scroll to position [109, 0]
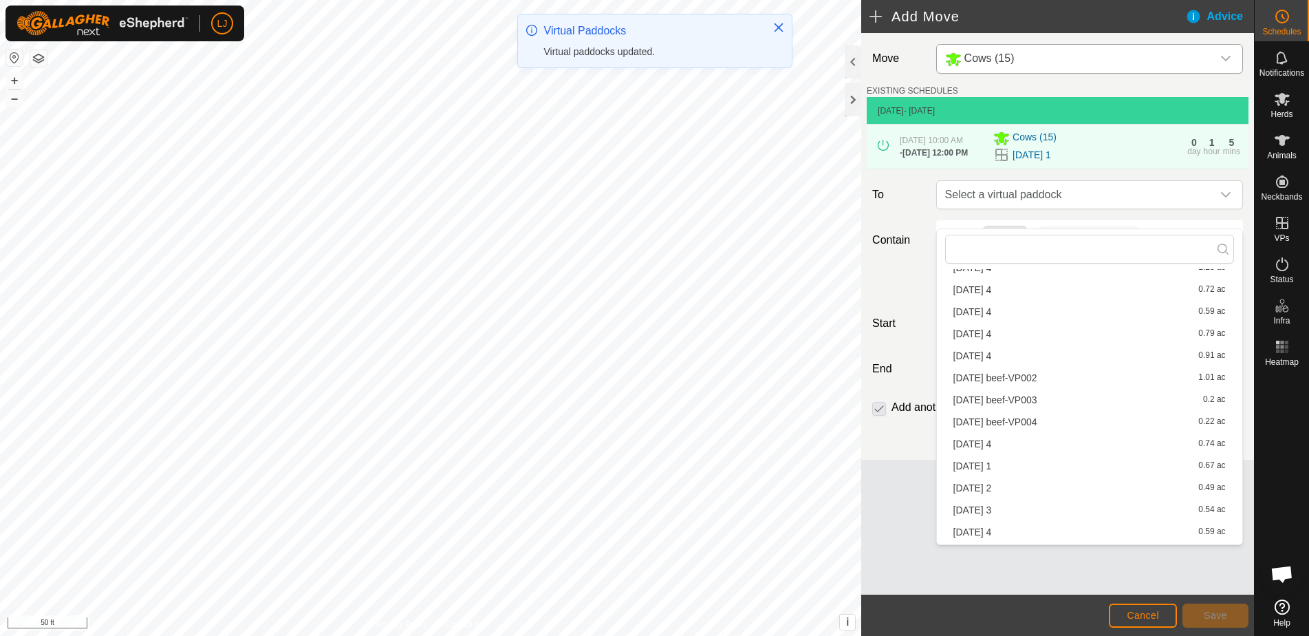
click at [1057, 488] on li "2025-10-03 2 0.49 ac" at bounding box center [1089, 487] width 289 height 21
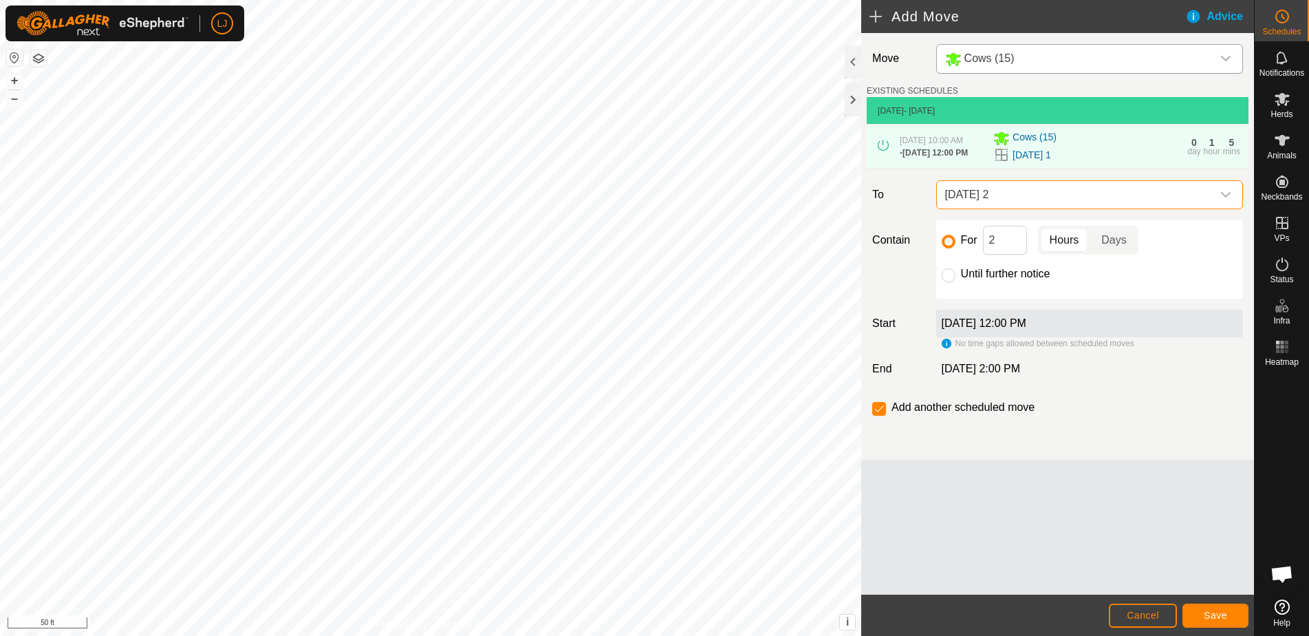
click at [1211, 611] on span "Save" at bounding box center [1215, 614] width 23 height 11
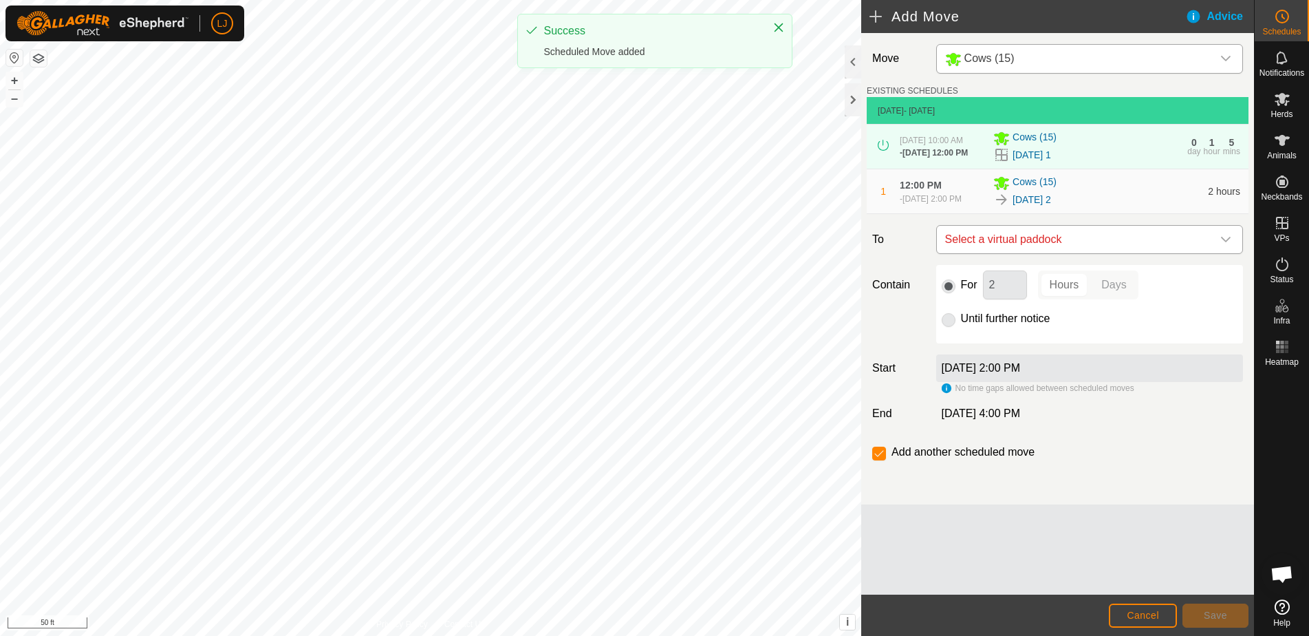
click at [1201, 253] on span "Select a virtual paddock" at bounding box center [1076, 240] width 272 height 28
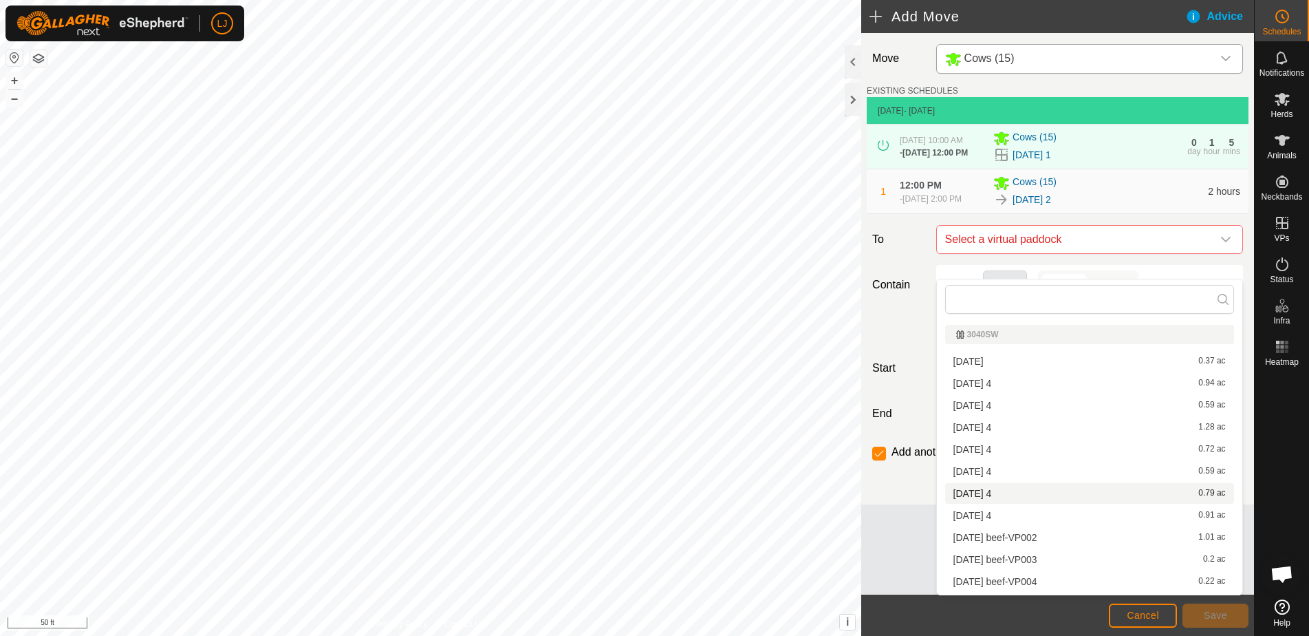
click at [1091, 482] on ul "3040SW 2025-09-20 0.37 ac 2025-09-21 4 0.94 ac 2025-09-23 4 0.59 ac 2025-09-25 …" at bounding box center [1089, 510] width 305 height 382
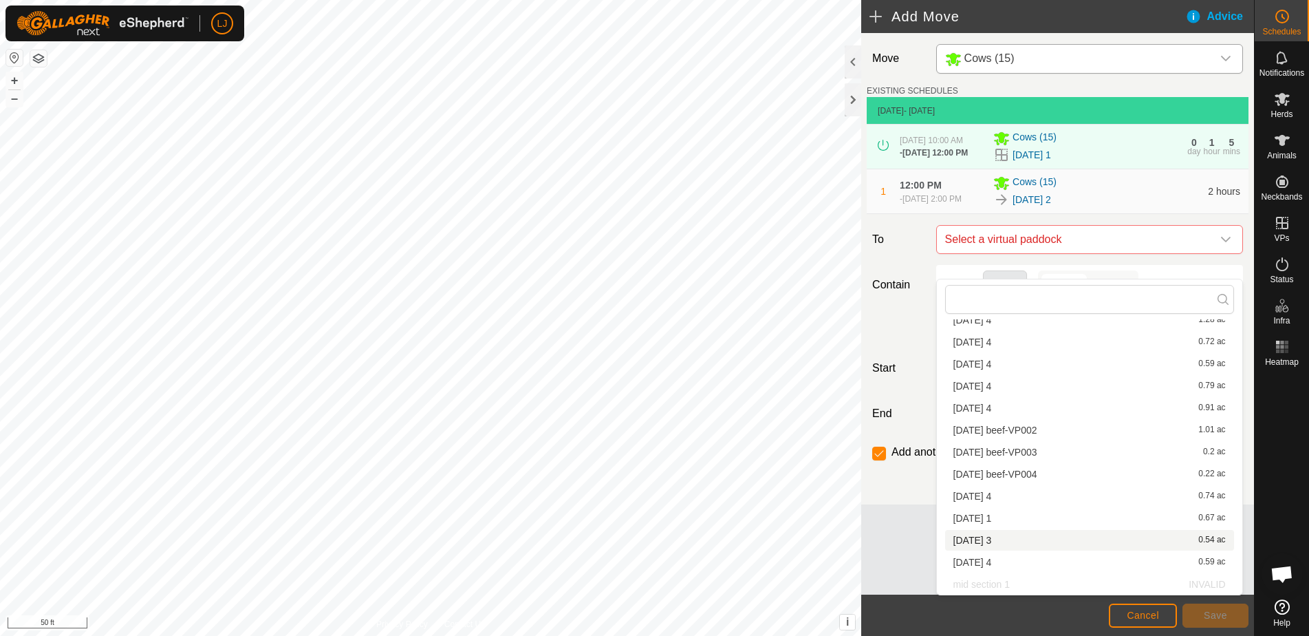
scroll to position [107, 0]
click at [1046, 543] on li "2025-10-03 3 0.54 ac" at bounding box center [1089, 540] width 289 height 21
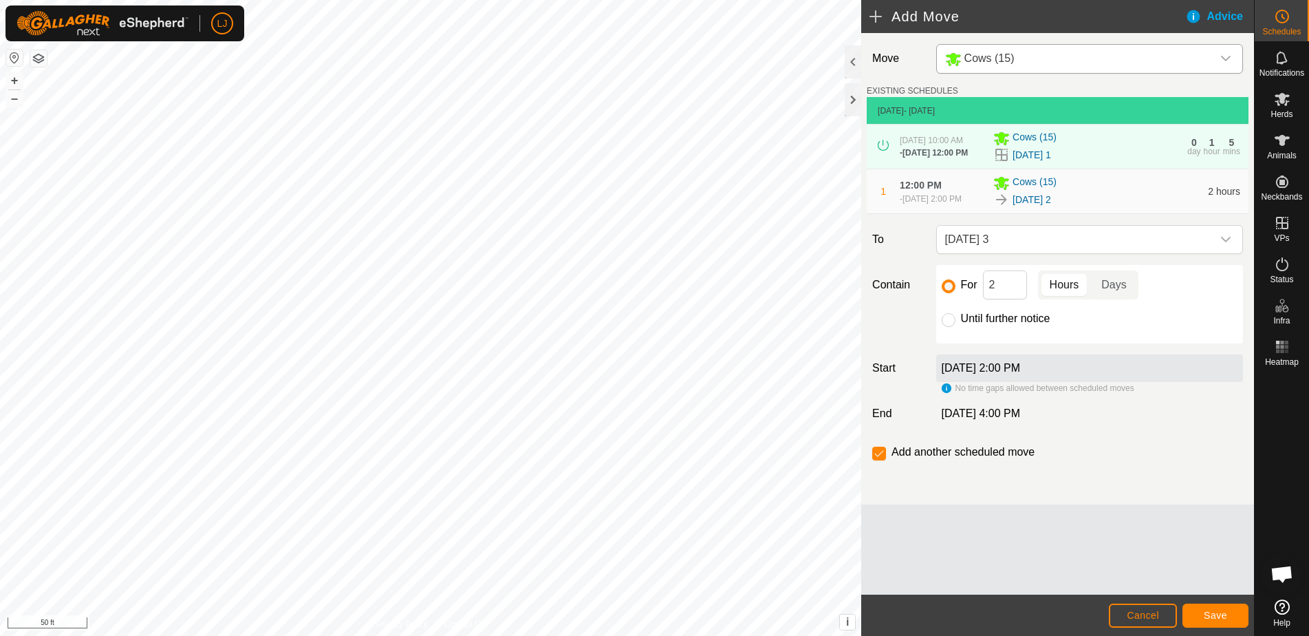
click at [1219, 610] on span "Save" at bounding box center [1215, 614] width 23 height 11
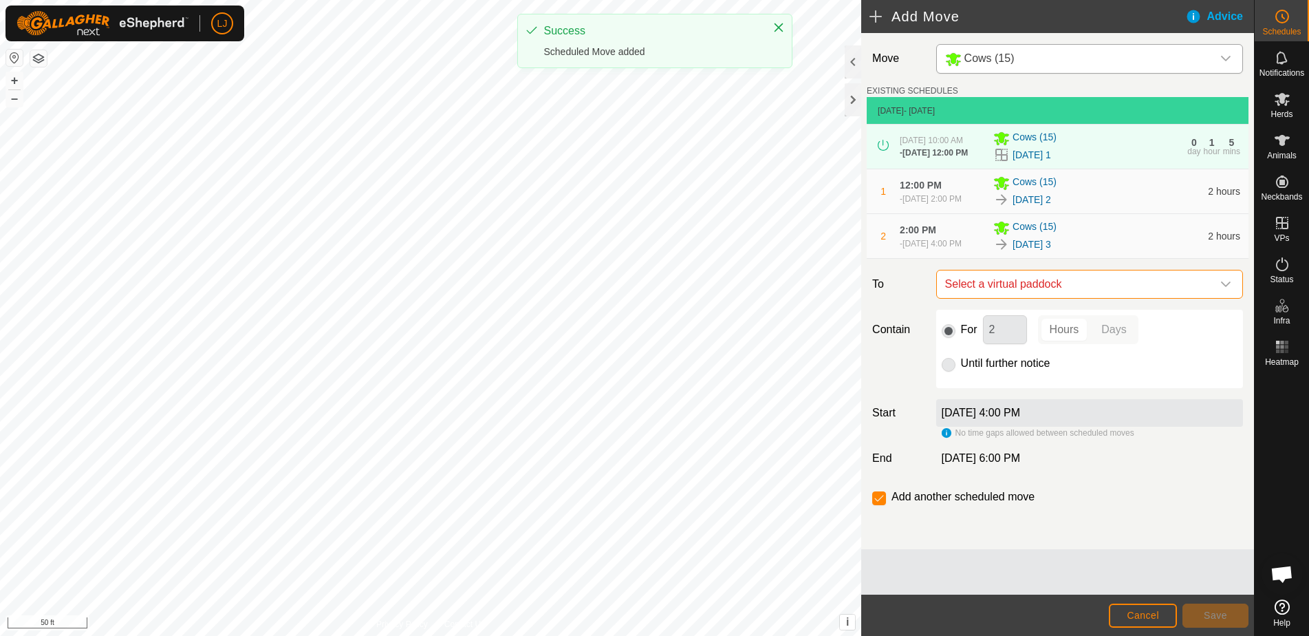
click at [1128, 298] on span "Select a virtual paddock" at bounding box center [1076, 284] width 272 height 28
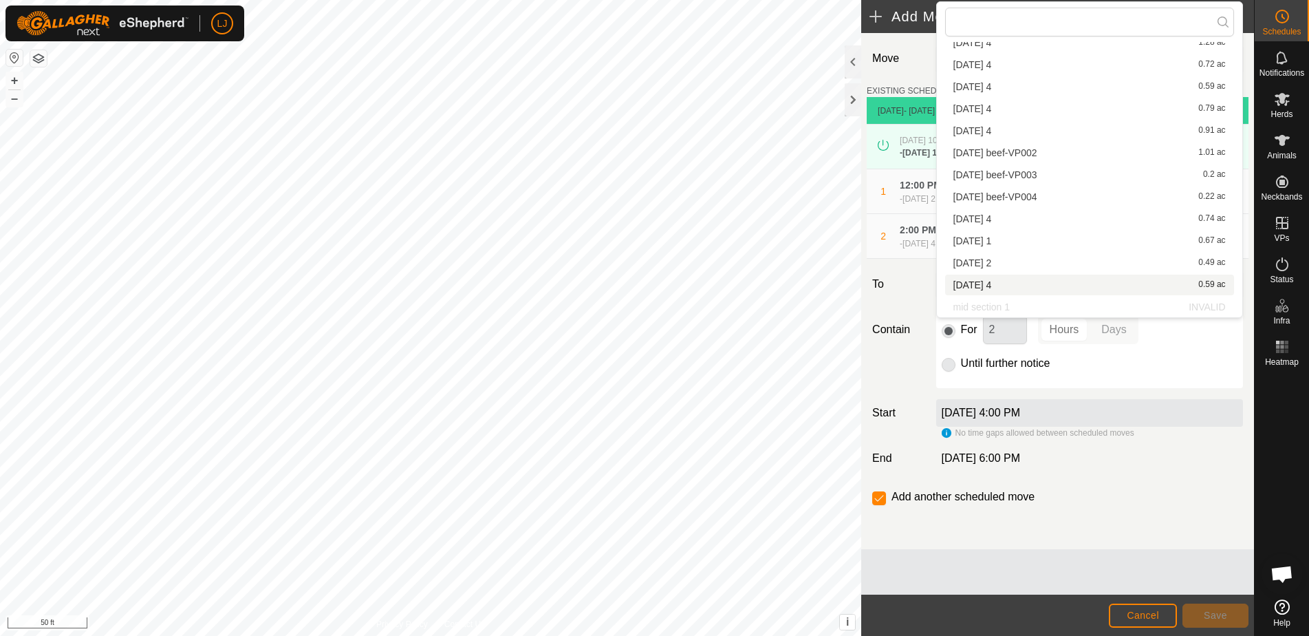
click at [1068, 285] on li "2025-10-03 4 0.59 ac" at bounding box center [1089, 284] width 289 height 21
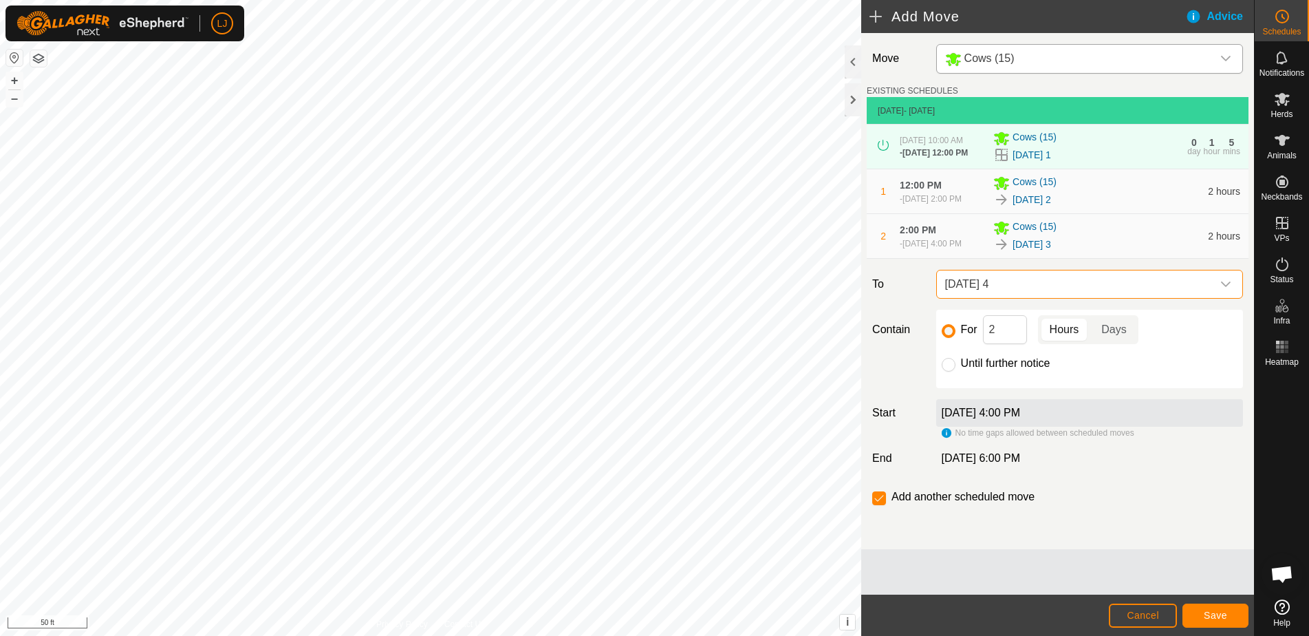
click at [981, 369] on label "Until further notice" at bounding box center [1005, 363] width 89 height 11
click at [955, 371] on input "Until further notice" at bounding box center [949, 365] width 14 height 14
radio input "true"
checkbox input "false"
click at [1207, 619] on span "Save" at bounding box center [1215, 614] width 23 height 11
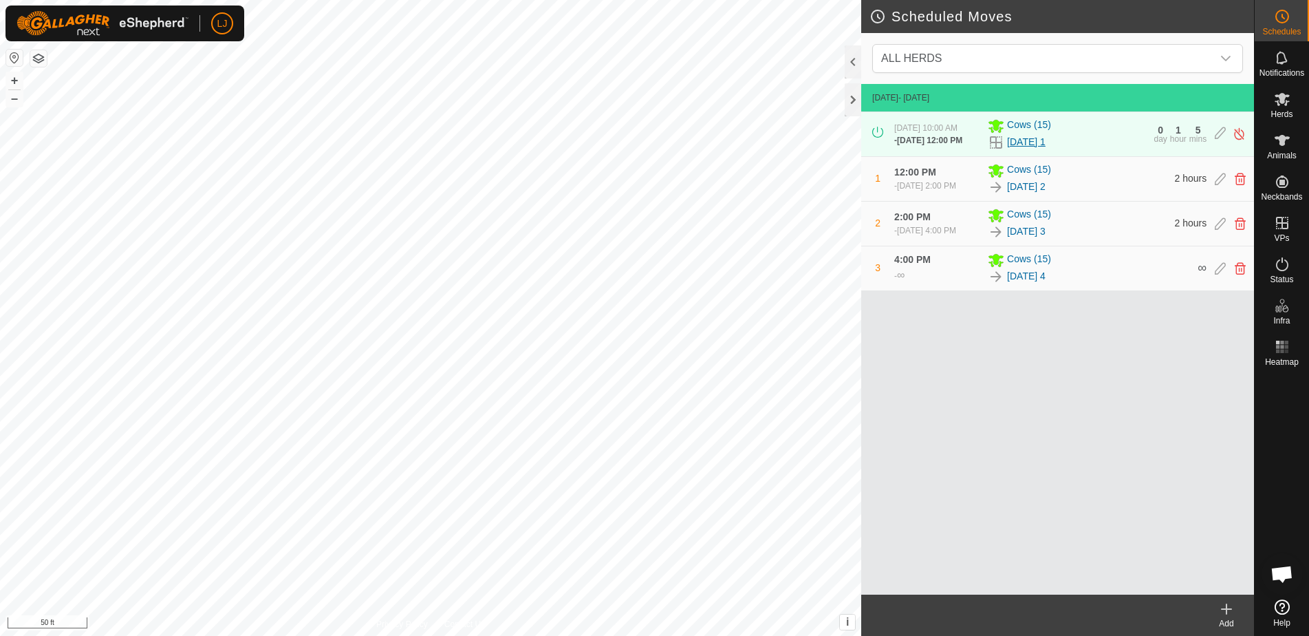
click at [1031, 149] on link "[DATE] 1" at bounding box center [1026, 142] width 39 height 14
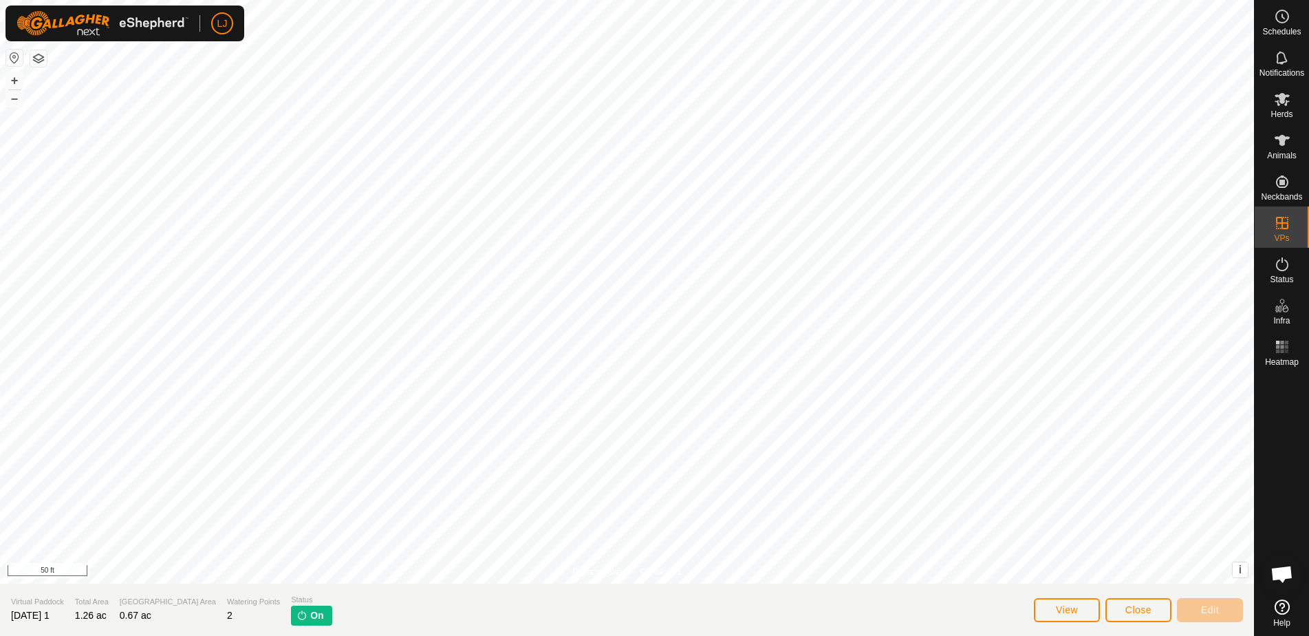
click at [1127, 610] on span "Close" at bounding box center [1138, 609] width 26 height 11
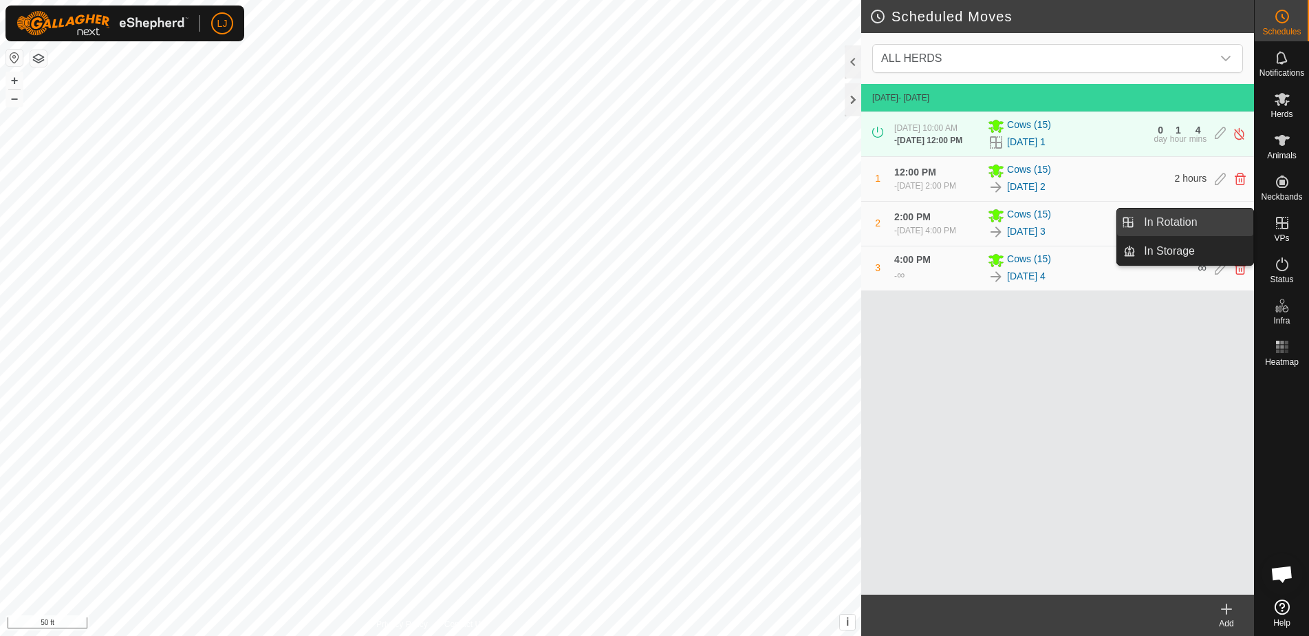
click at [1157, 216] on link "In Rotation" at bounding box center [1195, 222] width 118 height 28
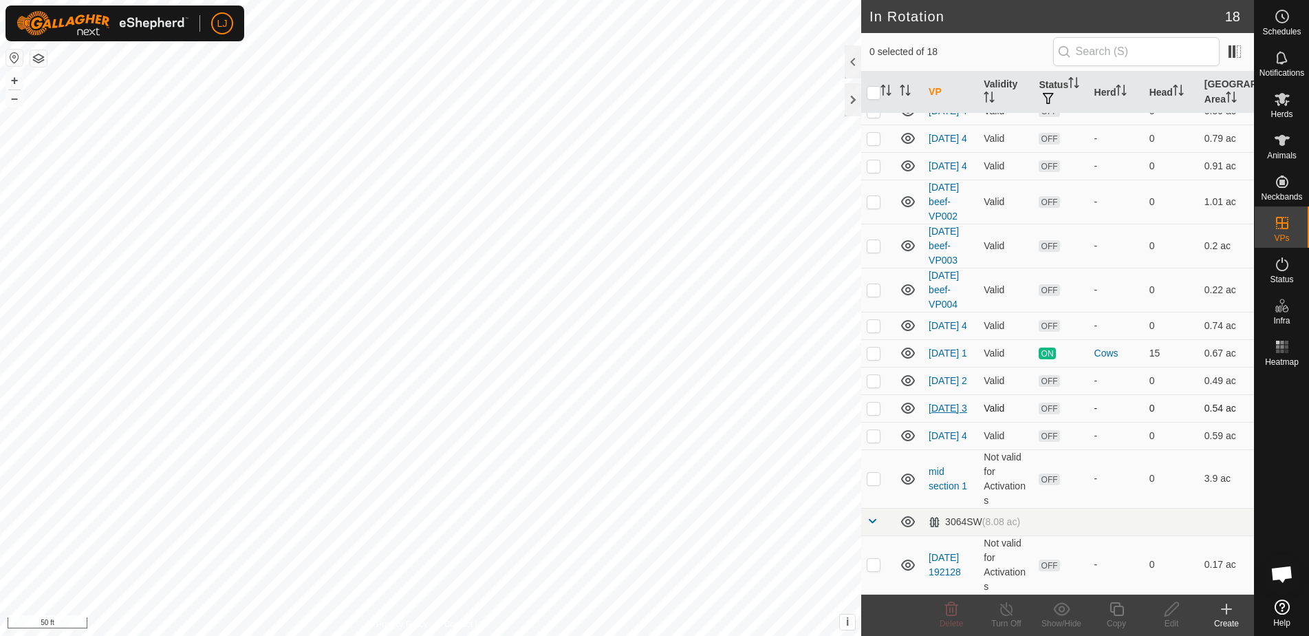
scroll to position [208, 0]
click at [878, 349] on p-checkbox at bounding box center [874, 352] width 14 height 11
checkbox input "true"
click at [1125, 608] on icon at bounding box center [1116, 608] width 17 height 17
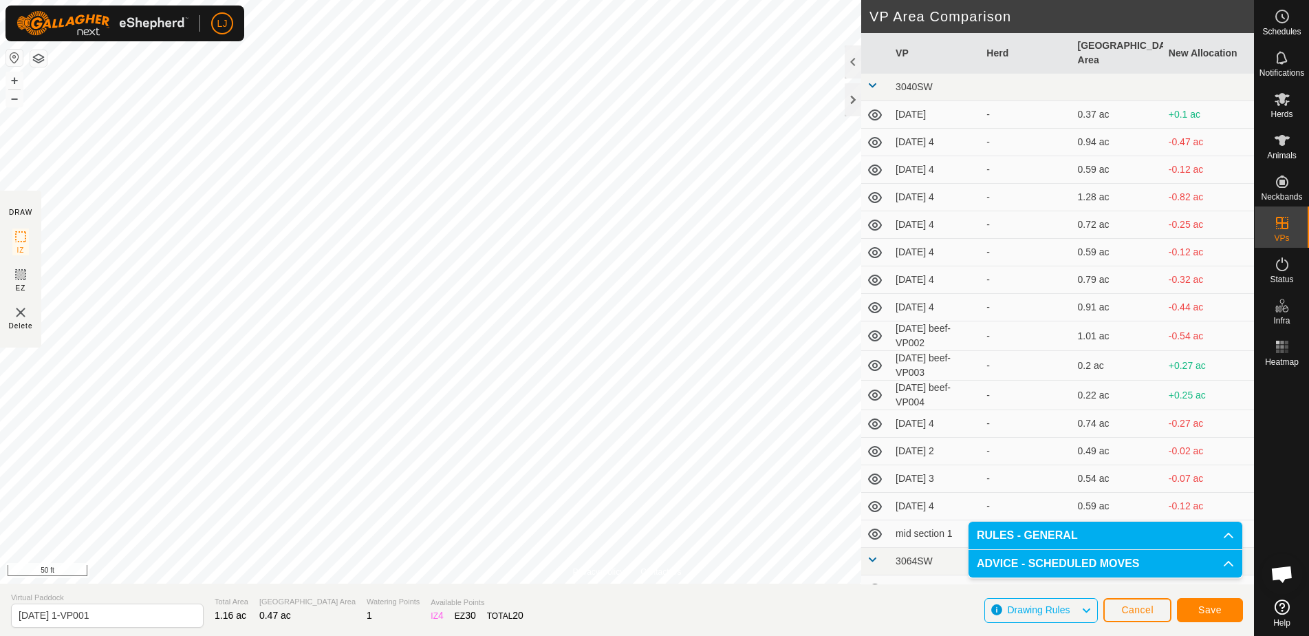
click at [1217, 616] on button "Save" at bounding box center [1210, 610] width 66 height 24
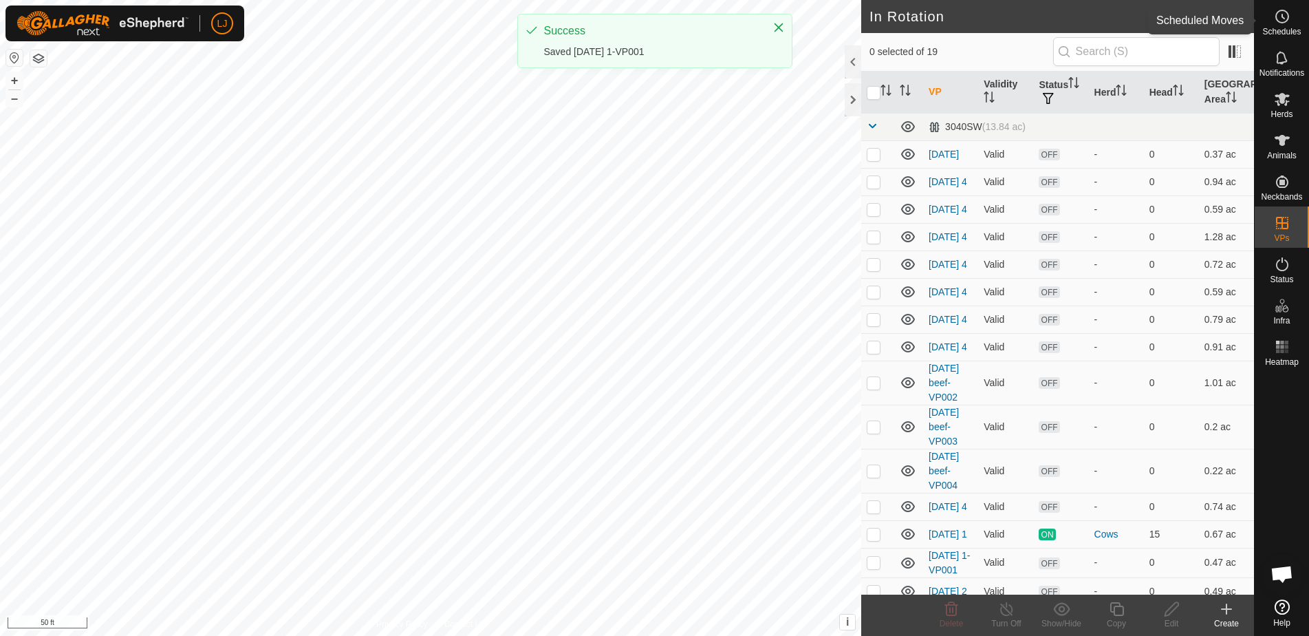
click at [1295, 19] on div "Schedules" at bounding box center [1282, 20] width 54 height 41
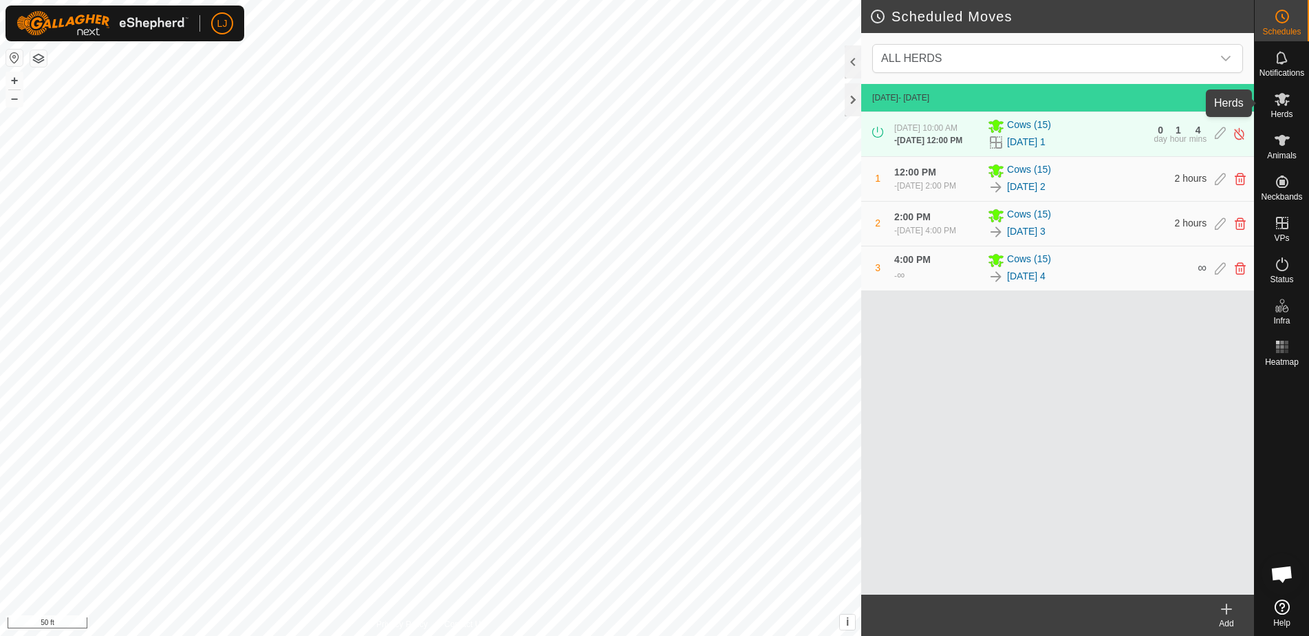
click at [1275, 109] on es-mob-svg-icon at bounding box center [1282, 99] width 25 height 22
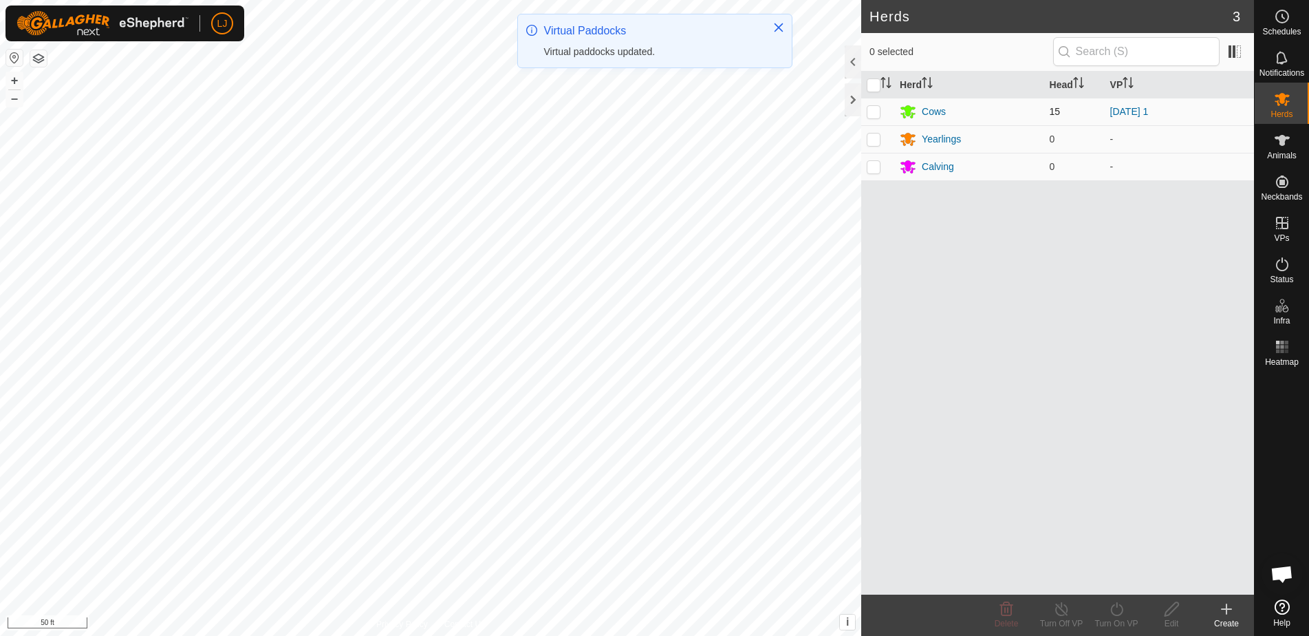
click at [871, 113] on p-checkbox at bounding box center [874, 111] width 14 height 11
checkbox input "true"
click at [1116, 620] on div "Turn On VP" at bounding box center [1116, 623] width 55 height 12
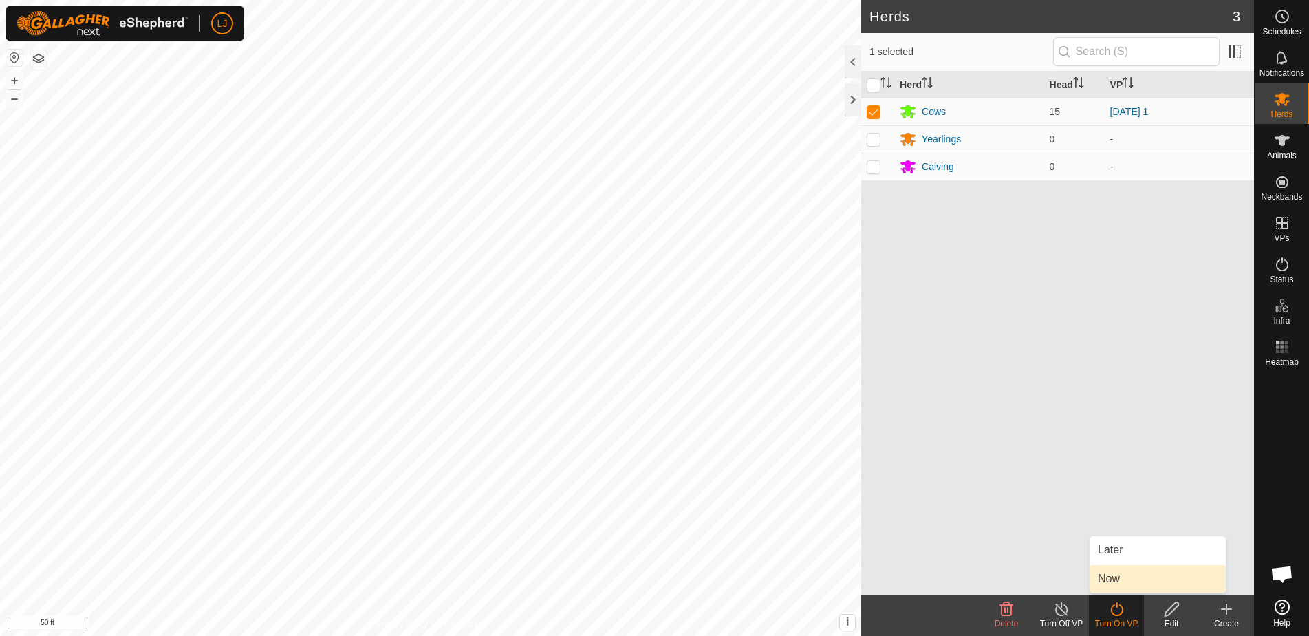
click at [1116, 586] on link "Now" at bounding box center [1158, 579] width 136 height 28
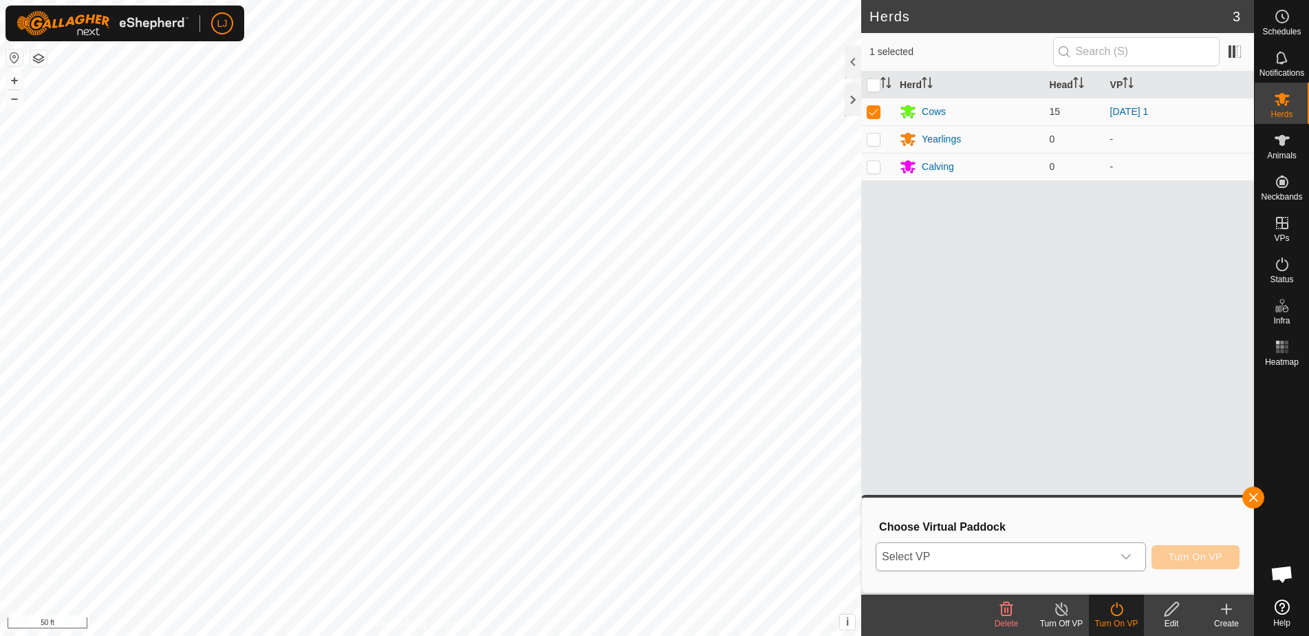
click at [1045, 550] on span "Select VP" at bounding box center [994, 557] width 236 height 28
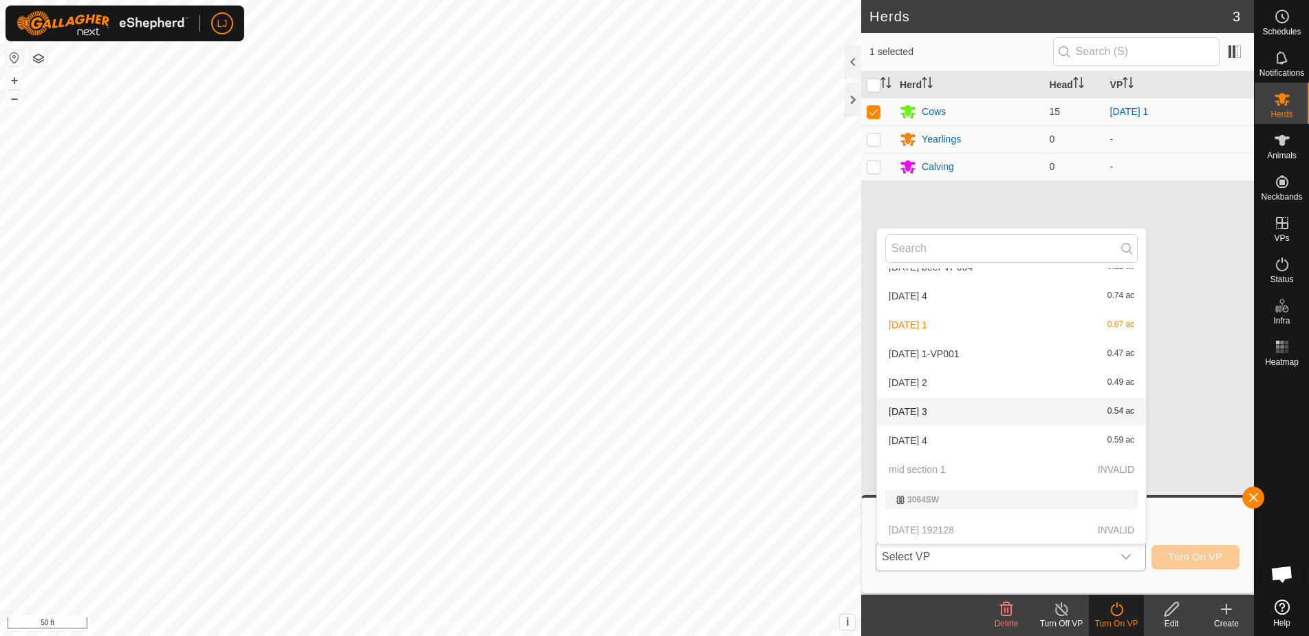
scroll to position [336, 0]
click at [966, 357] on li "2025-10-03 1-VP001 0.47 ac" at bounding box center [1011, 354] width 269 height 28
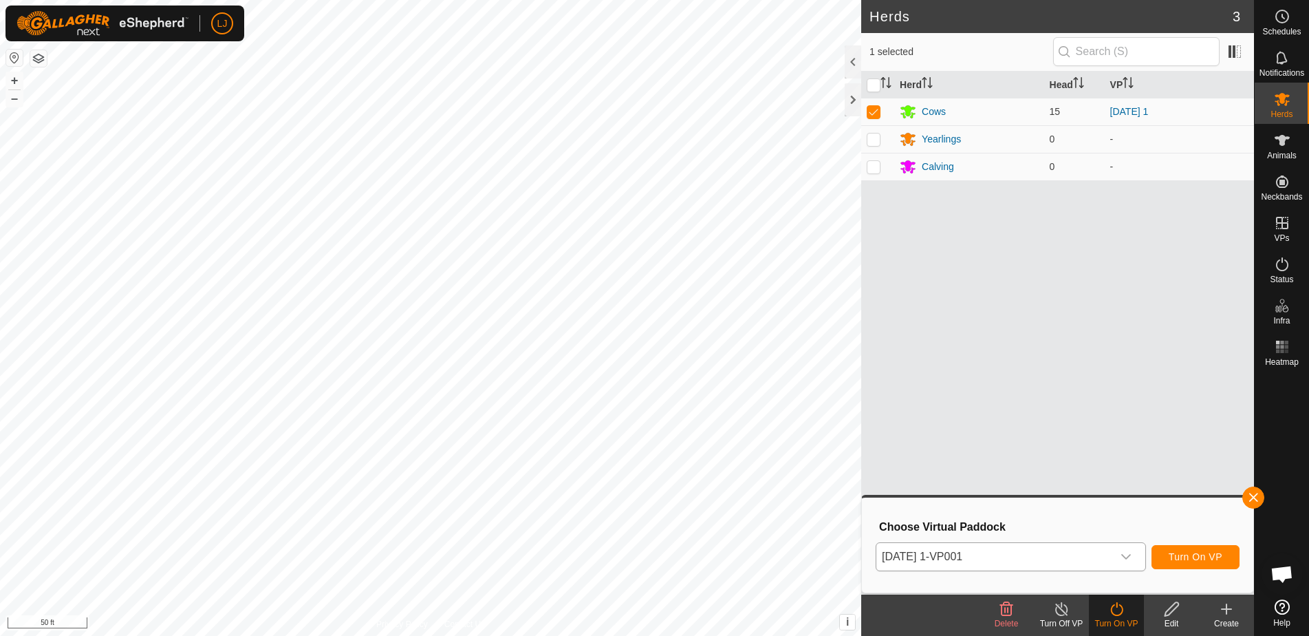
click at [1200, 554] on span "Turn On VP" at bounding box center [1196, 556] width 54 height 11
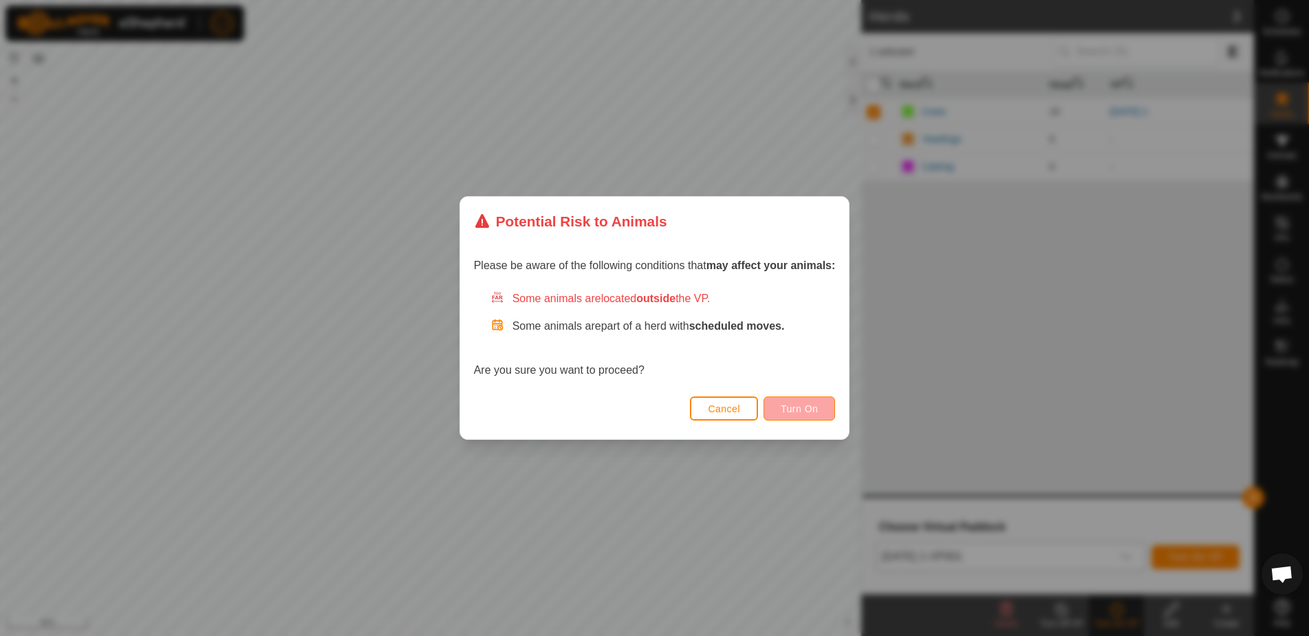
click at [801, 400] on button "Turn On" at bounding box center [800, 408] width 72 height 24
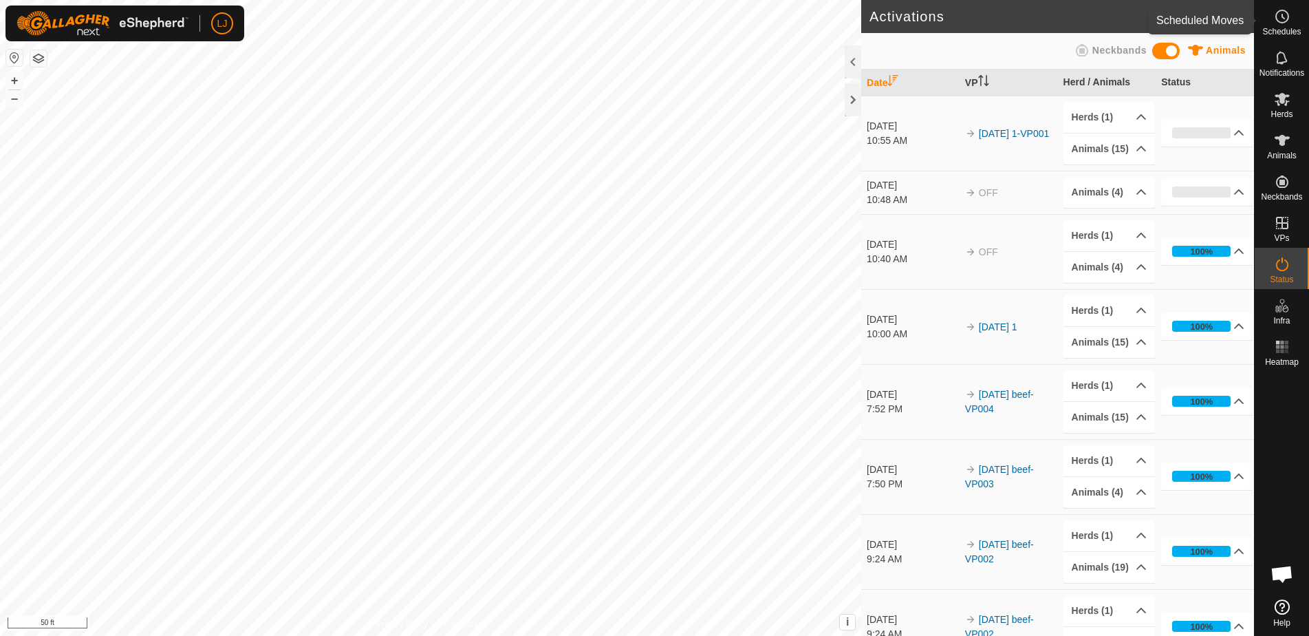
click at [1266, 26] on div "Schedules" at bounding box center [1282, 20] width 54 height 41
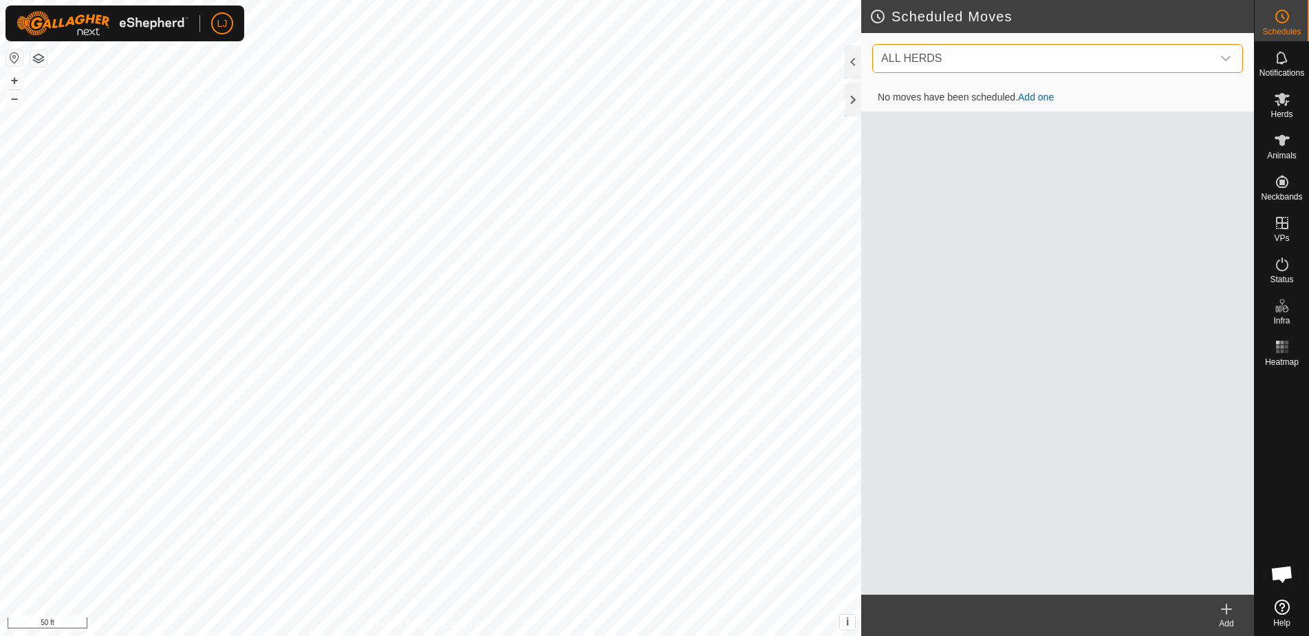
click at [1023, 65] on span "ALL HERDS" at bounding box center [1044, 59] width 336 height 28
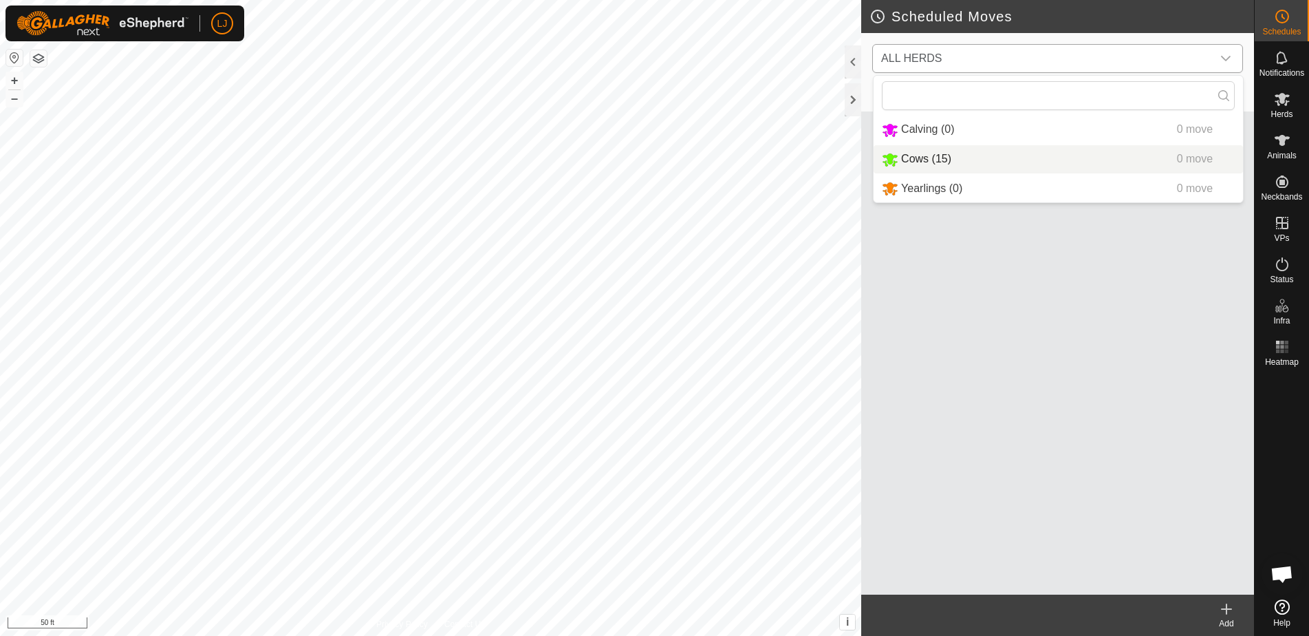
click at [1026, 152] on li "Cows (15) 0 move" at bounding box center [1058, 159] width 369 height 28
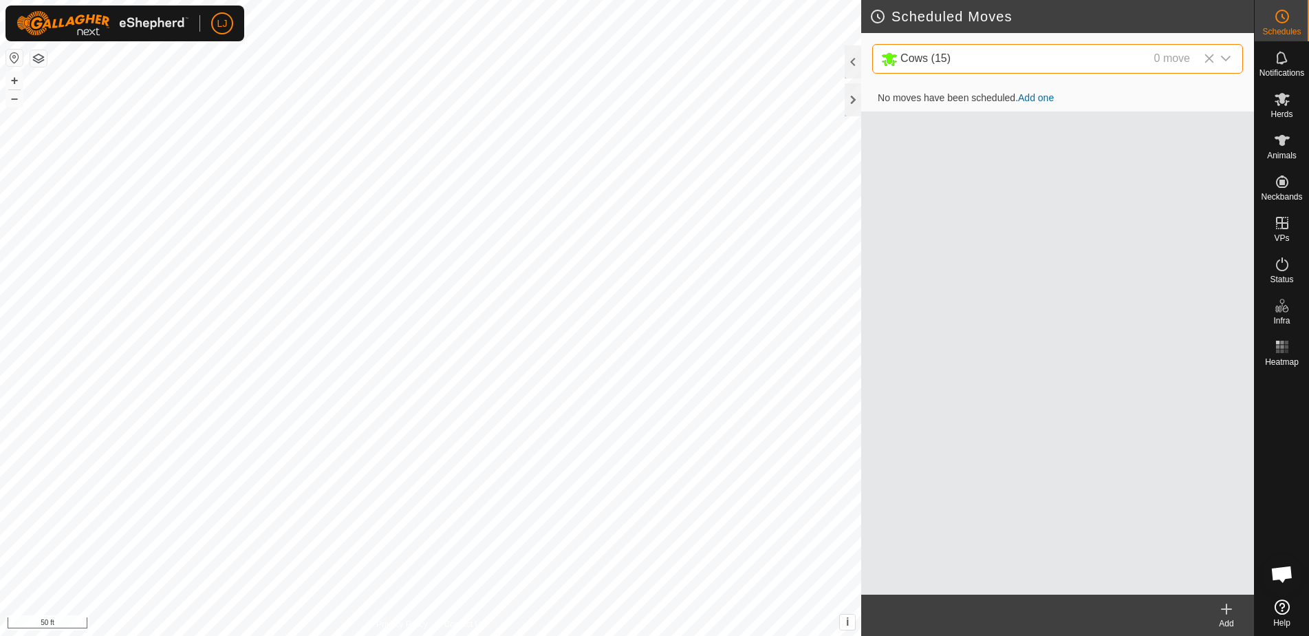
click at [1228, 612] on icon at bounding box center [1226, 608] width 17 height 17
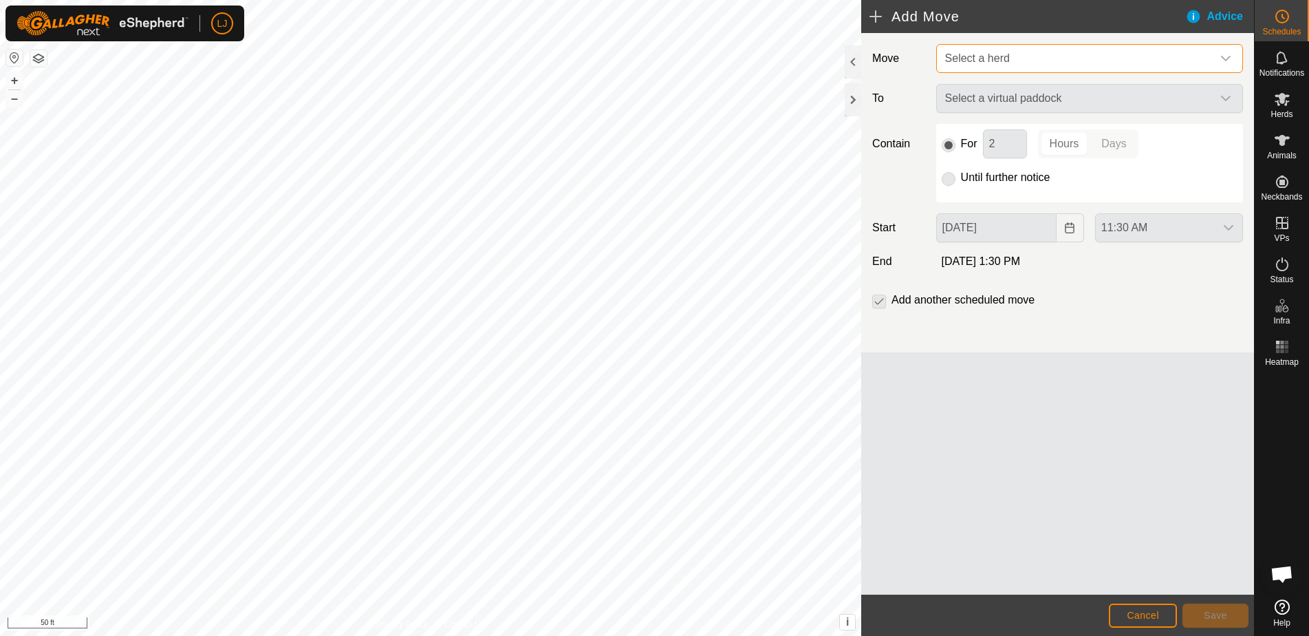
click at [1039, 57] on span "Select a herd" at bounding box center [1076, 59] width 272 height 28
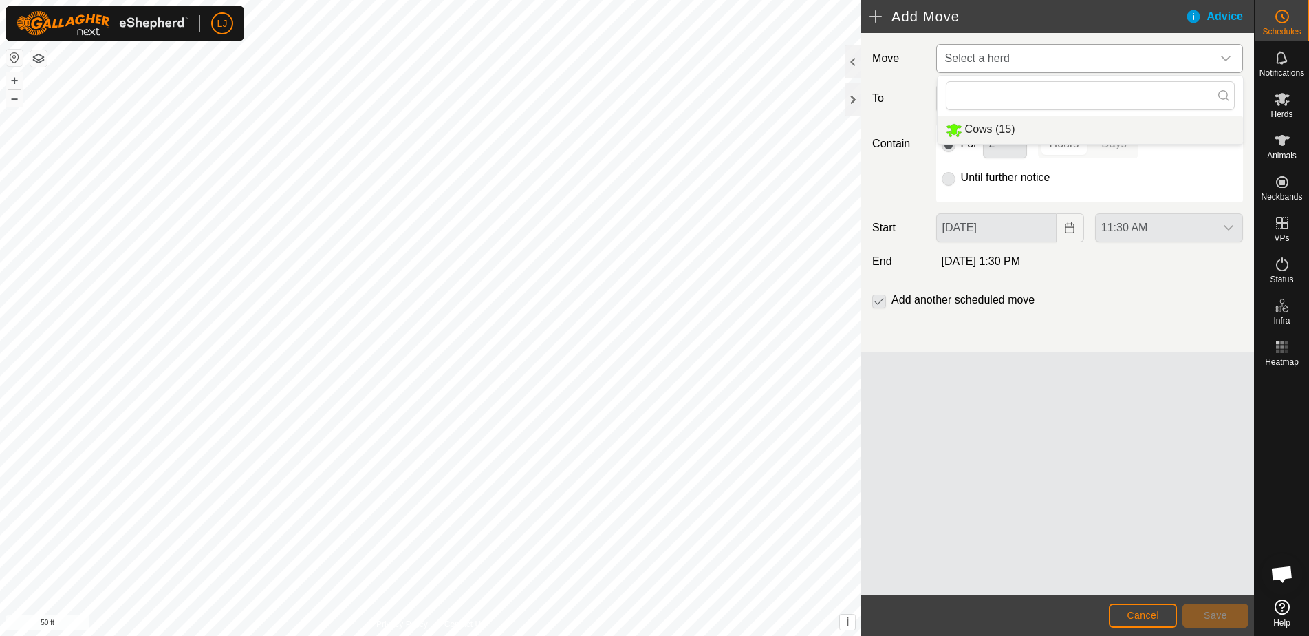
click at [1050, 135] on li "Cows (15)" at bounding box center [1090, 130] width 305 height 28
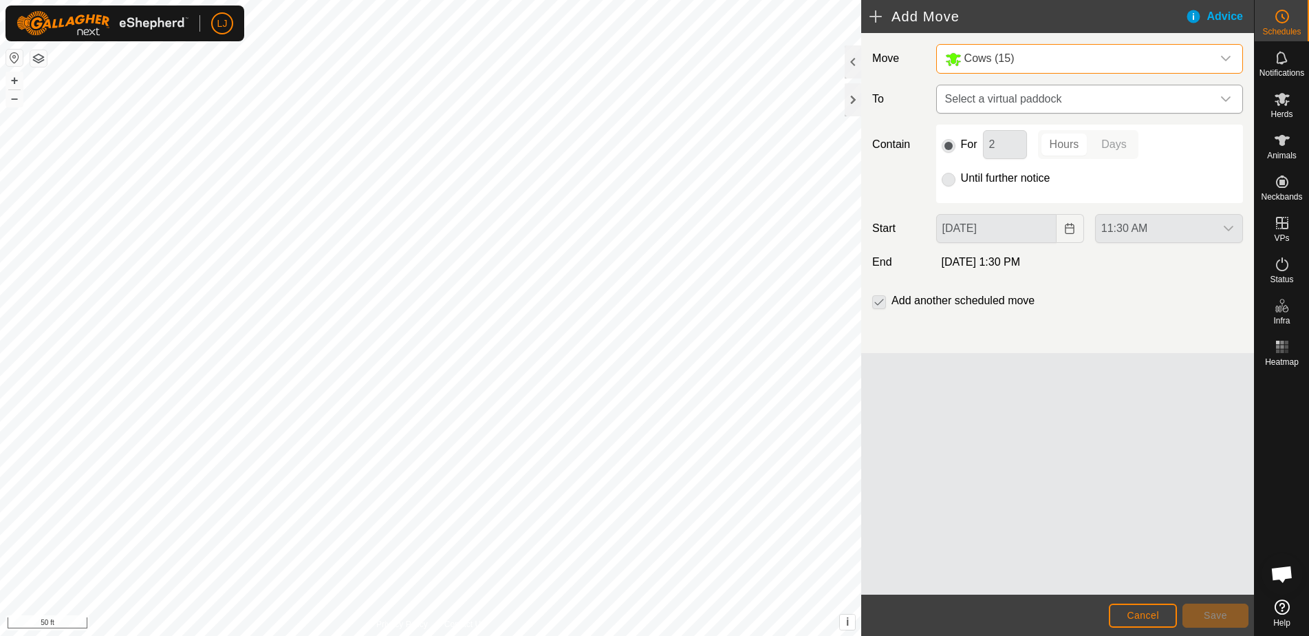
click at [1085, 99] on span "Select a virtual paddock" at bounding box center [1076, 99] width 272 height 28
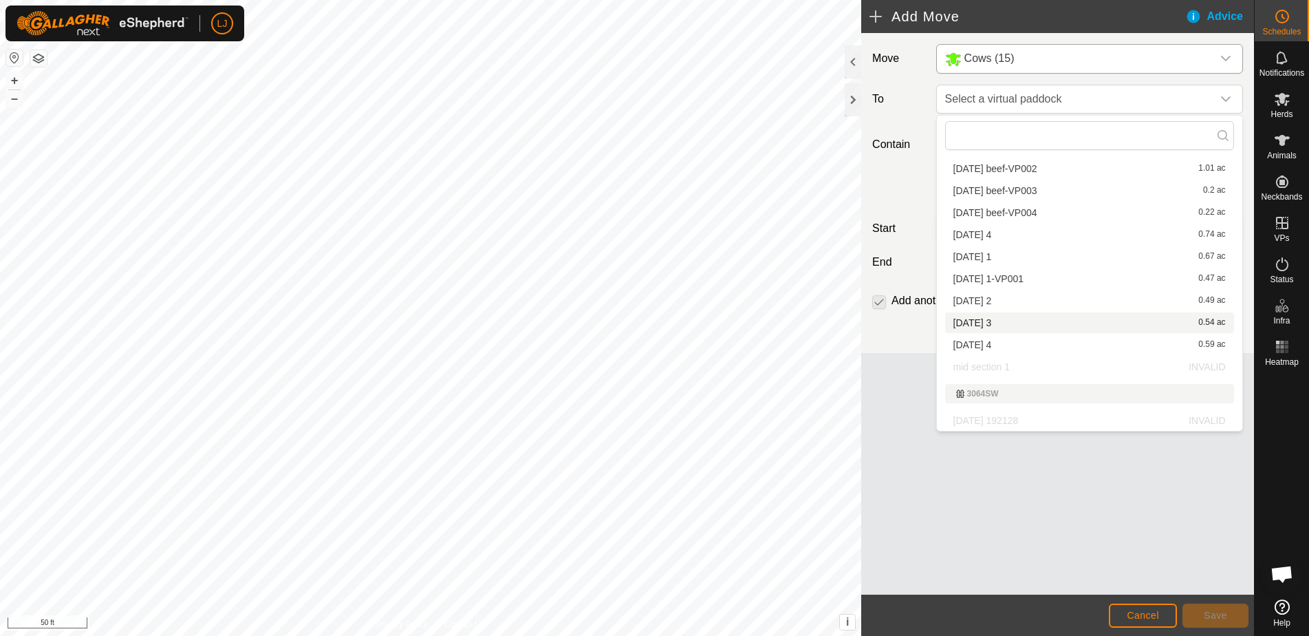
scroll to position [205, 0]
click at [997, 305] on li "2025-10-03 2 0.49 ac" at bounding box center [1089, 300] width 289 height 21
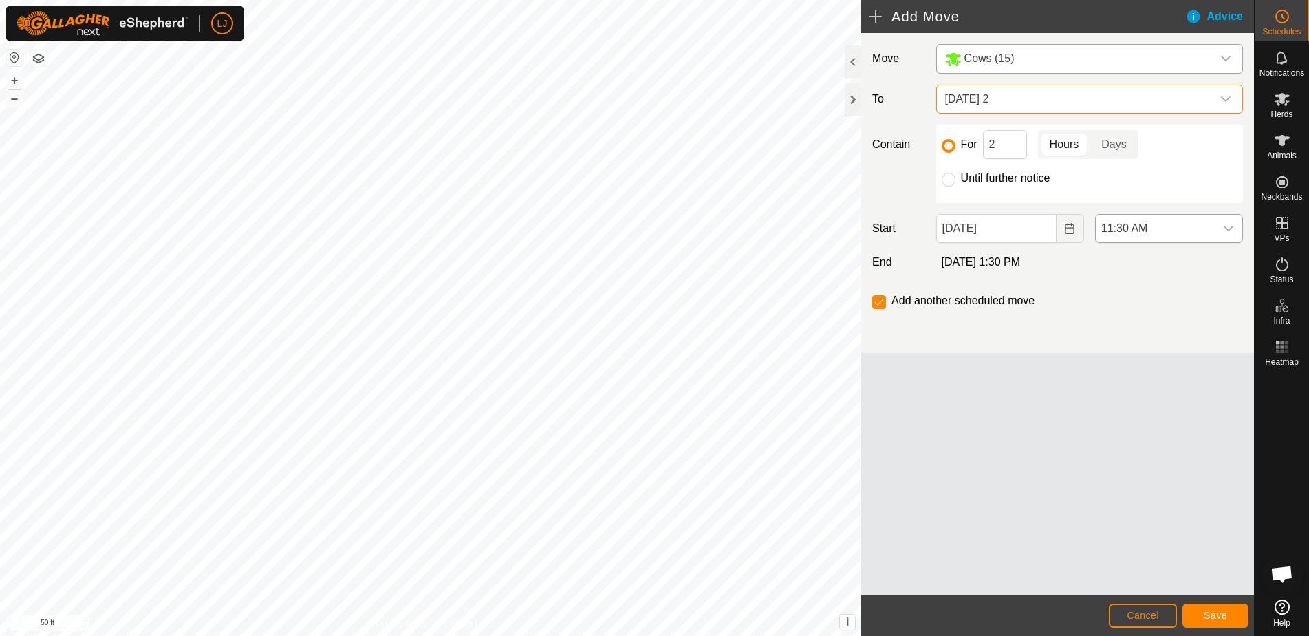
click at [1158, 232] on span "11:30 AM" at bounding box center [1155, 229] width 119 height 28
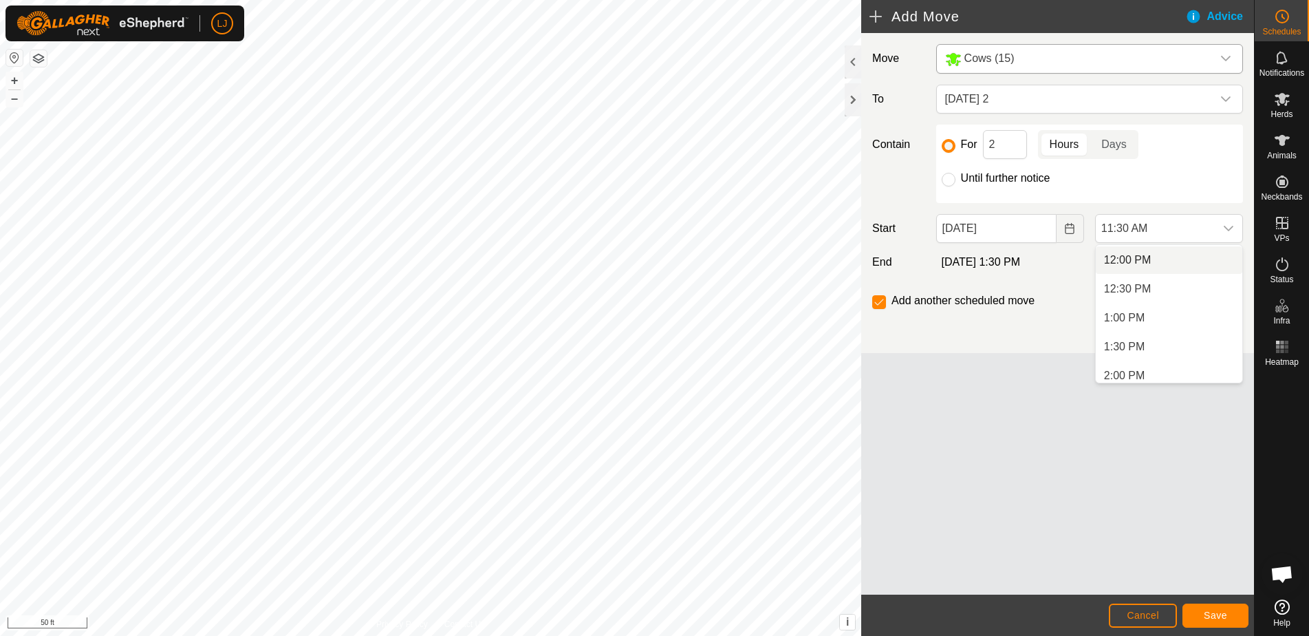
click at [1153, 257] on li "12:00 PM" at bounding box center [1169, 260] width 147 height 28
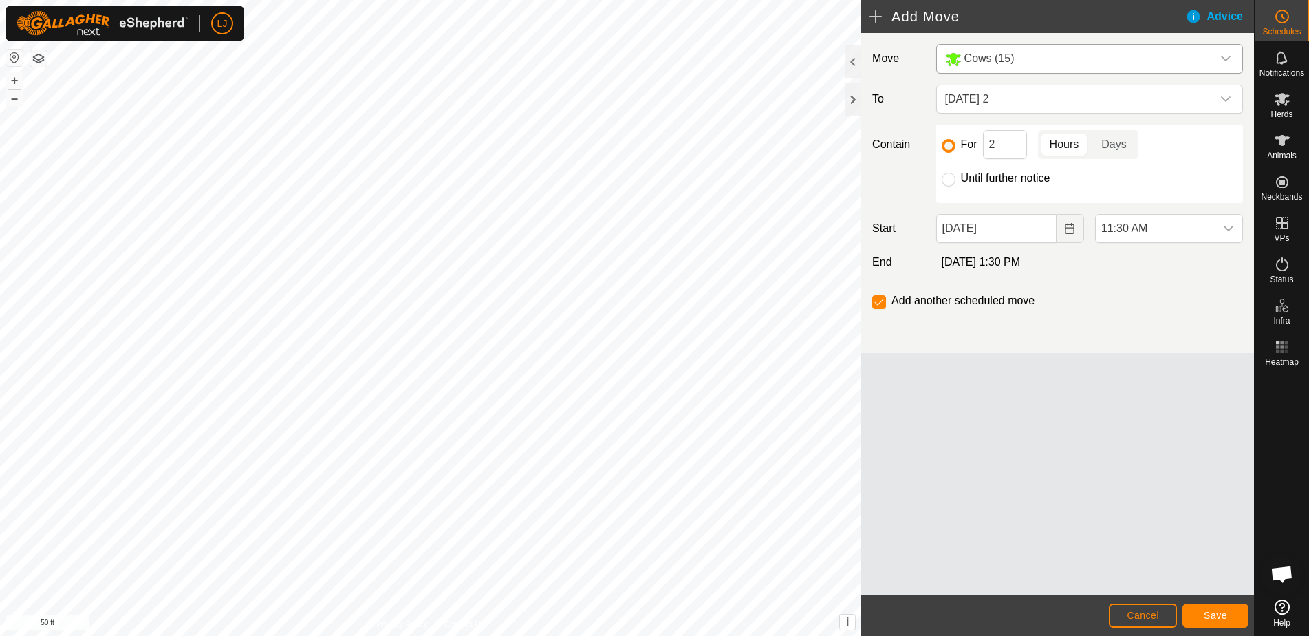
scroll to position [664, 0]
click at [1226, 617] on button "Save" at bounding box center [1215, 615] width 66 height 24
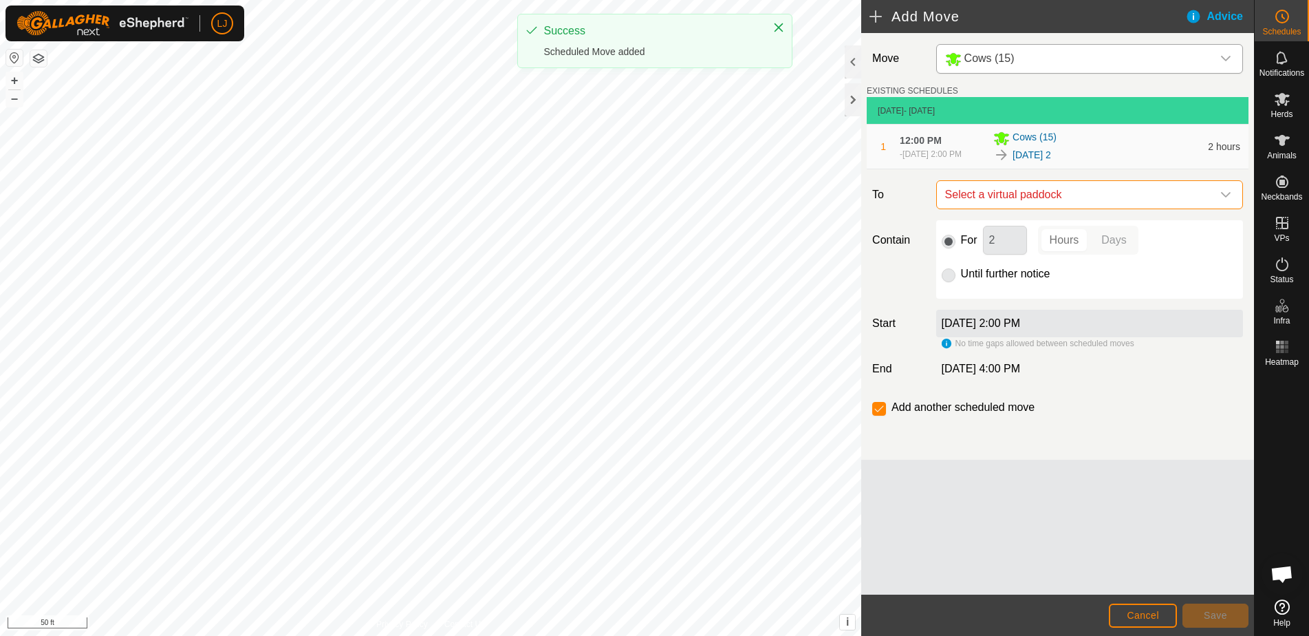
click at [1134, 206] on span "Select a virtual paddock" at bounding box center [1076, 195] width 272 height 28
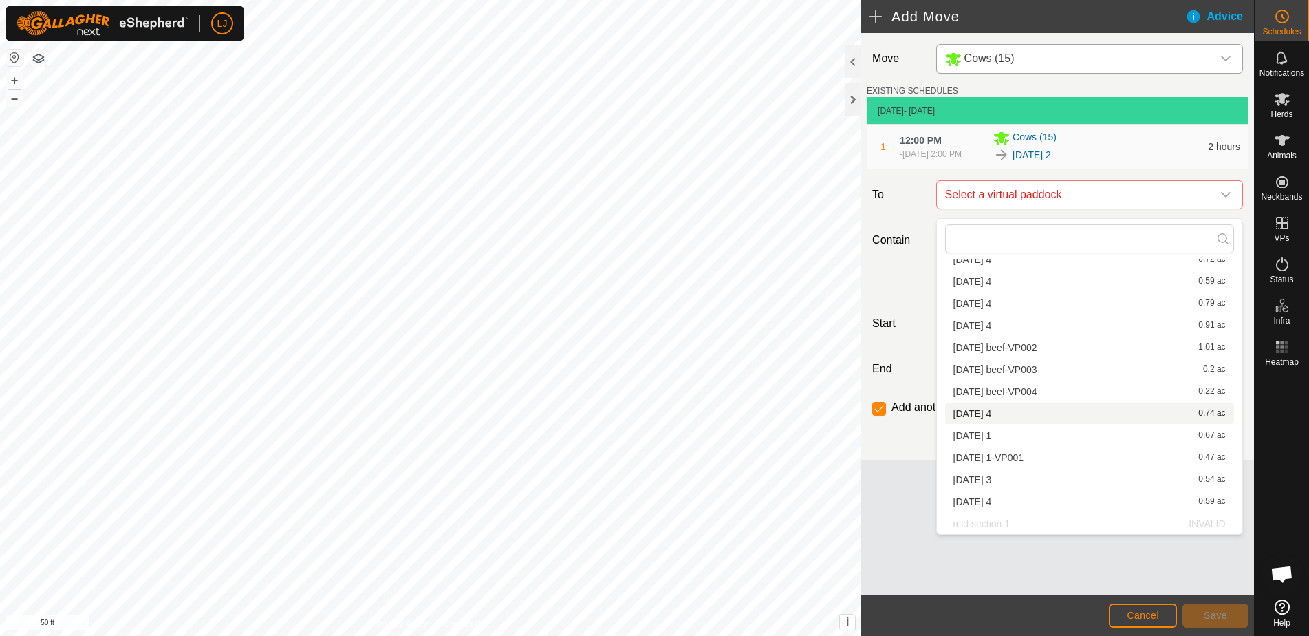
scroll to position [129, 0]
click at [1068, 487] on li "2025-10-03 3 0.54 ac" at bounding box center [1089, 479] width 289 height 21
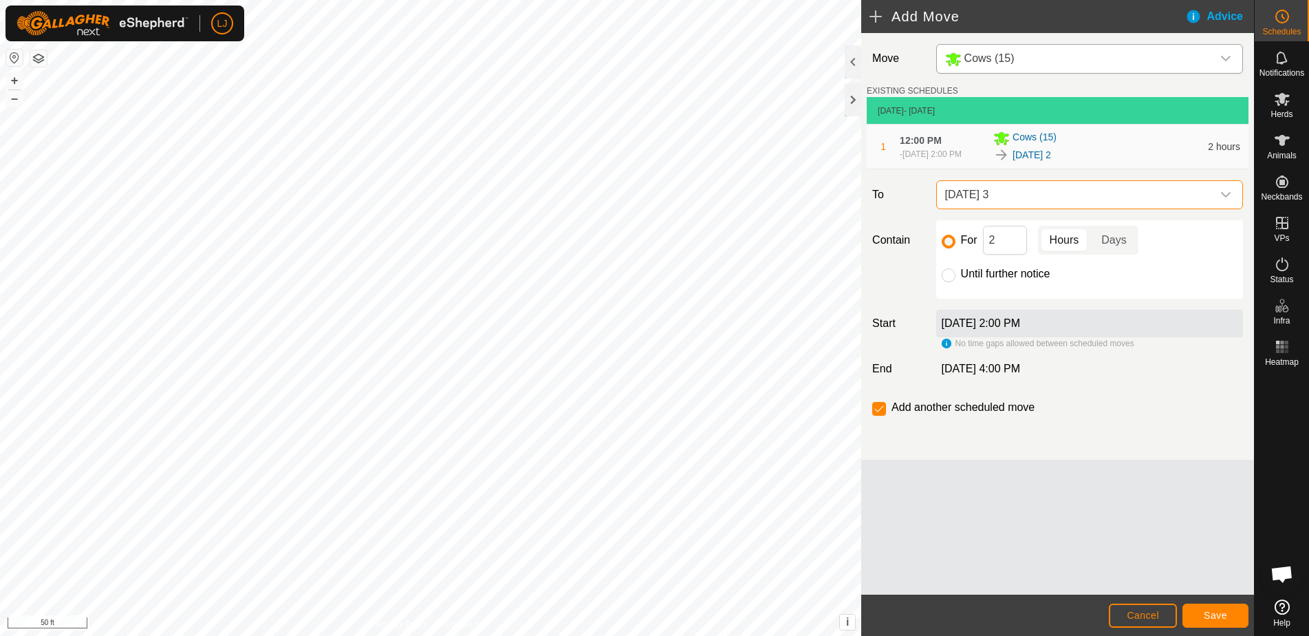
click at [1211, 619] on span "Save" at bounding box center [1215, 614] width 23 height 11
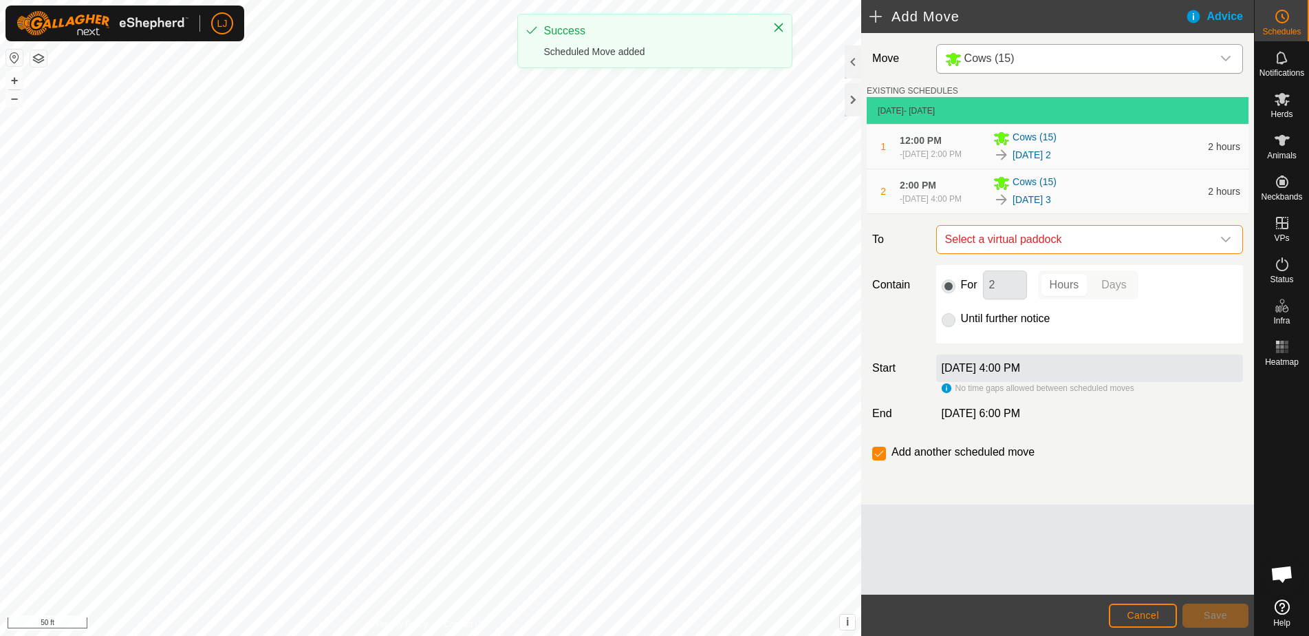
click at [1066, 253] on span "Select a virtual paddock" at bounding box center [1076, 240] width 272 height 28
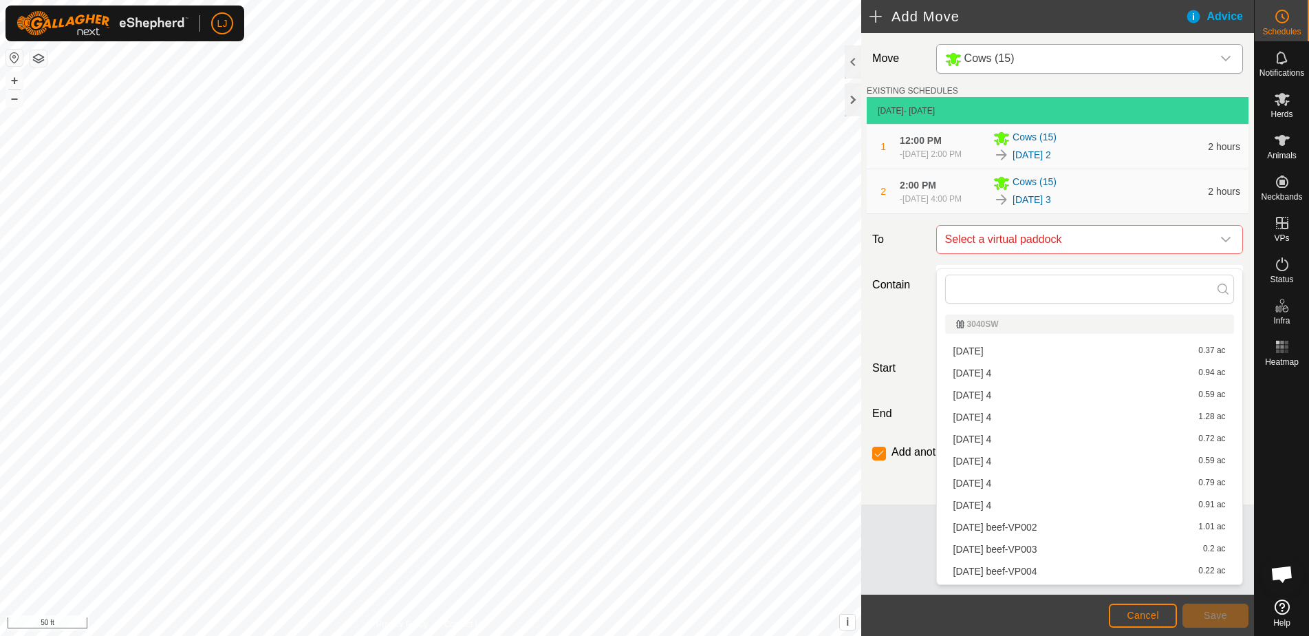
click at [1134, 495] on li "2025-09-30 4 0.91 ac" at bounding box center [1089, 505] width 289 height 21
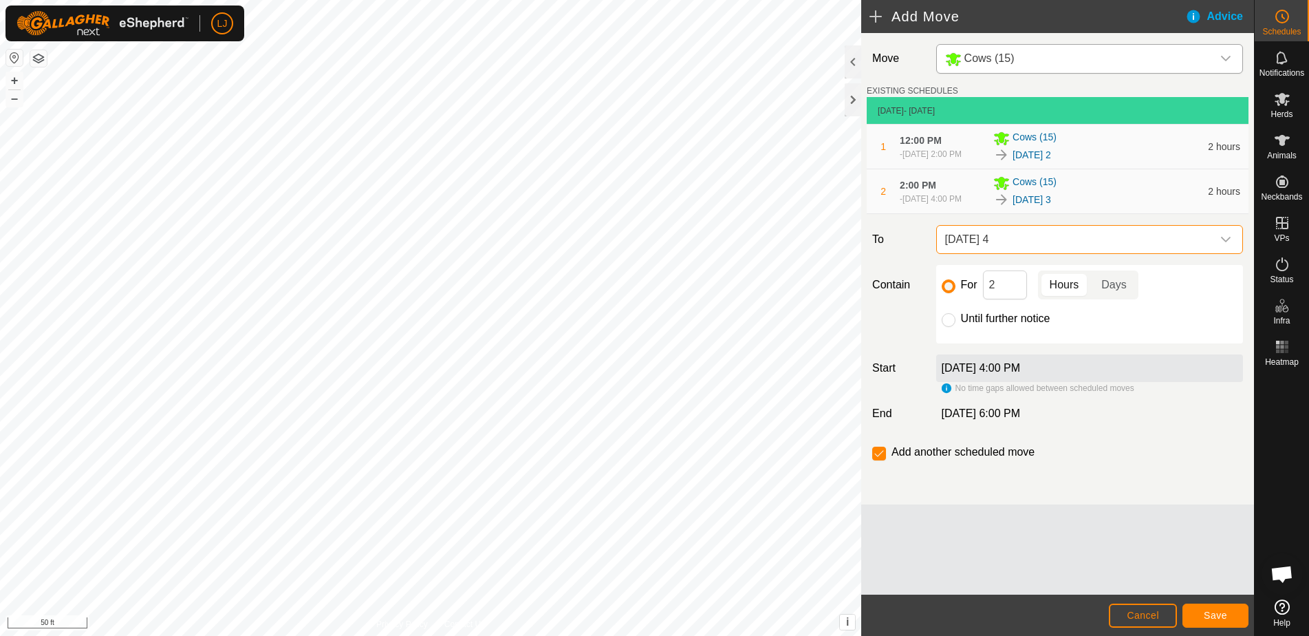
click at [1046, 253] on span "2025-09-30 4" at bounding box center [1076, 240] width 272 height 28
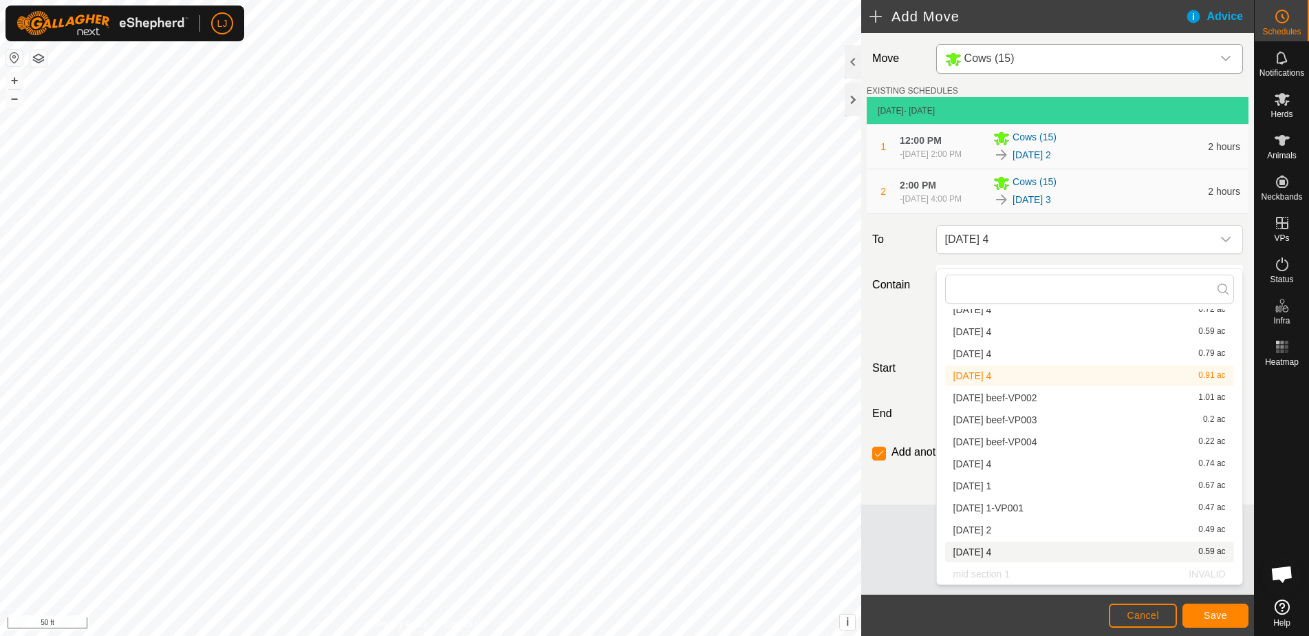
click at [1083, 553] on li "2025-10-03 4 0.59 ac" at bounding box center [1089, 551] width 289 height 21
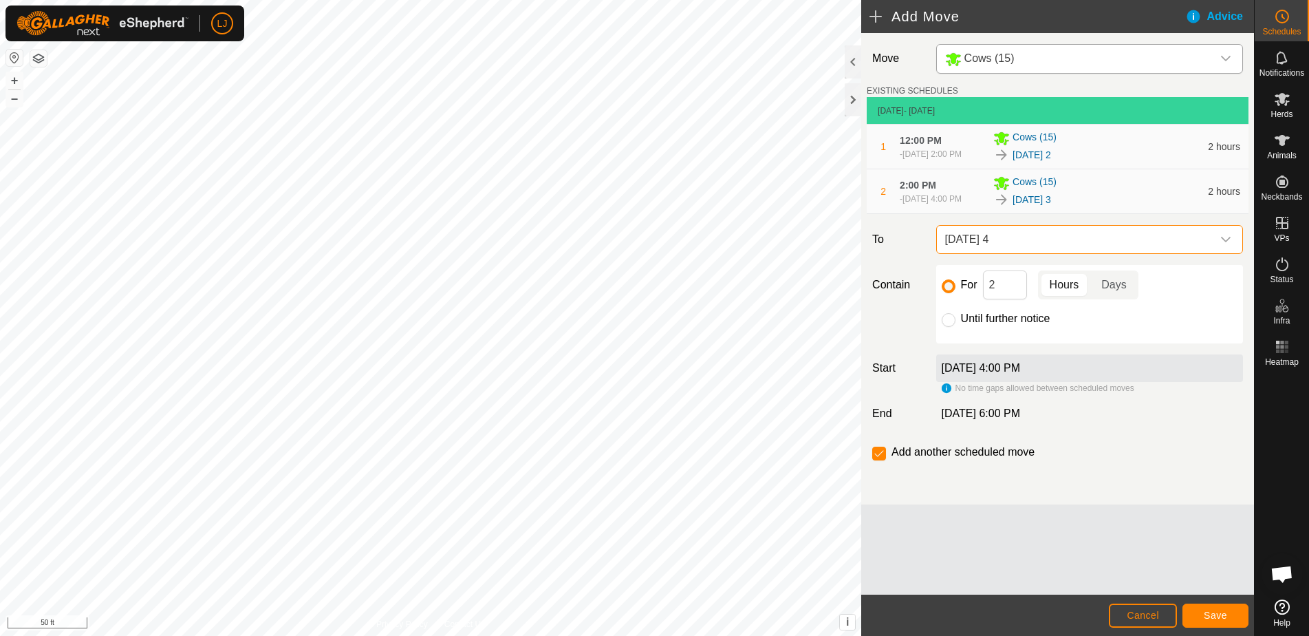
click at [1201, 614] on button "Save" at bounding box center [1215, 615] width 66 height 24
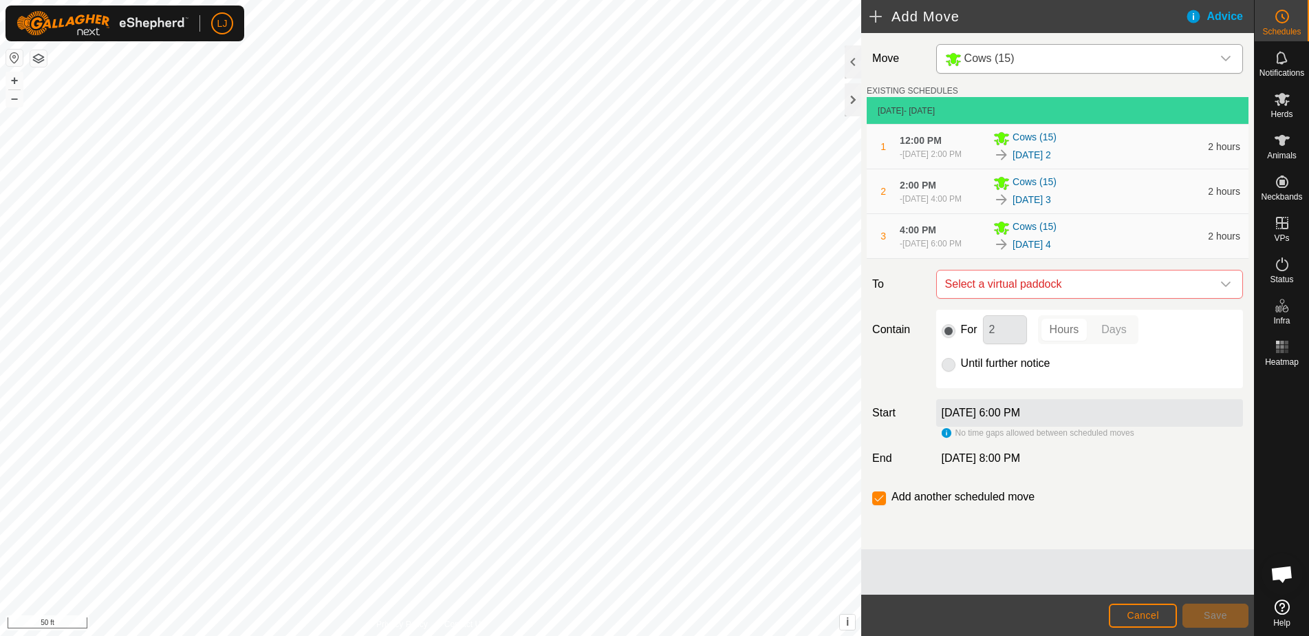
click at [1162, 620] on button "Cancel" at bounding box center [1143, 615] width 68 height 24
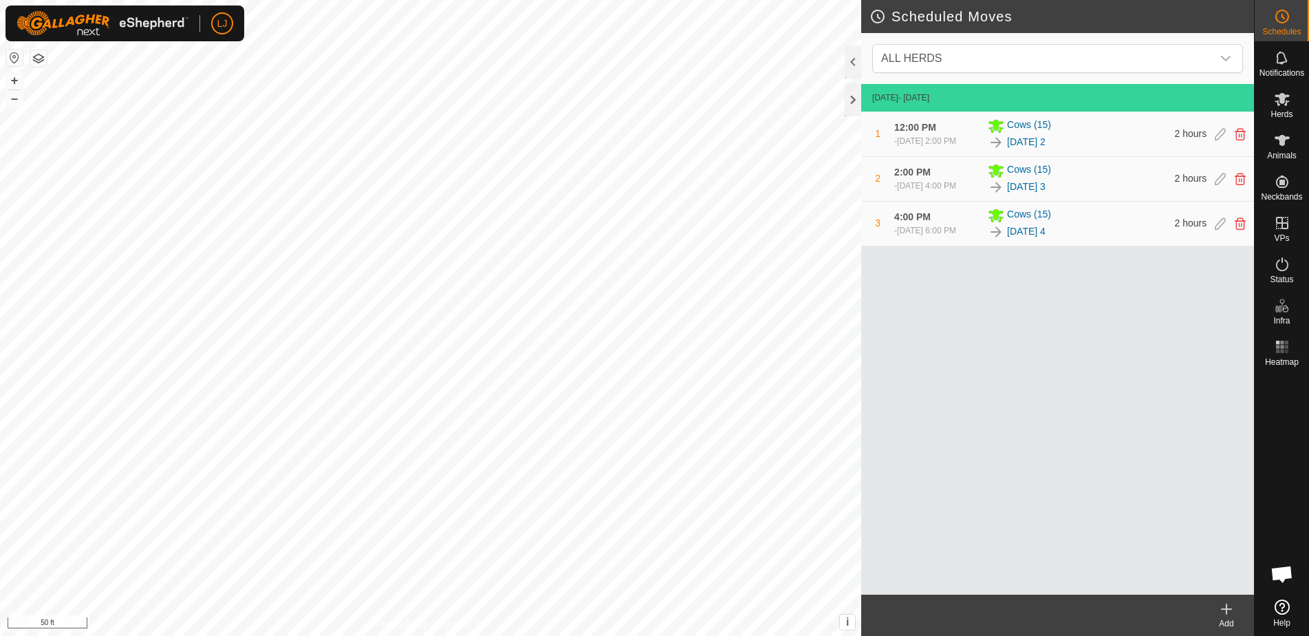
click at [1215, 229] on div at bounding box center [1230, 223] width 31 height 11
click at [1220, 230] on icon at bounding box center [1220, 223] width 11 height 12
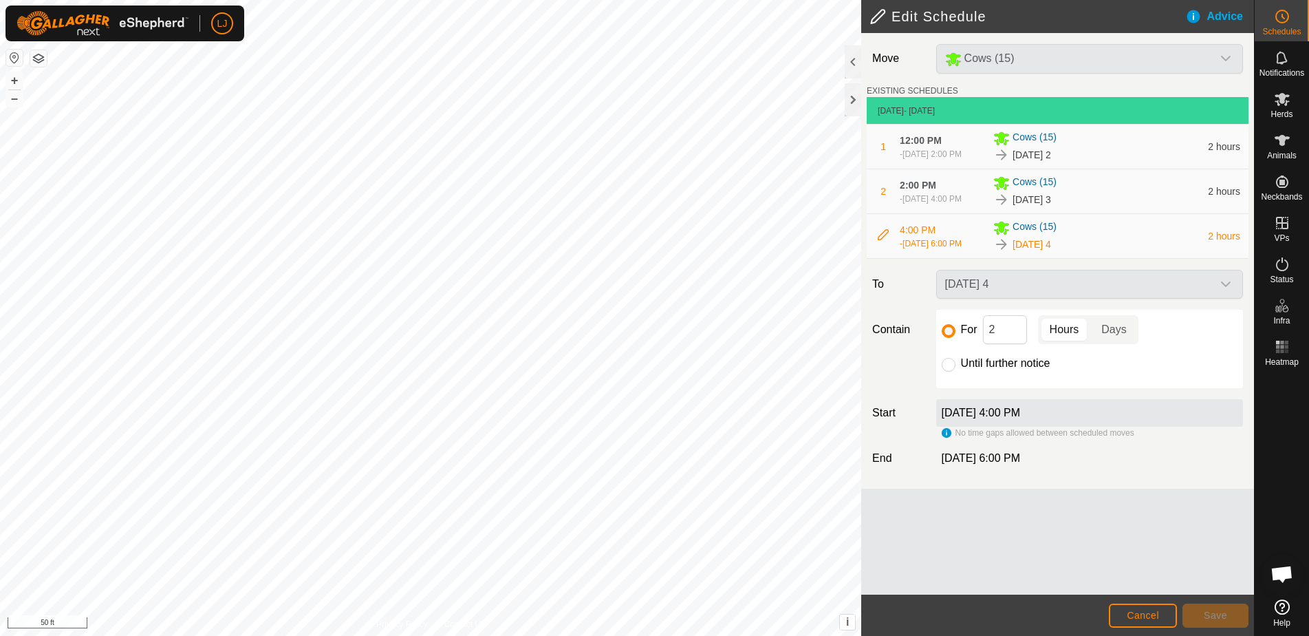
click at [967, 369] on label "Until further notice" at bounding box center [1005, 363] width 89 height 11
click at [955, 371] on input "Until further notice" at bounding box center [949, 365] width 14 height 14
radio input "true"
click at [1218, 618] on span "Save" at bounding box center [1215, 614] width 23 height 11
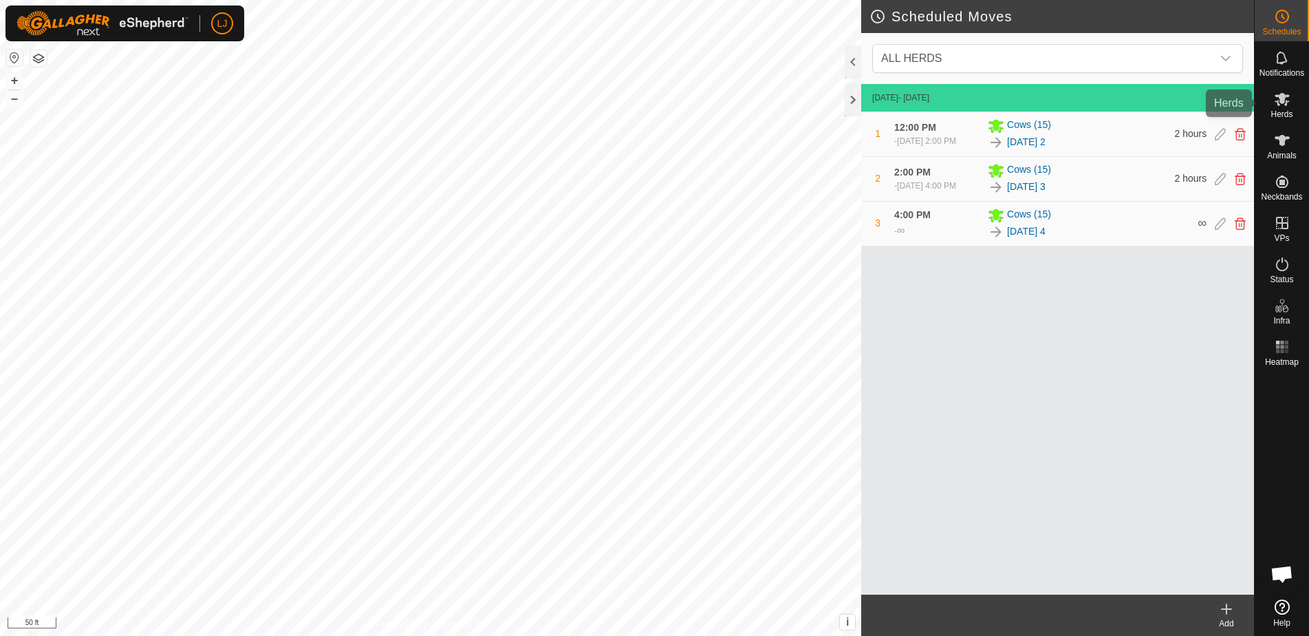
click at [1274, 101] on icon at bounding box center [1282, 99] width 17 height 17
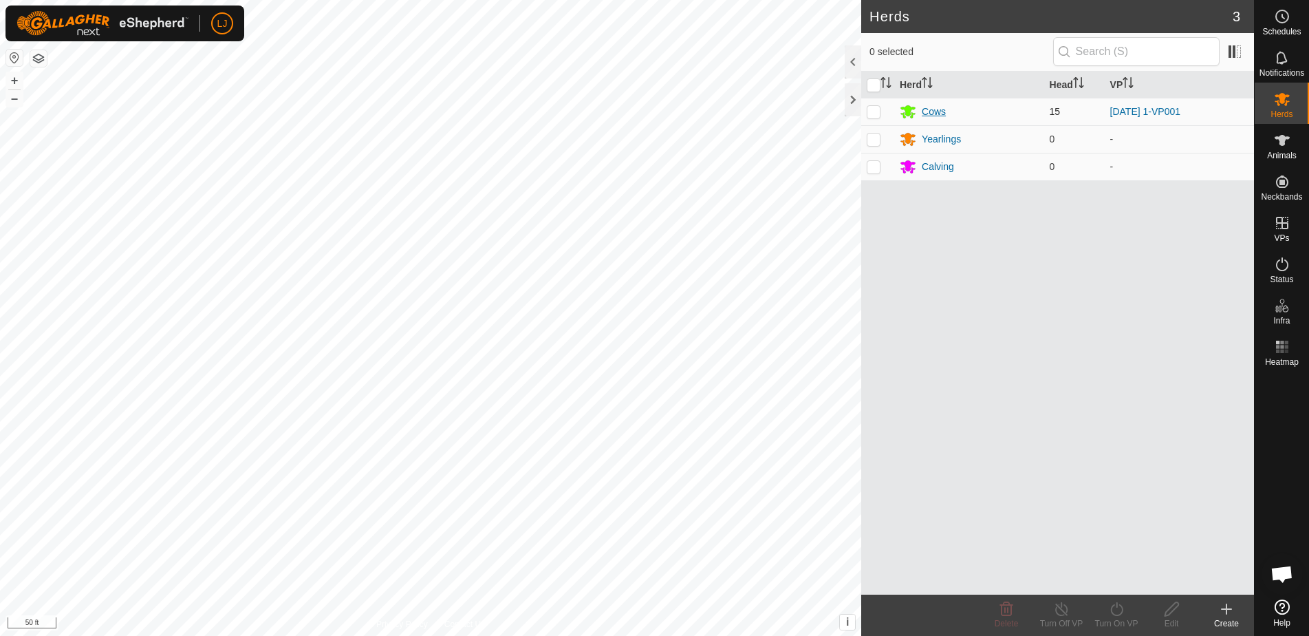
click at [942, 110] on div "Cows" at bounding box center [934, 112] width 24 height 14
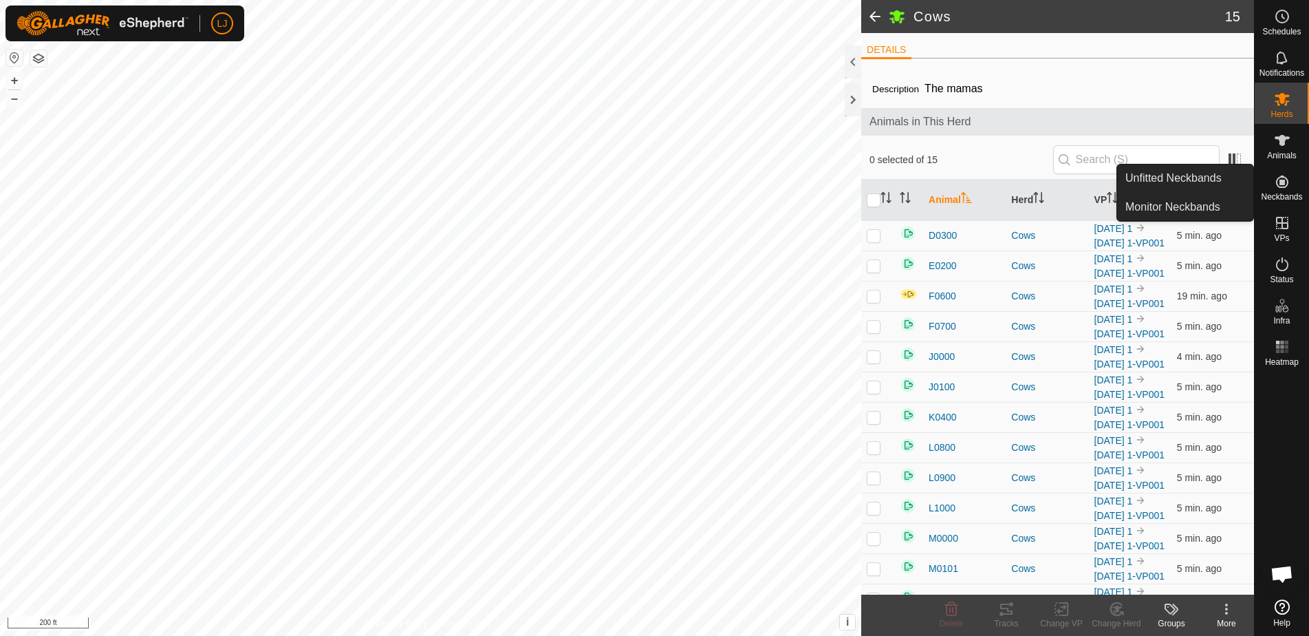
click at [1279, 190] on es-neckbands-svg-icon at bounding box center [1282, 182] width 25 height 22
click at [1220, 182] on link "Unfitted Neckbands" at bounding box center [1185, 178] width 136 height 28
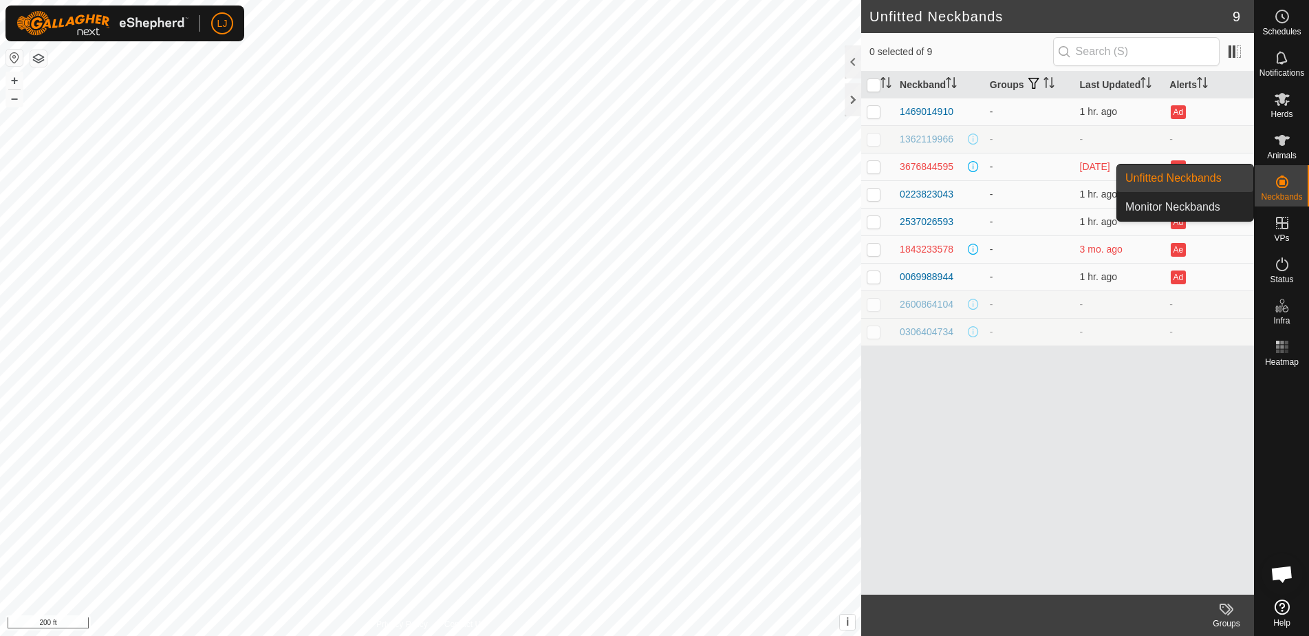
click at [1189, 396] on div "Neckband Groups Last Updated Alerts 1469014910 - 1 hr. ago Ad 1362119966 - - - …" at bounding box center [1057, 333] width 393 height 523
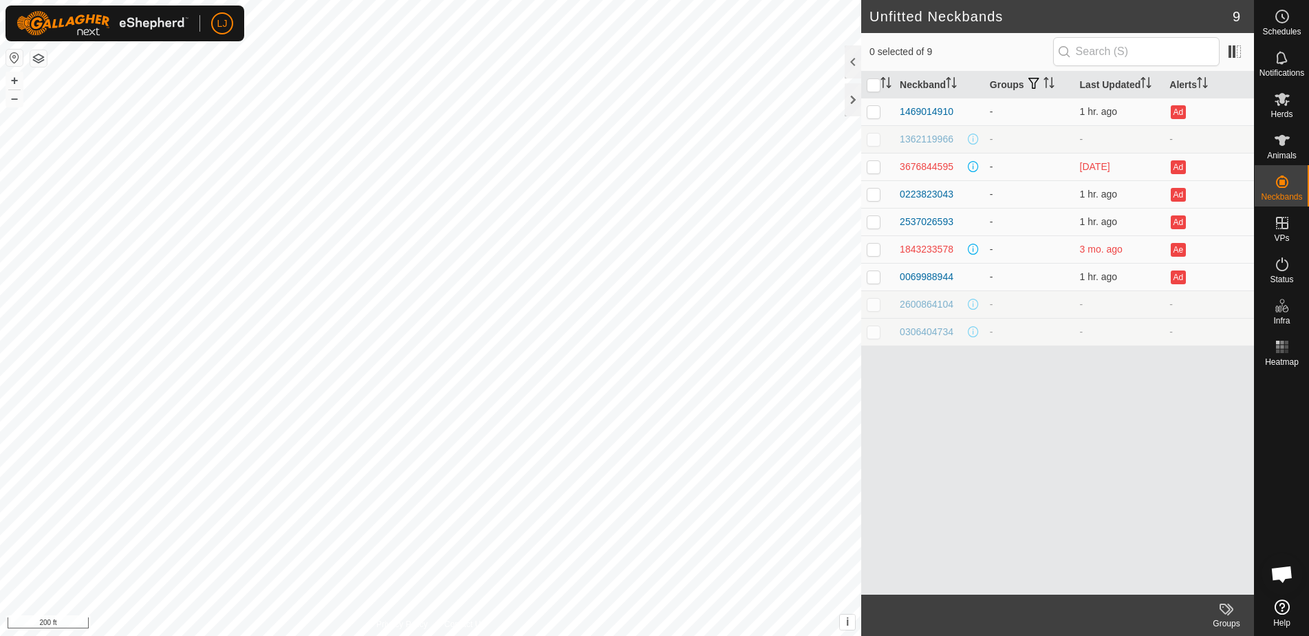
click at [877, 139] on p-checkbox at bounding box center [874, 138] width 14 height 11
checkbox input "true"
click at [925, 140] on div "1362119966" at bounding box center [927, 139] width 54 height 14
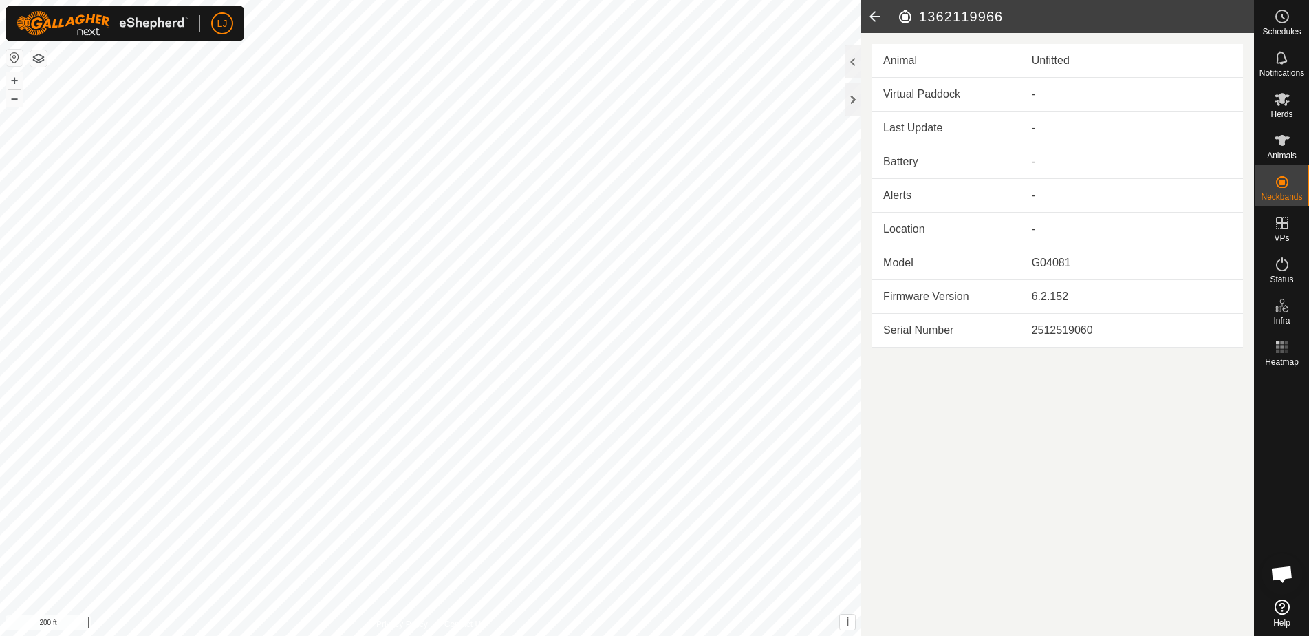
click at [1170, 395] on article "1362119966 Animal Unfitted Virtual Paddock - Last Update - Battery - Alerts - L…" at bounding box center [1057, 318] width 393 height 636
click at [876, 17] on icon at bounding box center [875, 16] width 28 height 33
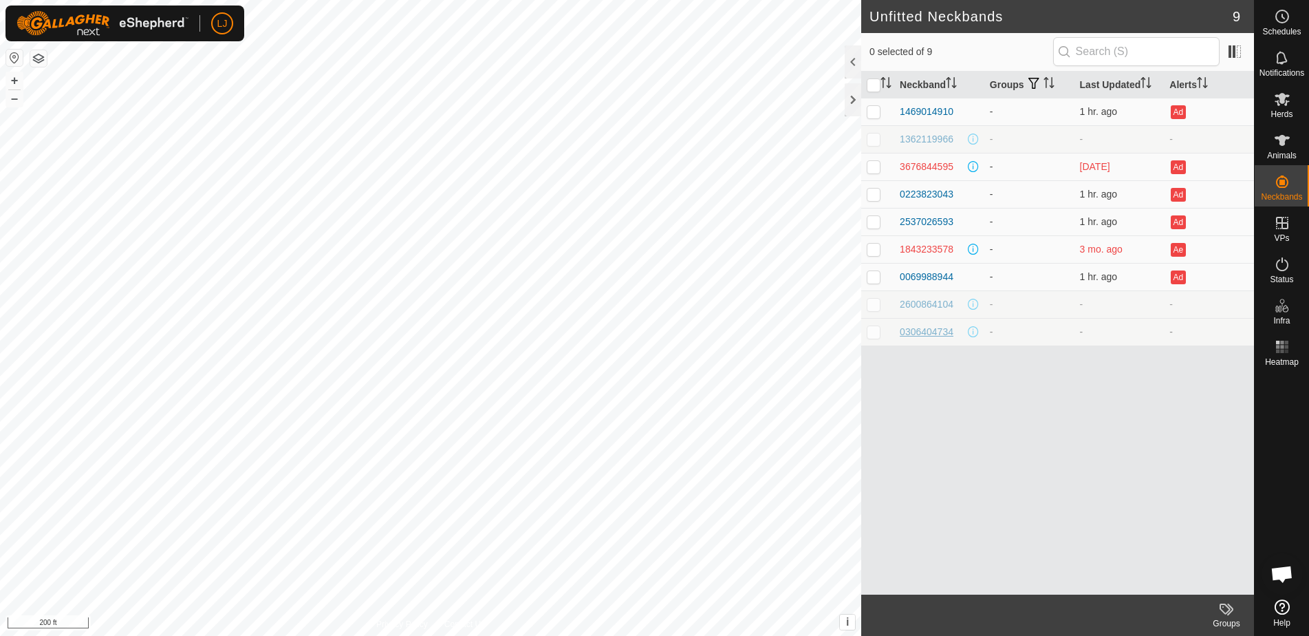
click at [924, 332] on div "0306404734" at bounding box center [927, 332] width 54 height 14
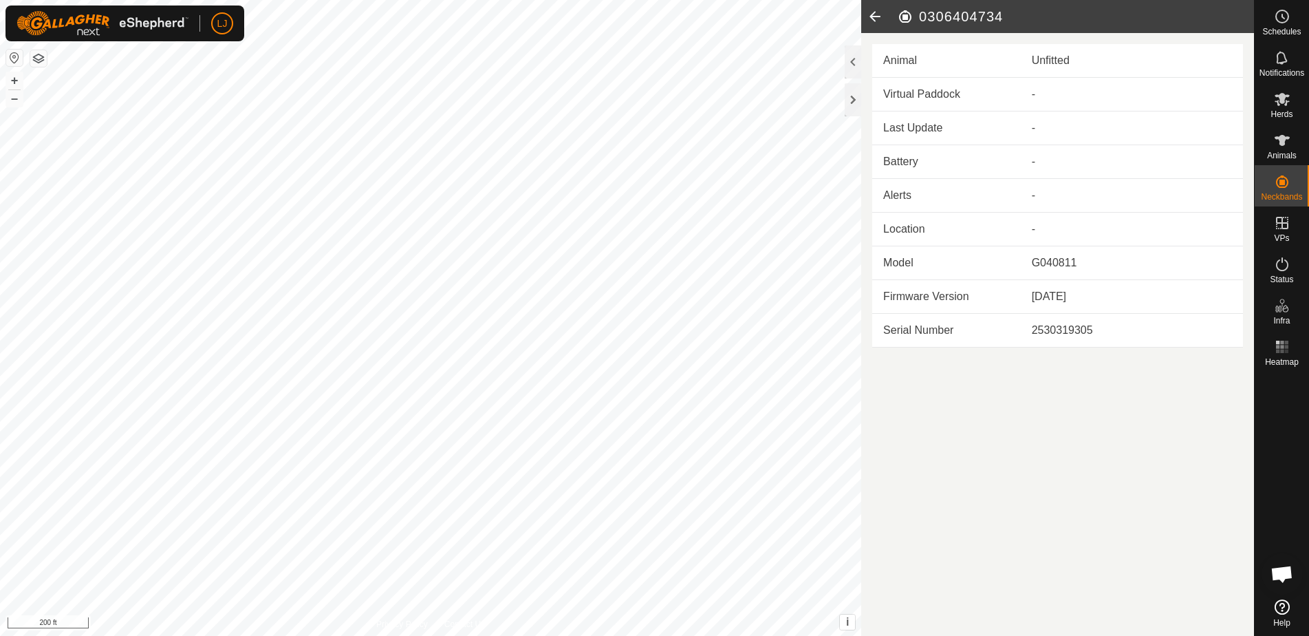
click at [873, 15] on icon at bounding box center [875, 16] width 28 height 33
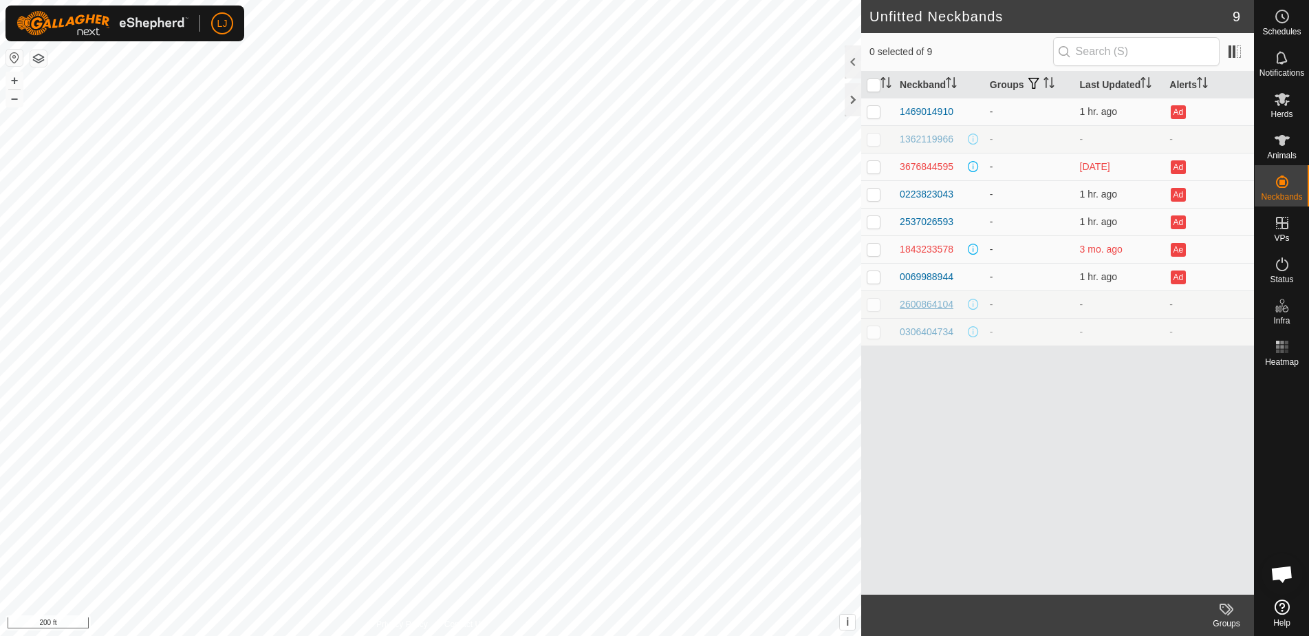
click at [931, 304] on div "2600864104" at bounding box center [927, 304] width 54 height 14
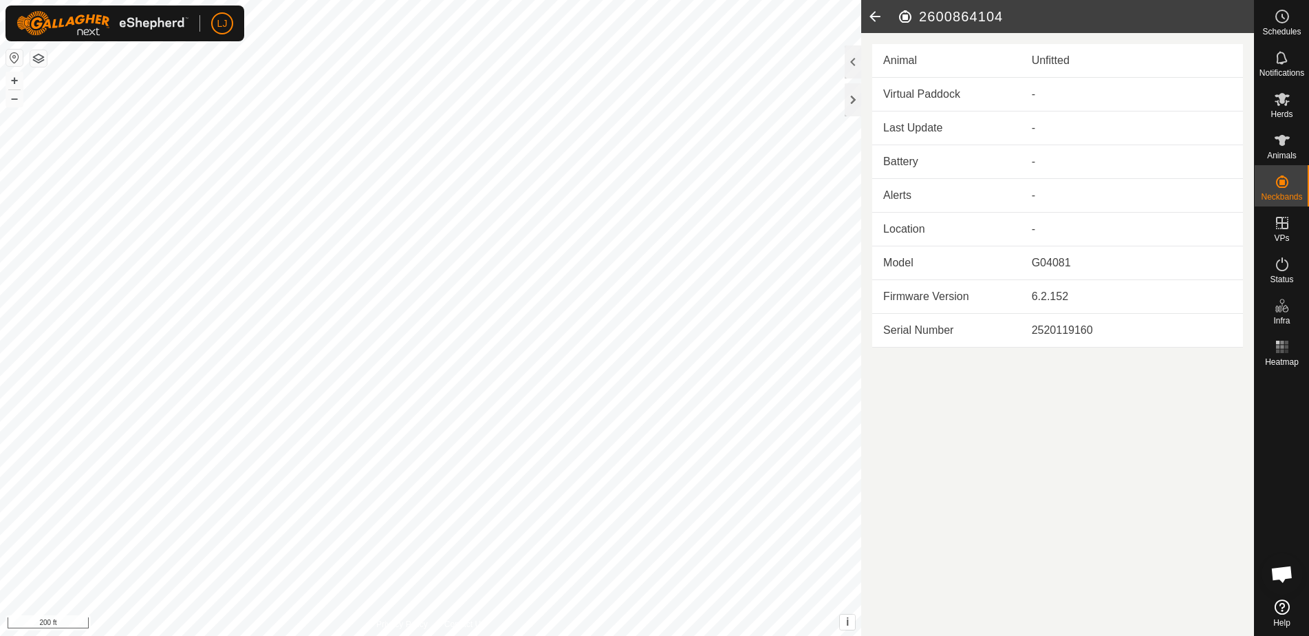
click at [871, 16] on icon at bounding box center [875, 16] width 28 height 33
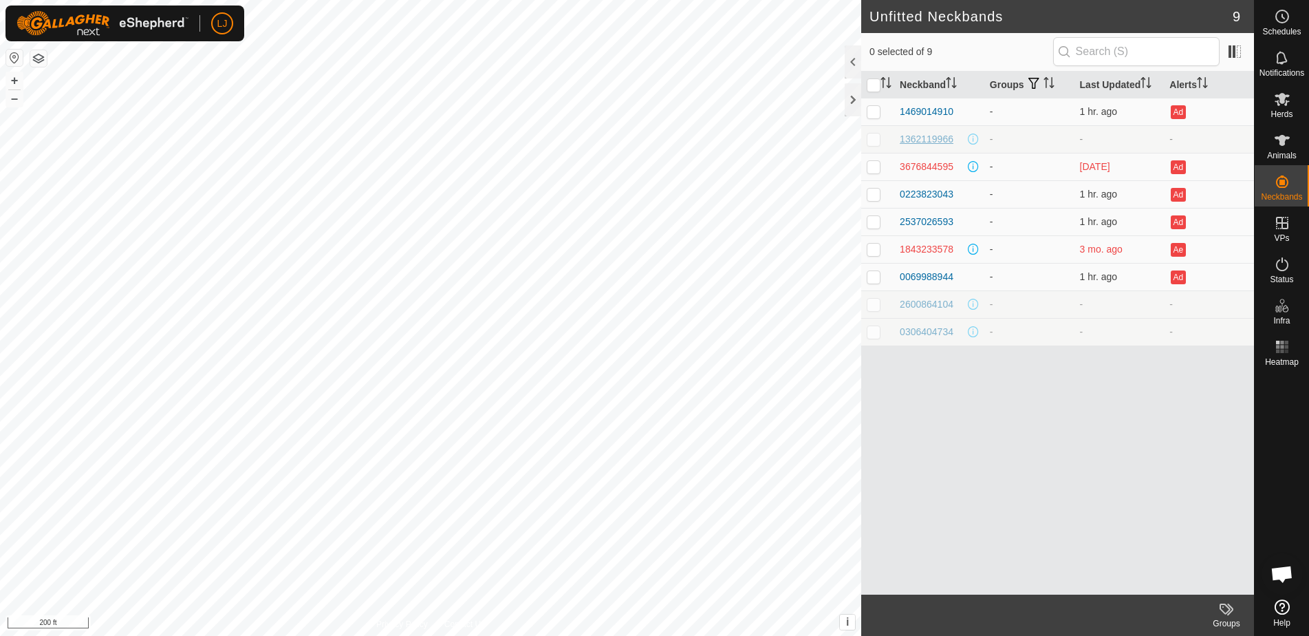
click at [926, 151] on td "1362119966" at bounding box center [939, 139] width 90 height 28
click at [930, 138] on div "1362119966" at bounding box center [927, 139] width 54 height 14
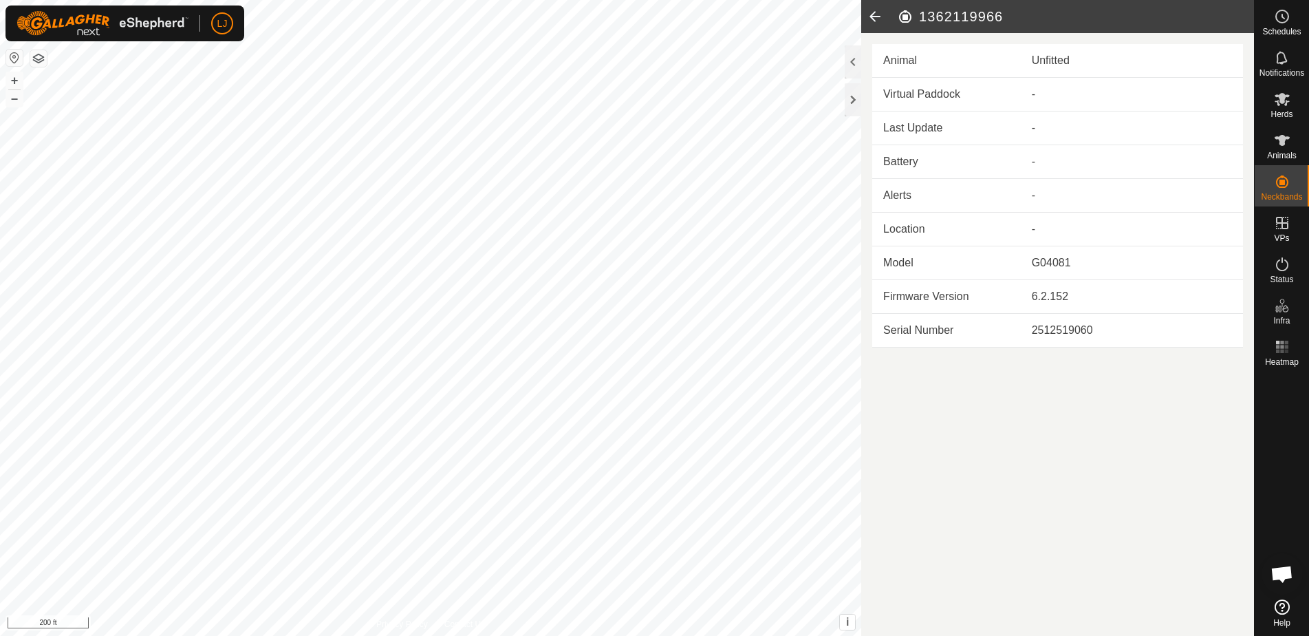
click at [872, 17] on icon at bounding box center [875, 16] width 28 height 33
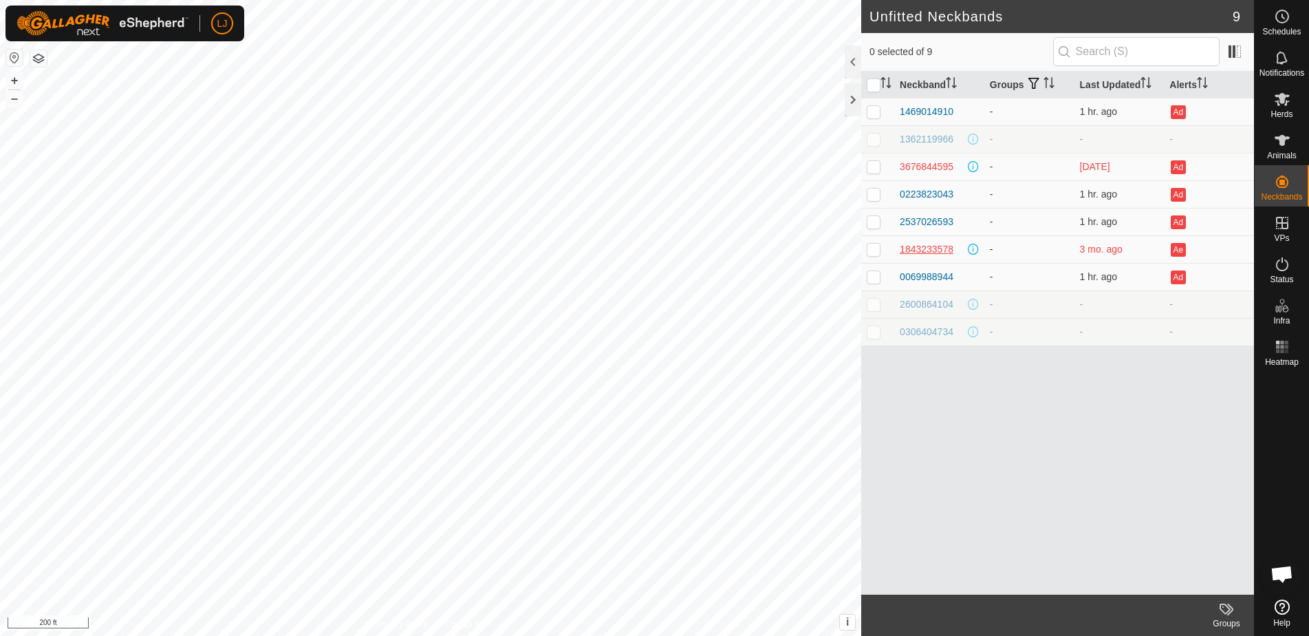
drag, startPoint x: 1090, startPoint y: 250, endPoint x: 942, endPoint y: 249, distance: 148.6
click at [944, 248] on tr "1843233578 - 3 mo. ago Ae" at bounding box center [1057, 249] width 393 height 28
click at [1083, 248] on span "3 mo. ago" at bounding box center [1101, 248] width 43 height 11
drag, startPoint x: 1112, startPoint y: 250, endPoint x: 1151, endPoint y: 250, distance: 38.5
click at [1151, 250] on td "3 mo. ago" at bounding box center [1119, 249] width 90 height 28
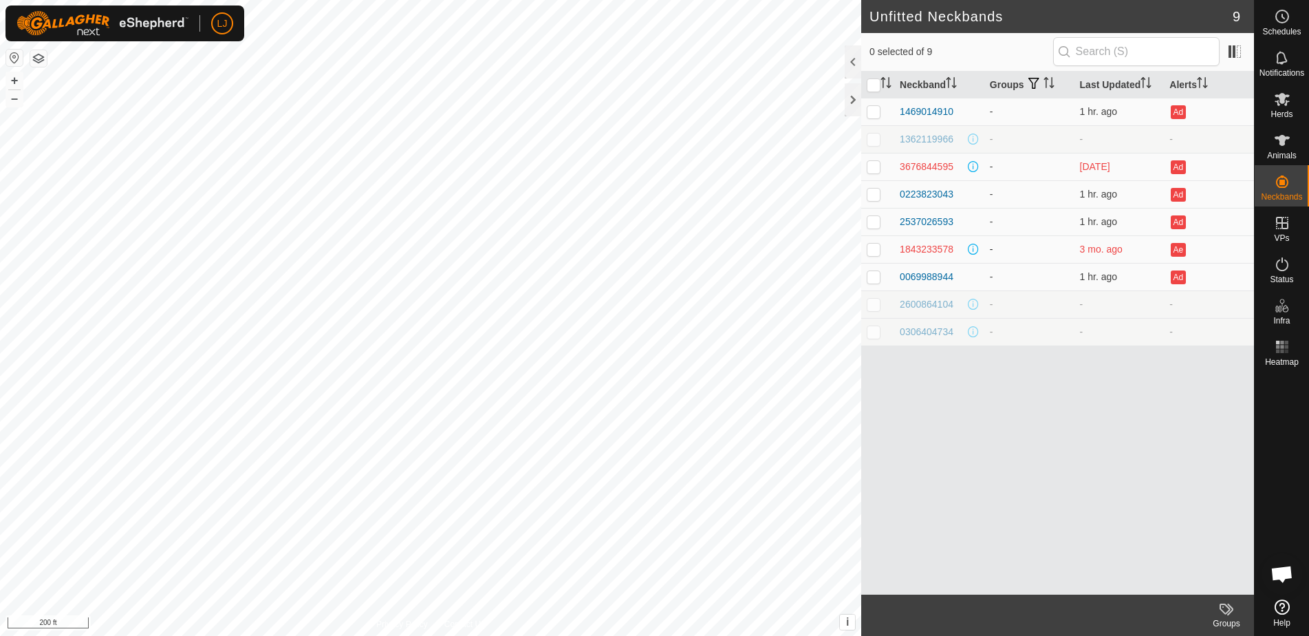
click at [1151, 251] on td "3 mo. ago" at bounding box center [1119, 249] width 90 height 28
drag, startPoint x: 1128, startPoint y: 171, endPoint x: 1050, endPoint y: 167, distance: 78.5
click at [1050, 167] on tr "3676844595 - 23 days ago Ad" at bounding box center [1057, 167] width 393 height 28
drag, startPoint x: 1087, startPoint y: 248, endPoint x: 1063, endPoint y: 252, distance: 25.0
click at [1064, 251] on tr "1843233578 - 3 mo. ago Ae" at bounding box center [1057, 249] width 393 height 28
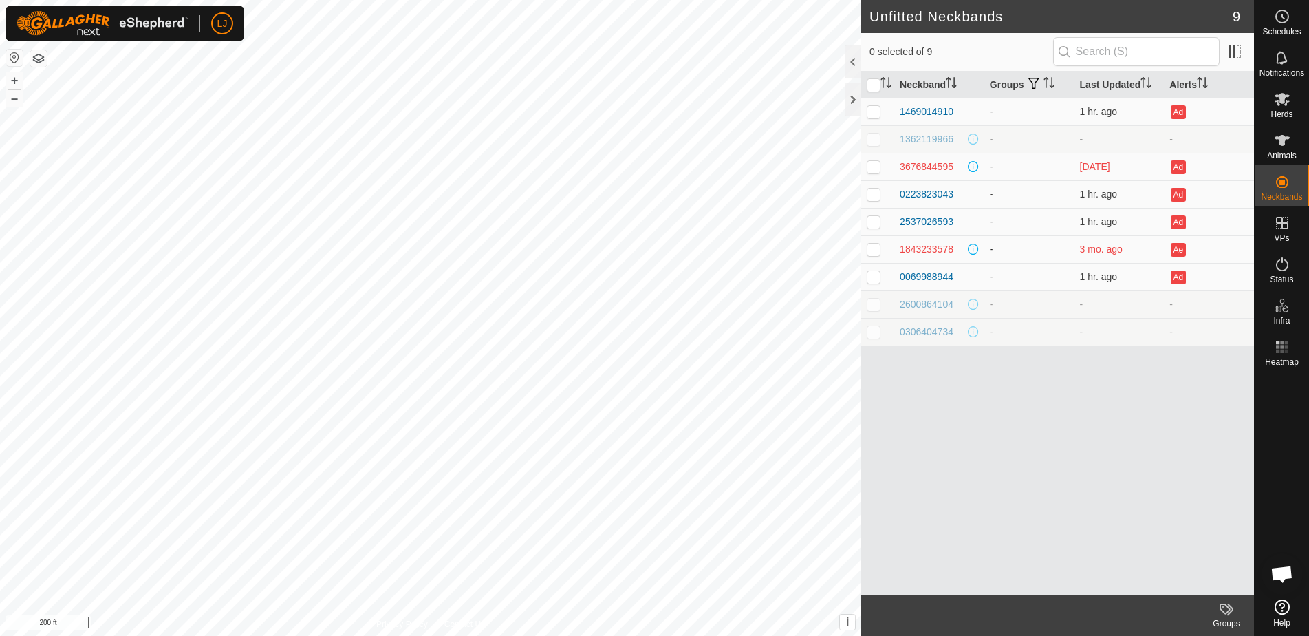
click at [1065, 254] on td "-" at bounding box center [1029, 249] width 90 height 28
drag, startPoint x: 1085, startPoint y: 251, endPoint x: 1151, endPoint y: 251, distance: 66.7
click at [1149, 251] on td "3 mo. ago" at bounding box center [1119, 249] width 90 height 28
click at [1134, 255] on td "3 mo. ago" at bounding box center [1119, 249] width 90 height 28
drag, startPoint x: 1108, startPoint y: 248, endPoint x: 1025, endPoint y: 246, distance: 83.3
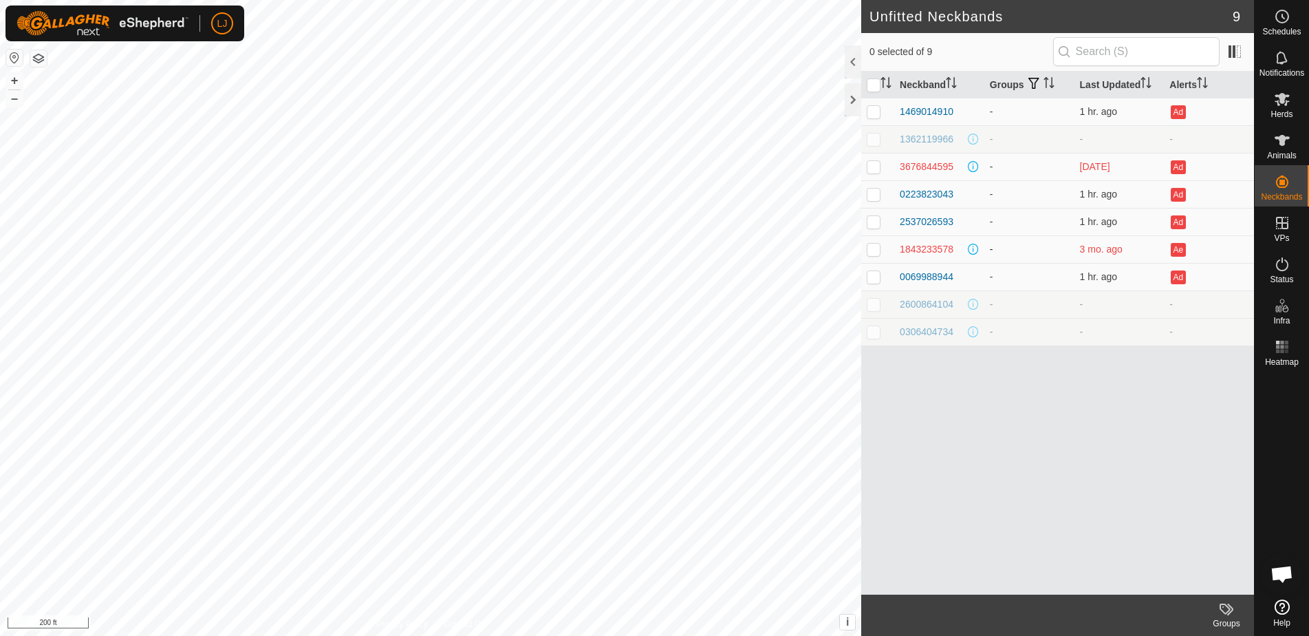
click at [1029, 246] on tr "1843233578 - 3 mo. ago Ae" at bounding box center [1057, 249] width 393 height 28
click at [1028, 307] on td "-" at bounding box center [1029, 304] width 90 height 28
click at [918, 243] on div "1843233578" at bounding box center [927, 249] width 54 height 14
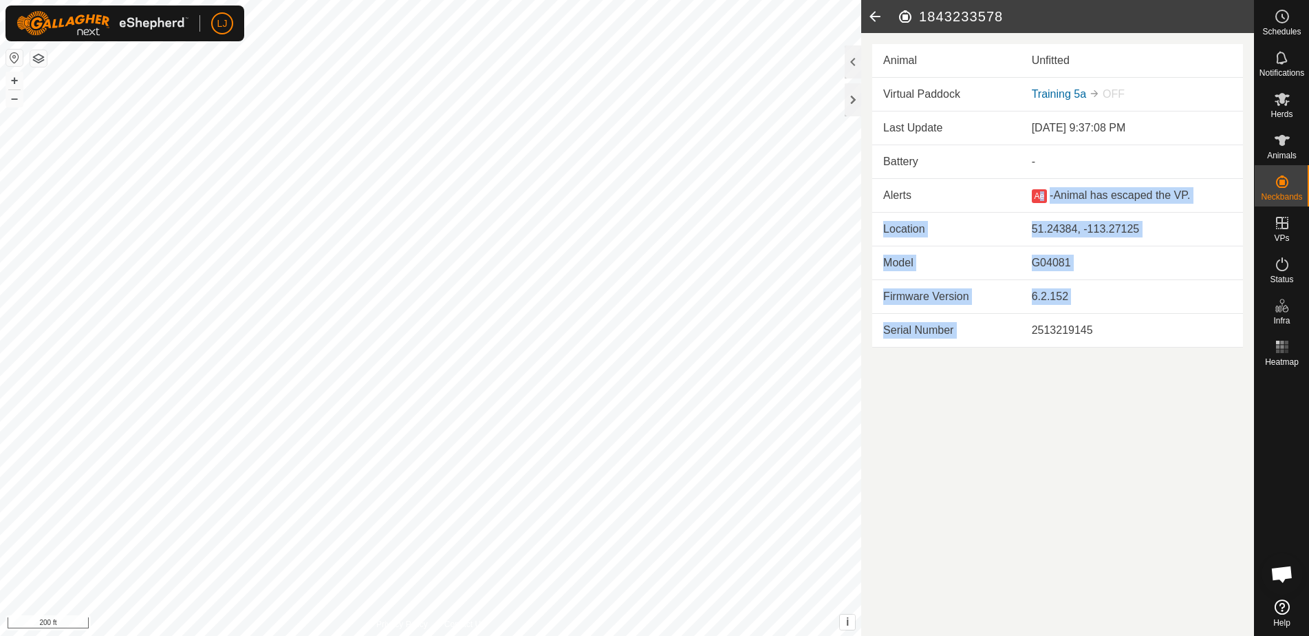
drag, startPoint x: 1123, startPoint y: 211, endPoint x: 1149, endPoint y: 332, distance: 124.0
click at [1147, 327] on tbody "Last Update Jun 4, 2025 at 9:37:08 PM Battery - Alerts Ae - Animal has escaped …" at bounding box center [1057, 229] width 371 height 236
click at [1149, 332] on div "2513219145" at bounding box center [1132, 330] width 200 height 17
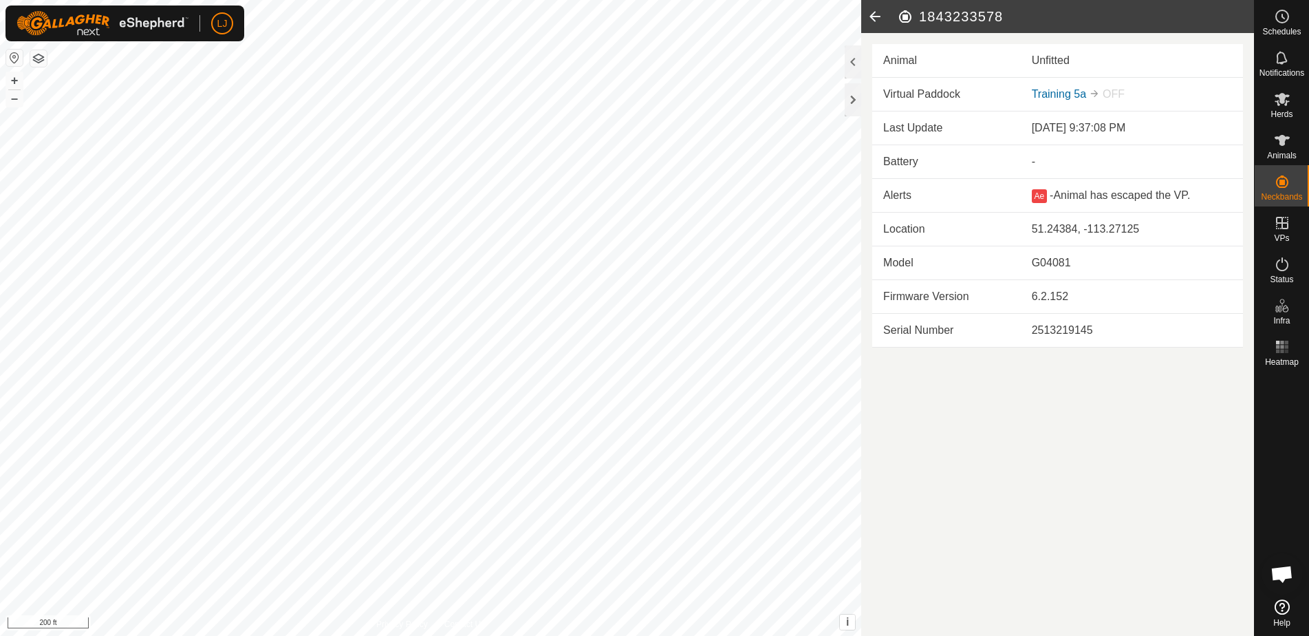
click at [875, 21] on icon at bounding box center [875, 16] width 28 height 33
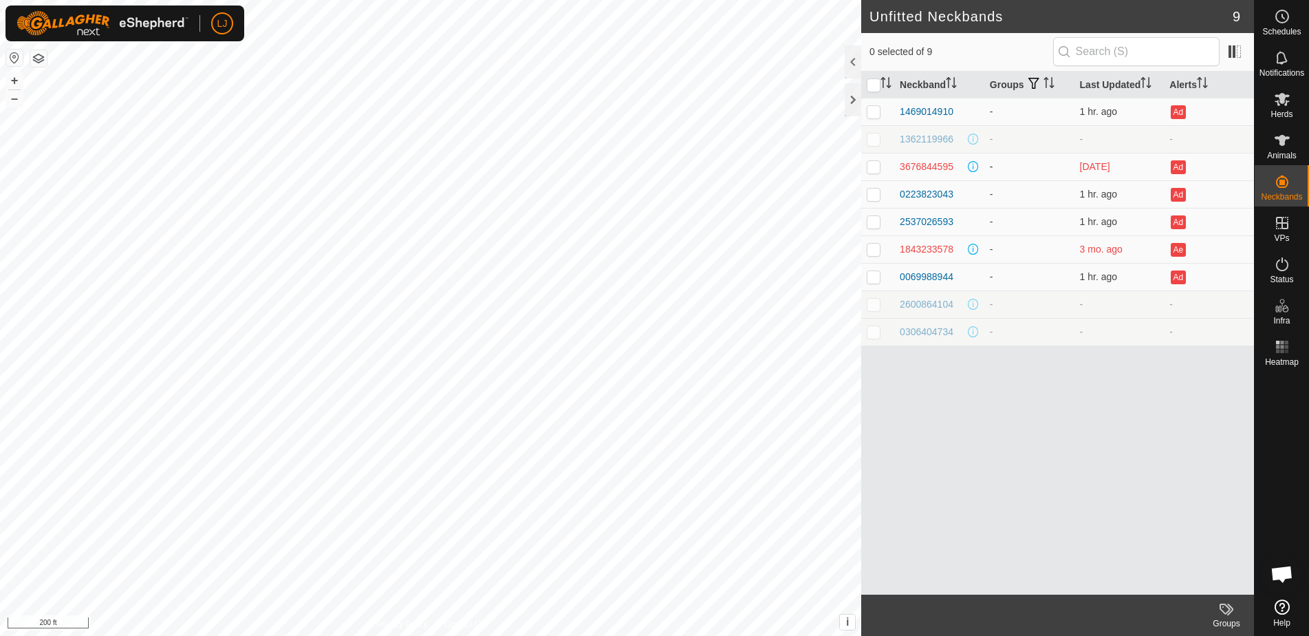
click at [876, 169] on p-checkbox at bounding box center [874, 166] width 14 height 11
click at [871, 169] on p-checkbox at bounding box center [874, 166] width 14 height 11
checkbox input "false"
click at [971, 167] on span at bounding box center [973, 166] width 11 height 11
click at [948, 519] on div "Neckband Groups Last Updated Alerts 1469014910 - 1 hr. ago Ad 1362119966 - - - …" at bounding box center [1057, 333] width 393 height 523
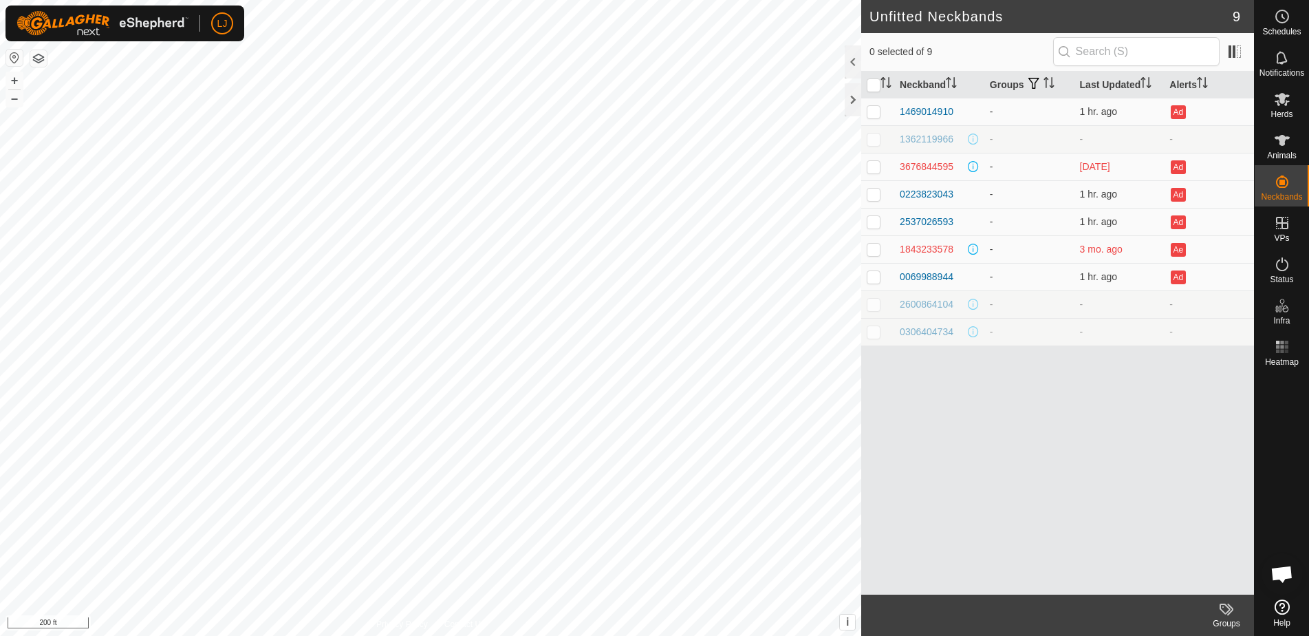
click at [1008, 497] on div "Neckband Groups Last Updated Alerts 1469014910 - 1 hr. ago Ad 1362119966 - - - …" at bounding box center [1057, 333] width 393 height 523
click at [1286, 105] on icon at bounding box center [1282, 99] width 15 height 13
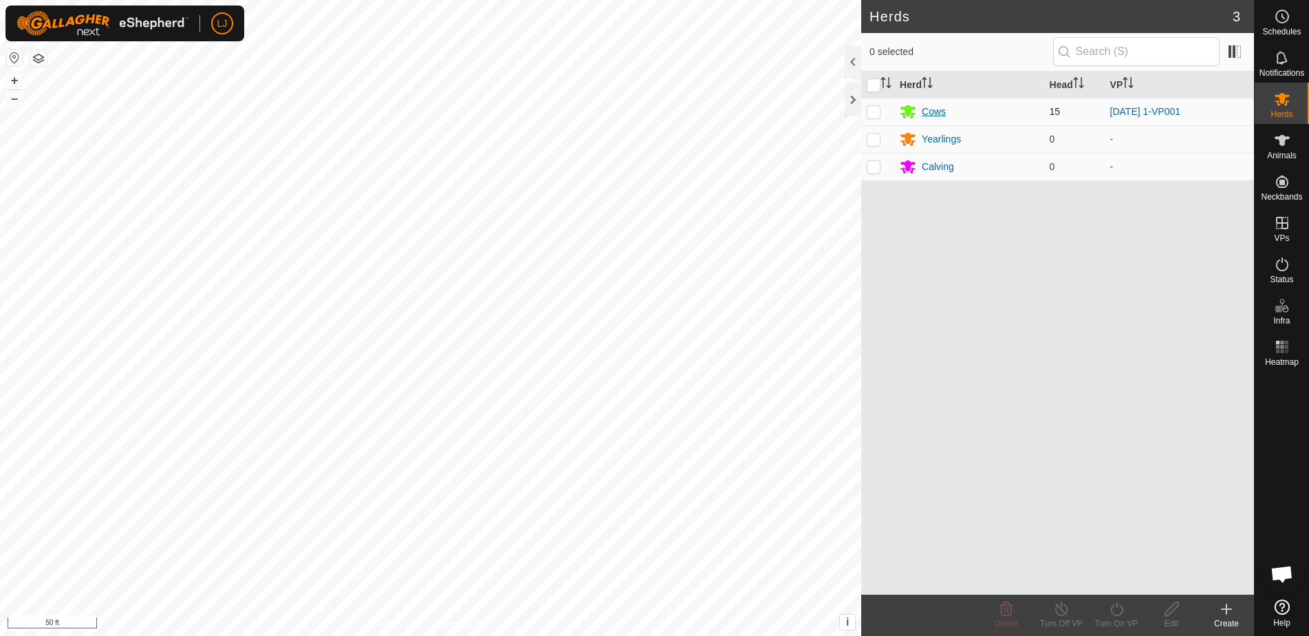
click at [936, 114] on div "Cows" at bounding box center [934, 112] width 24 height 14
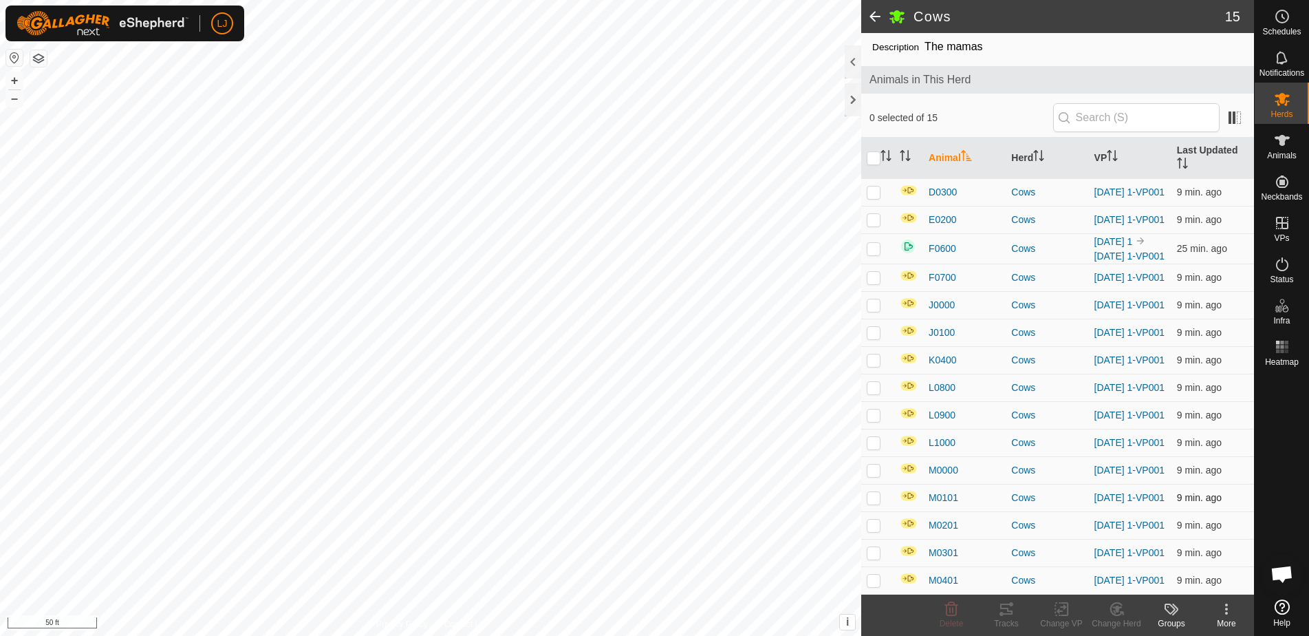
scroll to position [85, 0]
click at [878, 151] on input "checkbox" at bounding box center [874, 158] width 14 height 14
checkbox input "true"
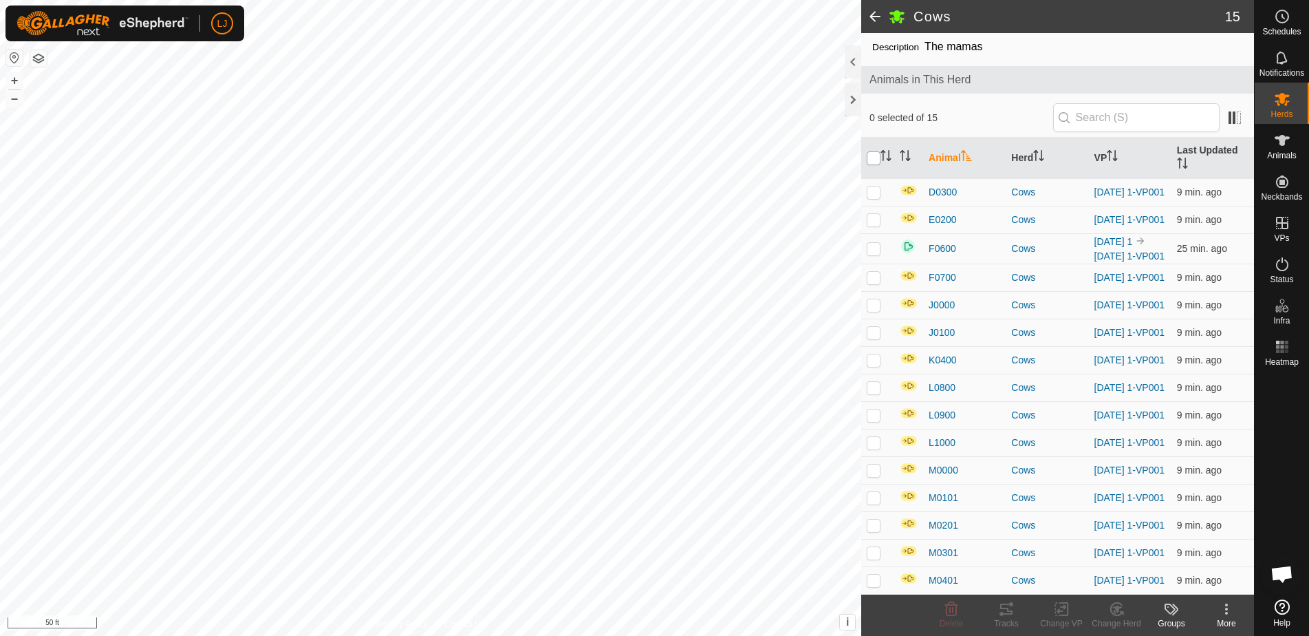
checkbox input "true"
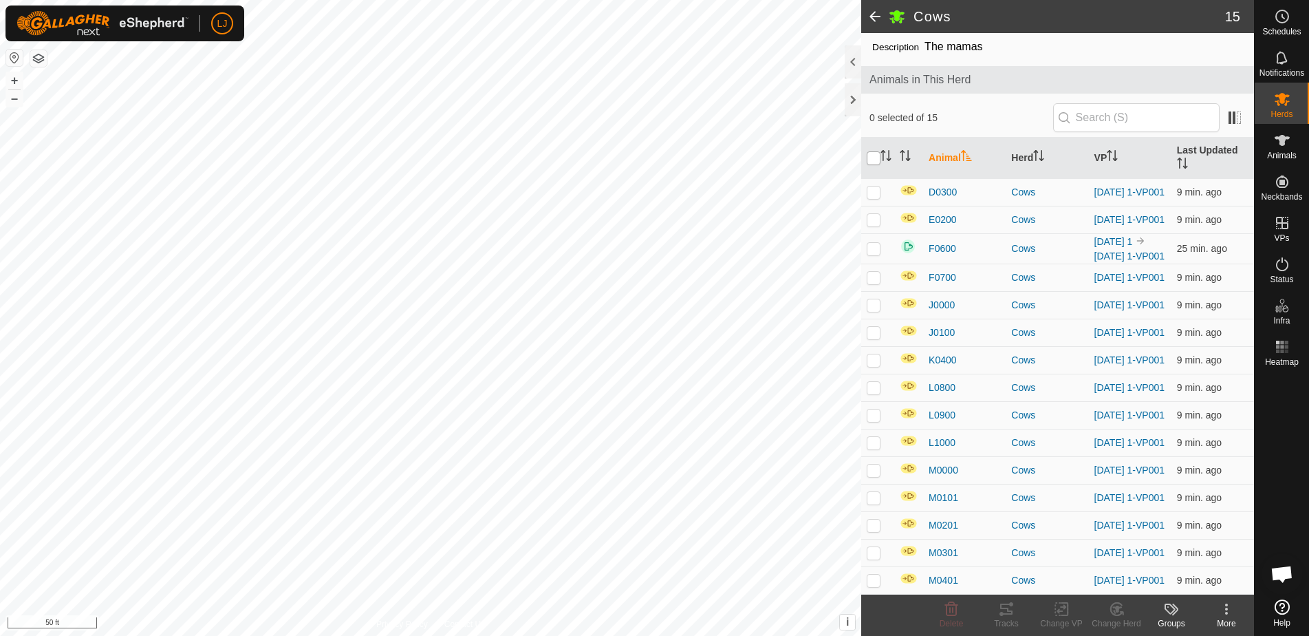
checkbox input "true"
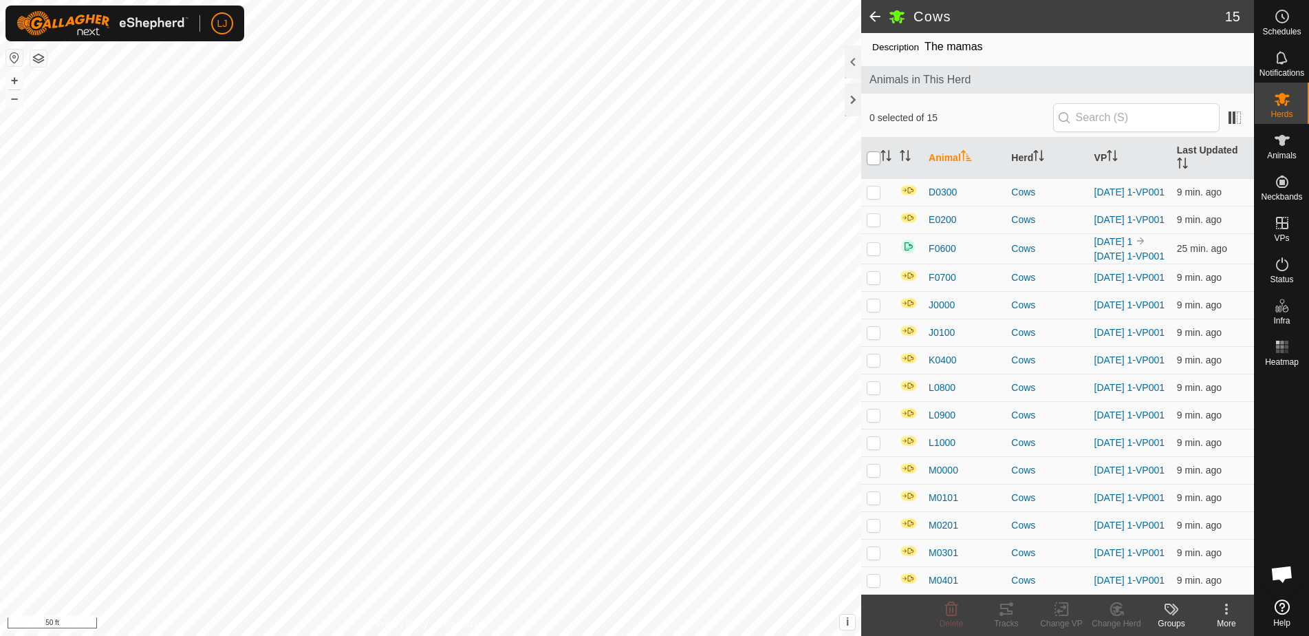
checkbox input "true"
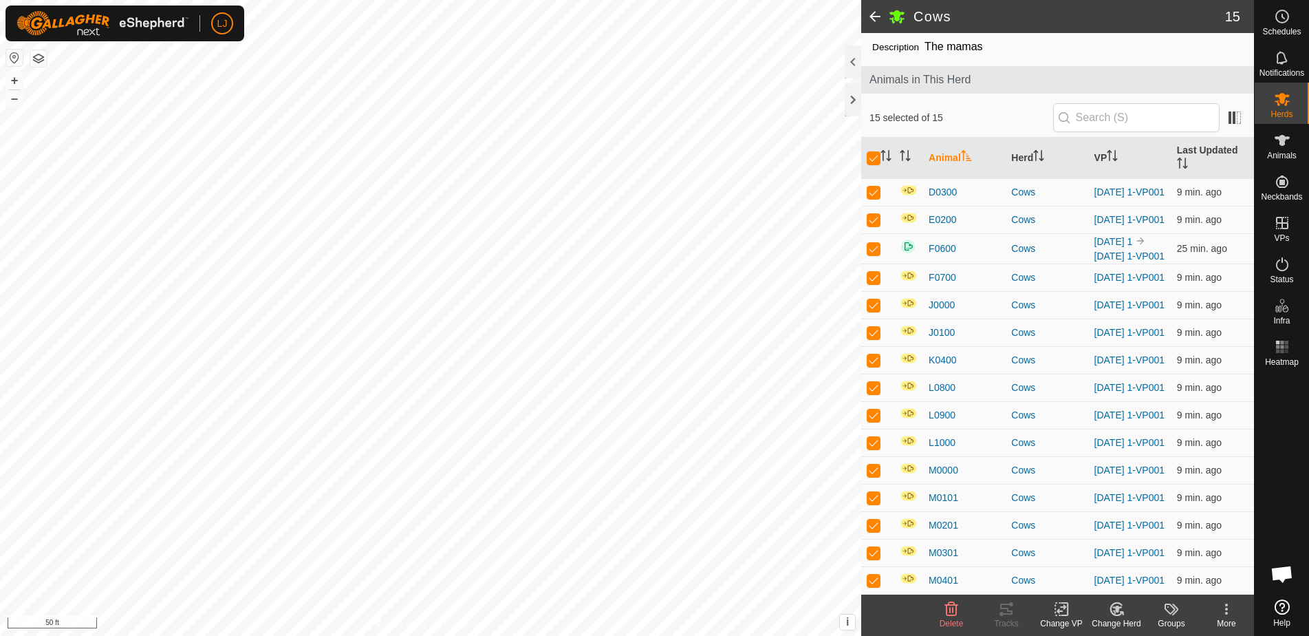
click at [1215, 612] on kebab-svg-icon at bounding box center [1226, 608] width 55 height 17
click at [1202, 523] on link "Returning Feature" at bounding box center [1182, 519] width 142 height 28
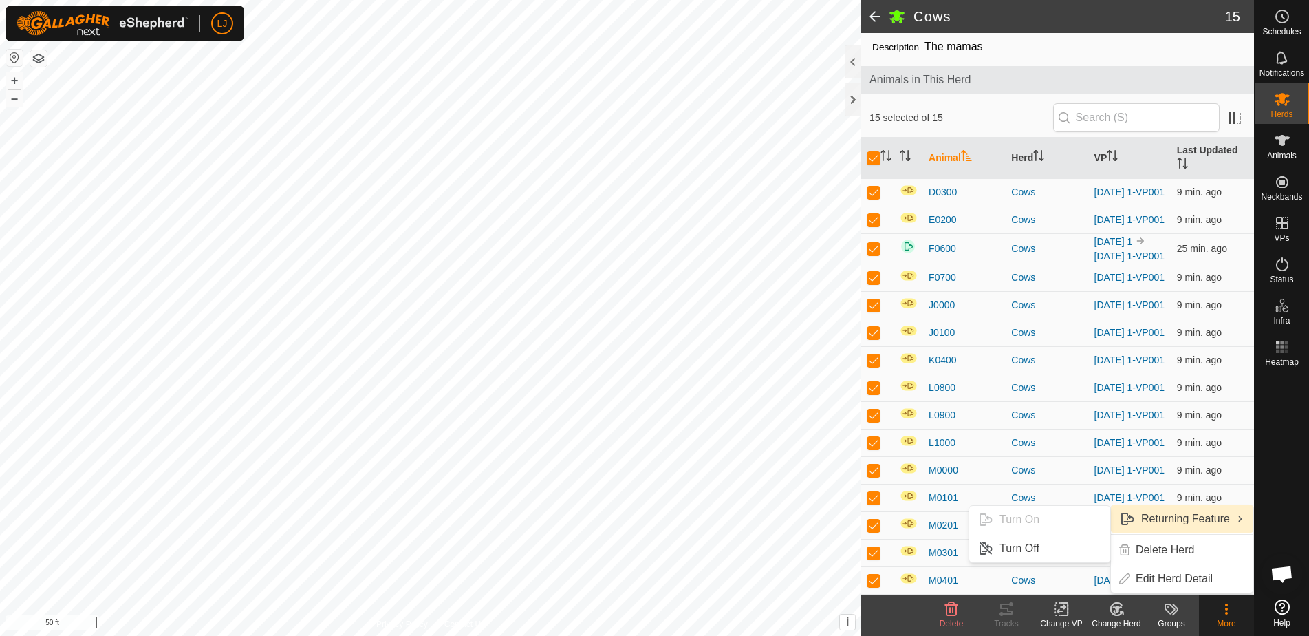
click at [1202, 523] on link "Returning Feature" at bounding box center [1182, 519] width 142 height 28
